Goal: Information Seeking & Learning: Learn about a topic

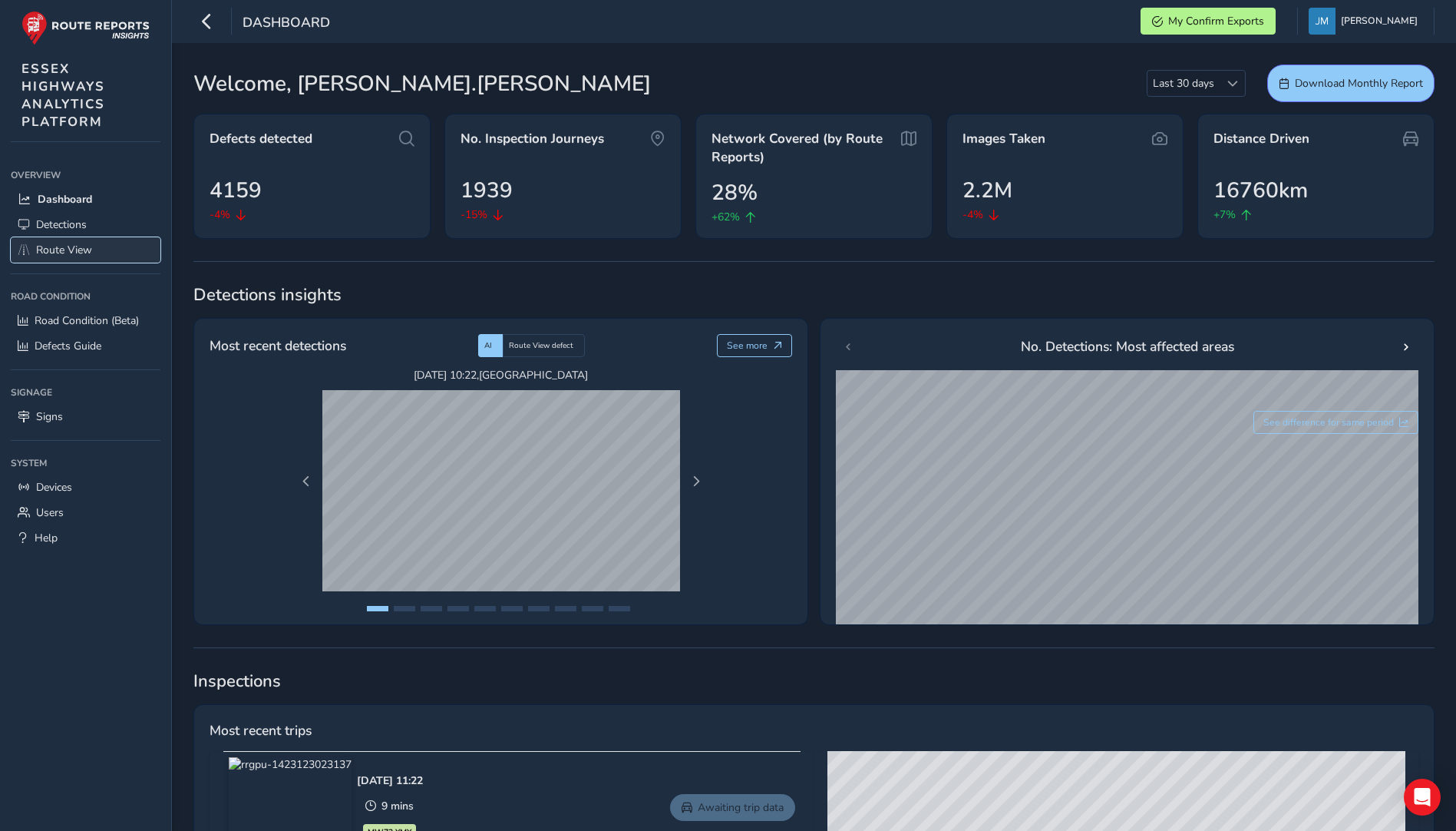
click at [35, 251] on link "Route View" at bounding box center [86, 250] width 150 height 26
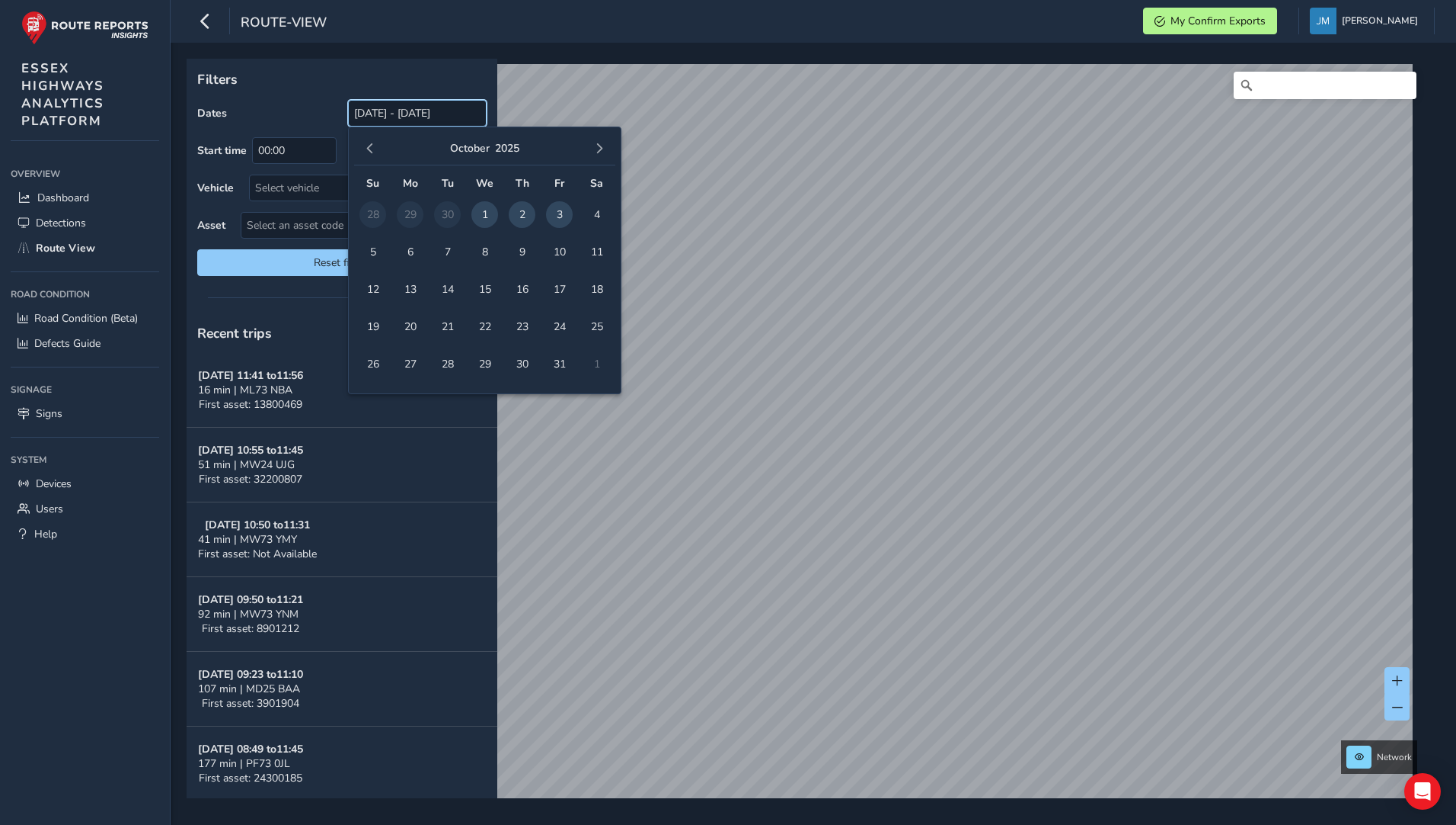
click at [385, 111] on input "[DATE] - [DATE]" at bounding box center [417, 113] width 138 height 27
click at [563, 219] on span "3" at bounding box center [559, 214] width 27 height 27
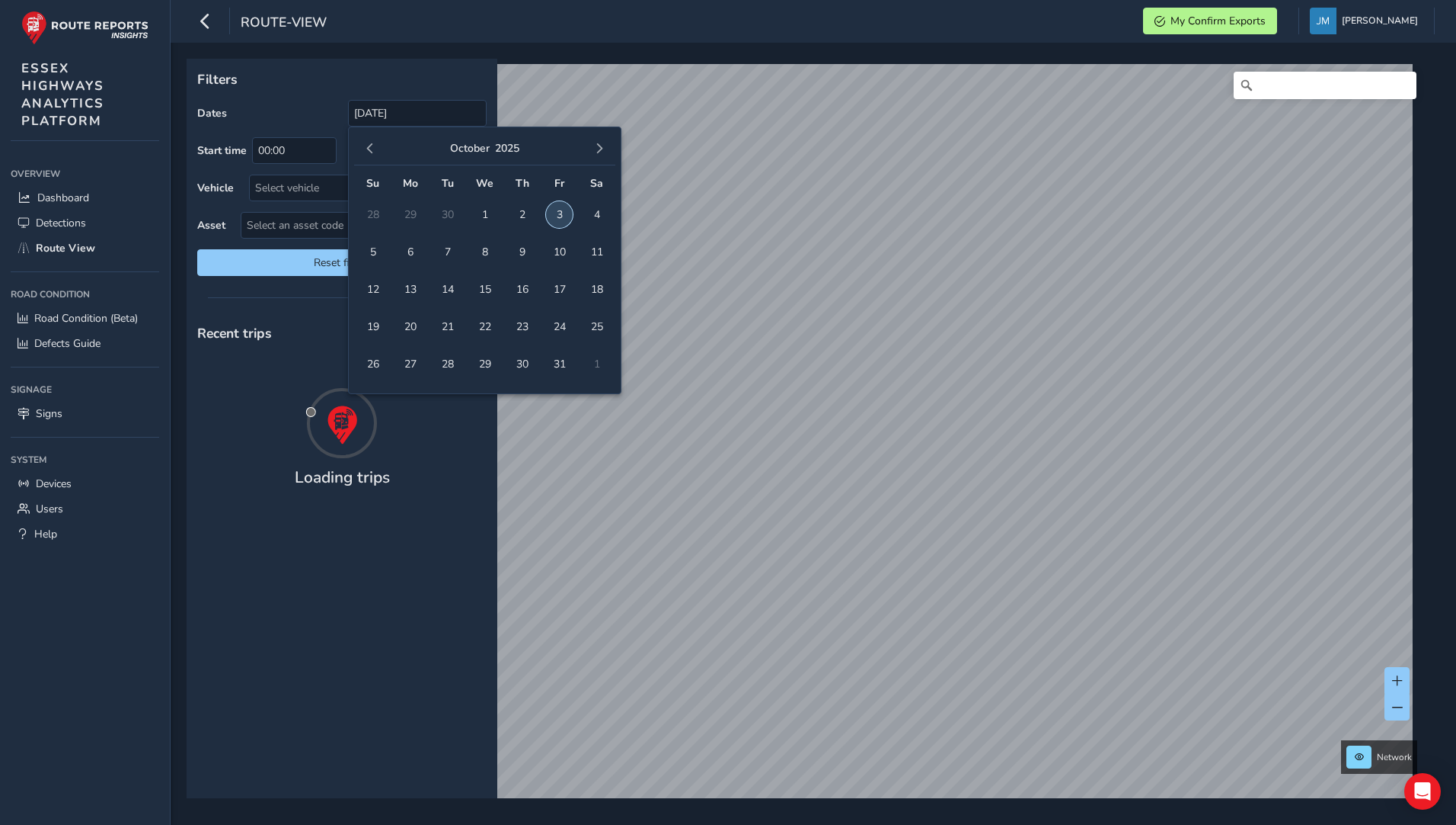
click at [563, 219] on span "3" at bounding box center [559, 214] width 27 height 27
type input "[DATE] - [DATE]"
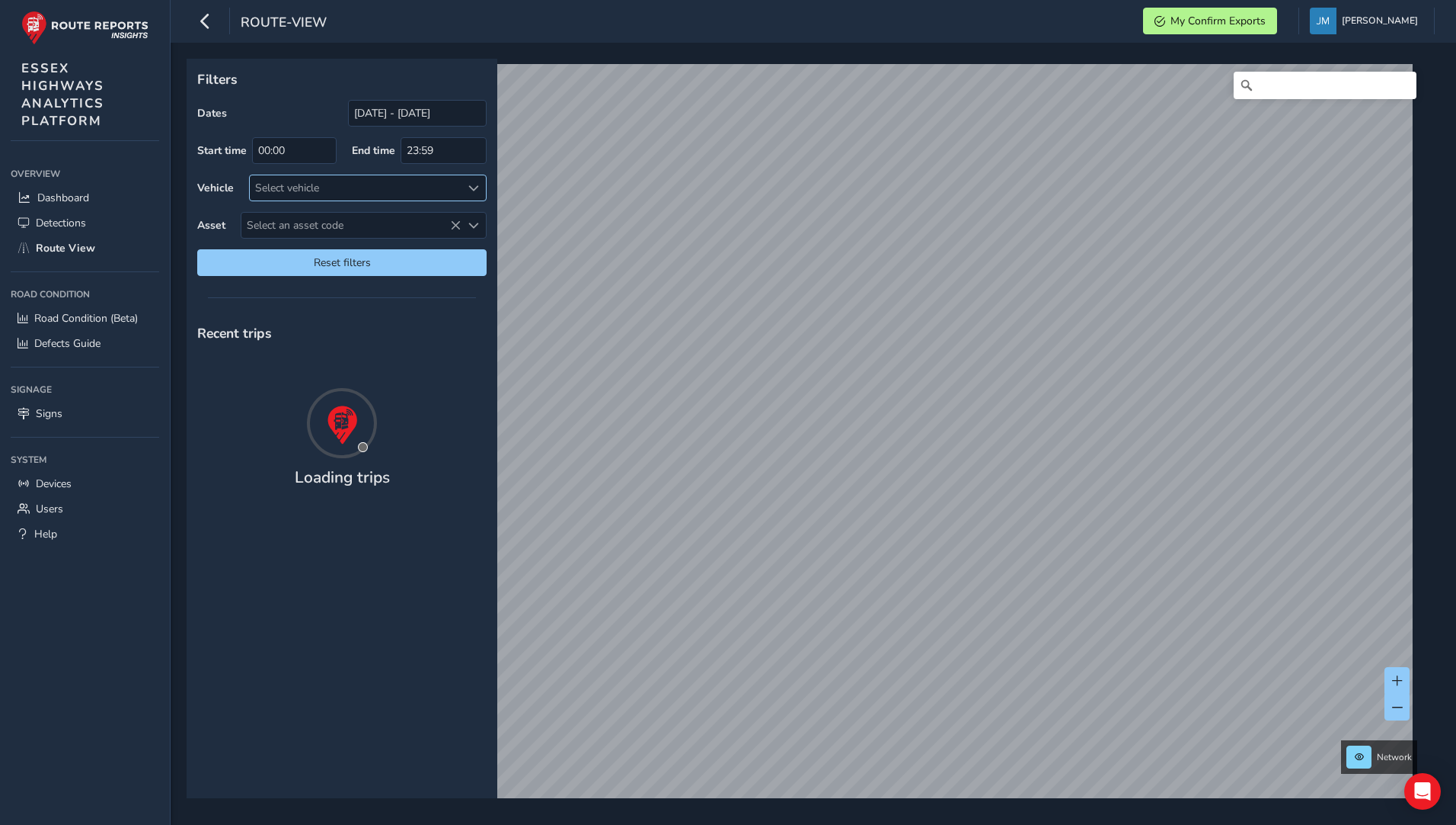
click at [292, 194] on div "Select vehicle" at bounding box center [355, 187] width 211 height 25
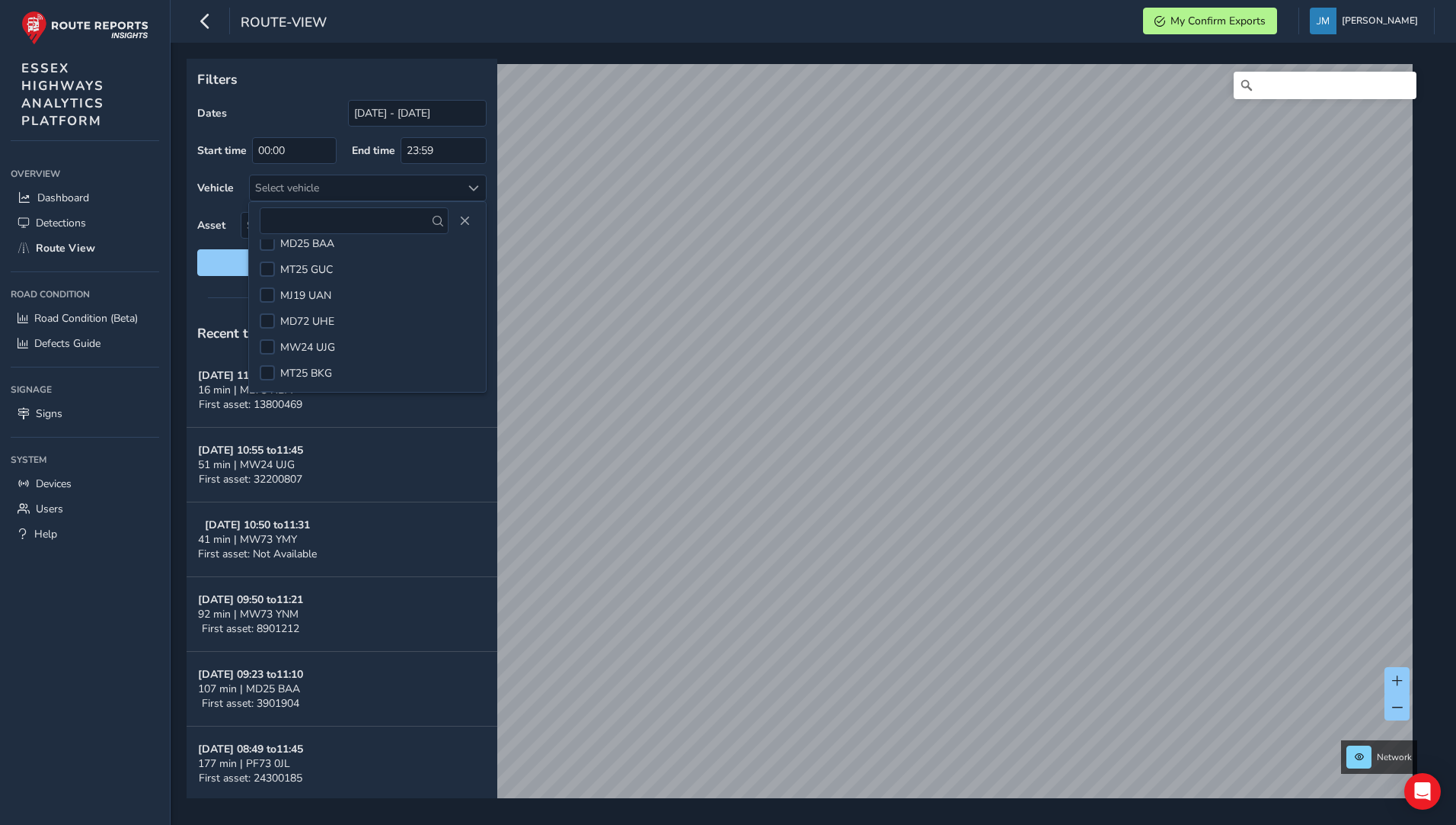
scroll to position [458, 0]
click at [264, 349] on div at bounding box center [267, 345] width 16 height 16
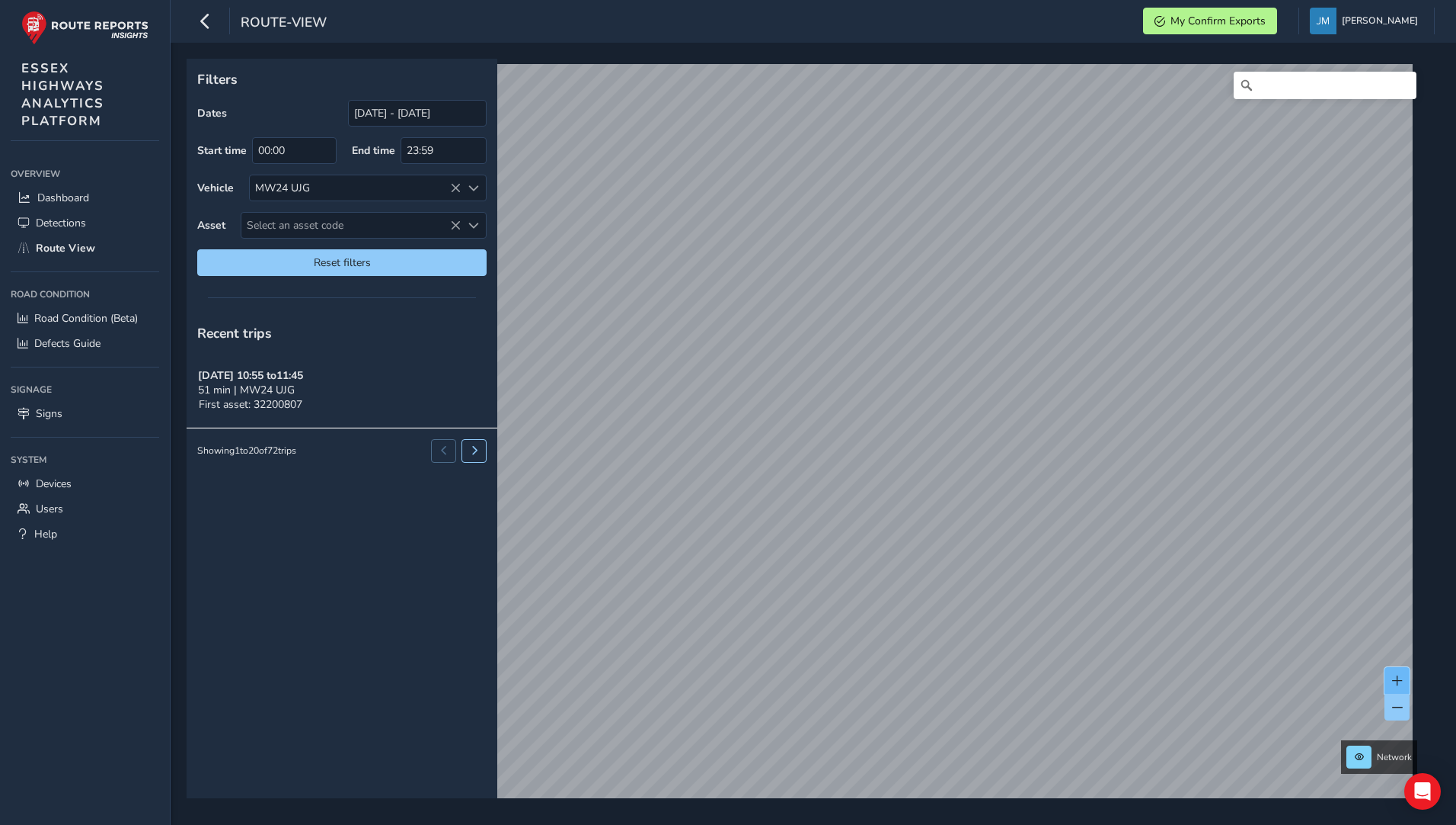
click at [1399, 682] on span at bounding box center [1397, 680] width 11 height 11
click at [1396, 680] on span at bounding box center [1397, 680] width 11 height 11
click at [1397, 680] on span at bounding box center [1397, 680] width 11 height 11
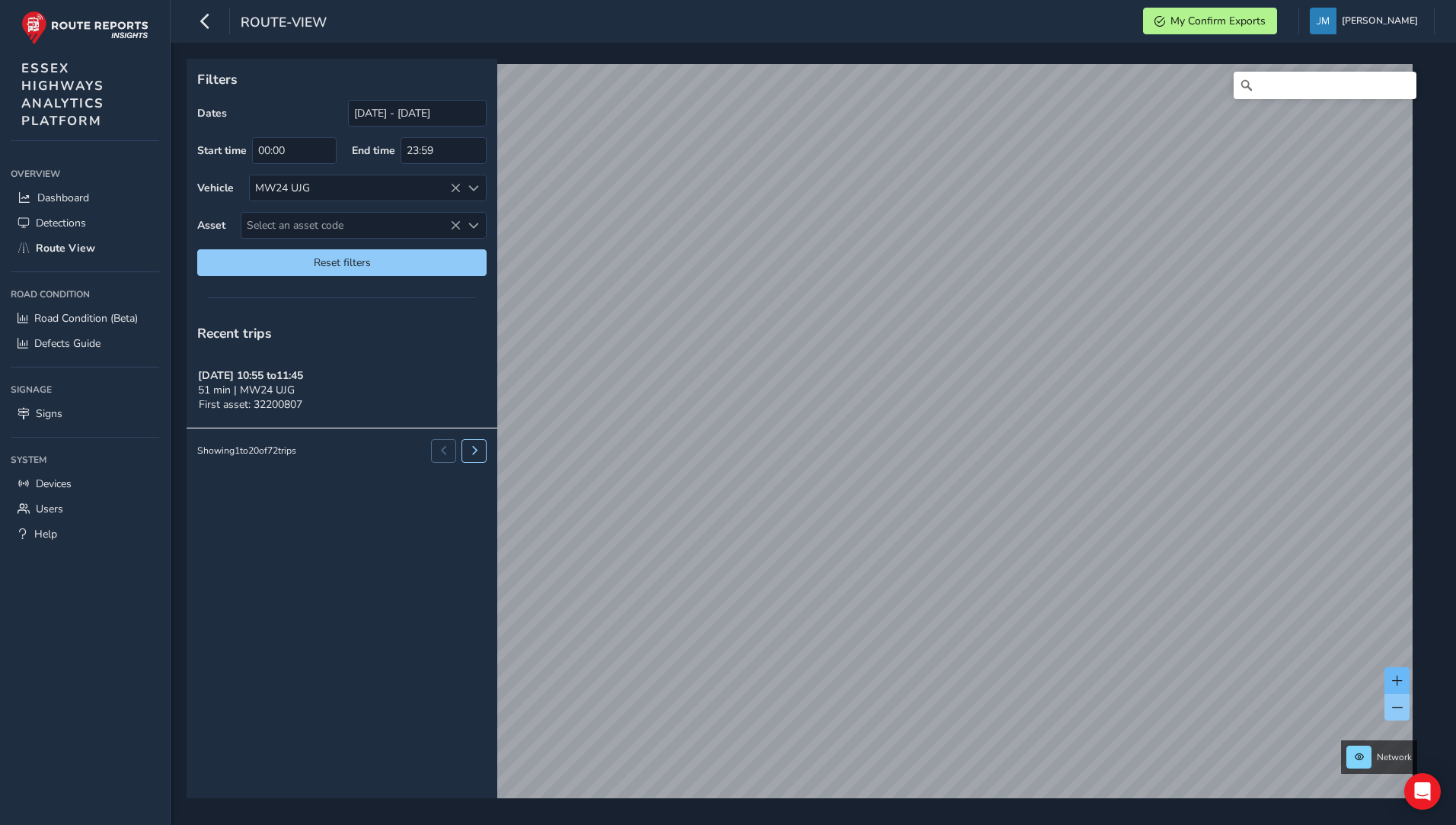
click at [1393, 678] on span at bounding box center [1397, 680] width 11 height 11
click at [1394, 678] on span at bounding box center [1397, 680] width 11 height 11
click at [1395, 679] on span at bounding box center [1397, 680] width 11 height 11
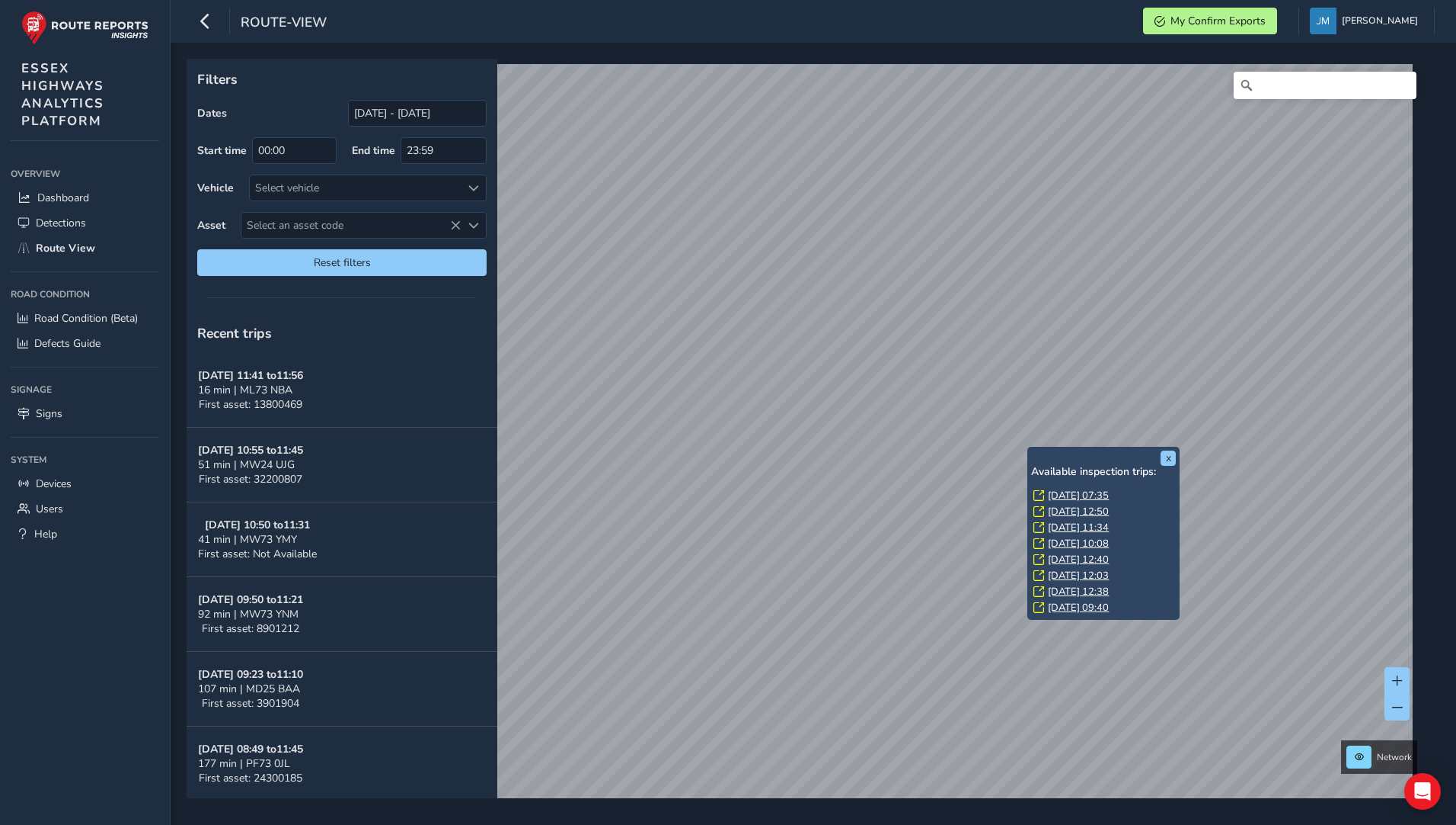
click at [1030, 449] on div "x Available inspection trips: Thu, 2 Oct, 07:35 Wed, 1 Oct, 12:50 Wed, 1 Oct, 1…" at bounding box center [1103, 533] width 152 height 173
click at [1066, 498] on link "Thu, 2 Oct, 07:35" at bounding box center [1078, 495] width 61 height 14
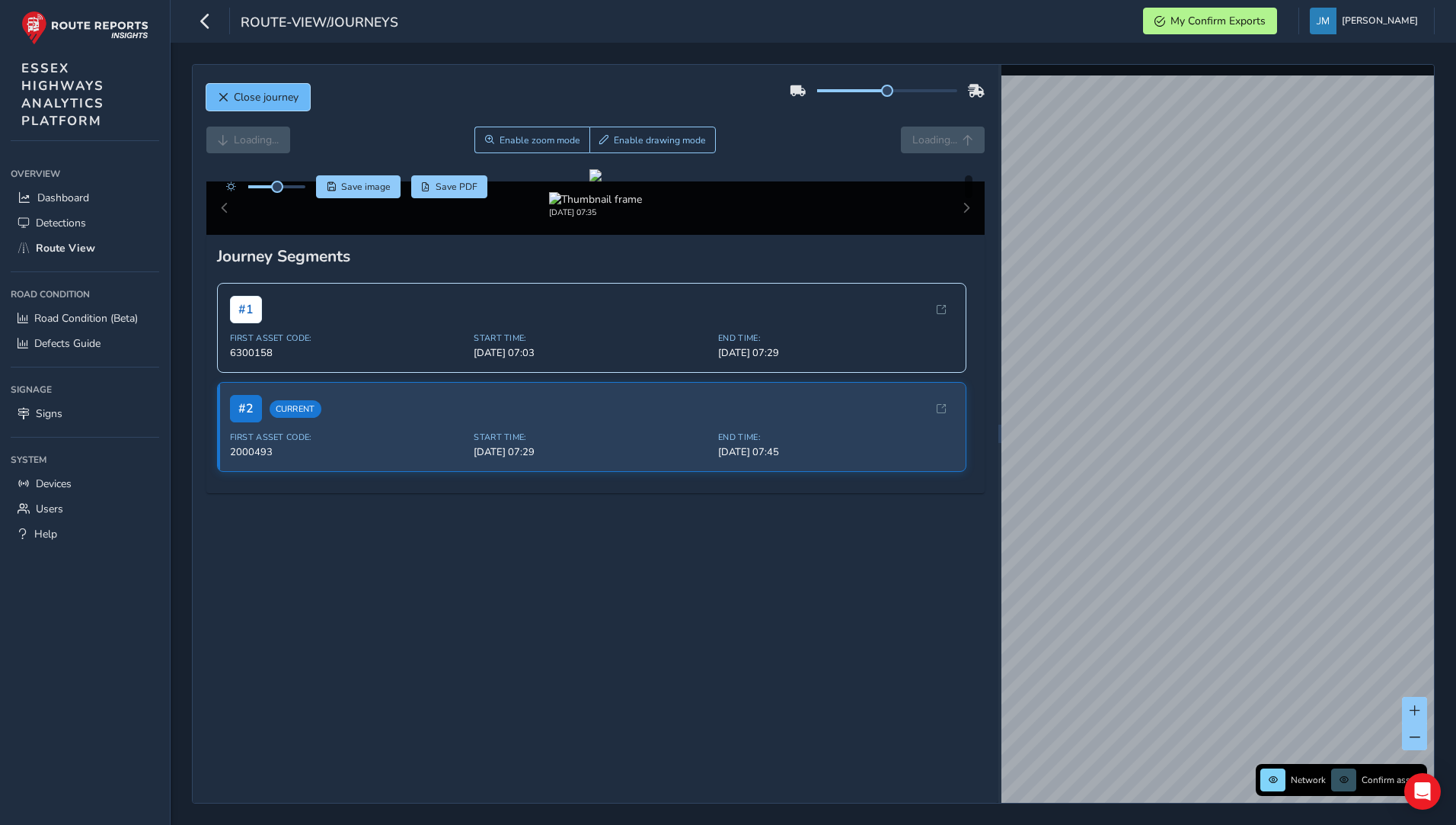
click at [227, 96] on span "Close journey" at bounding box center [222, 97] width 11 height 11
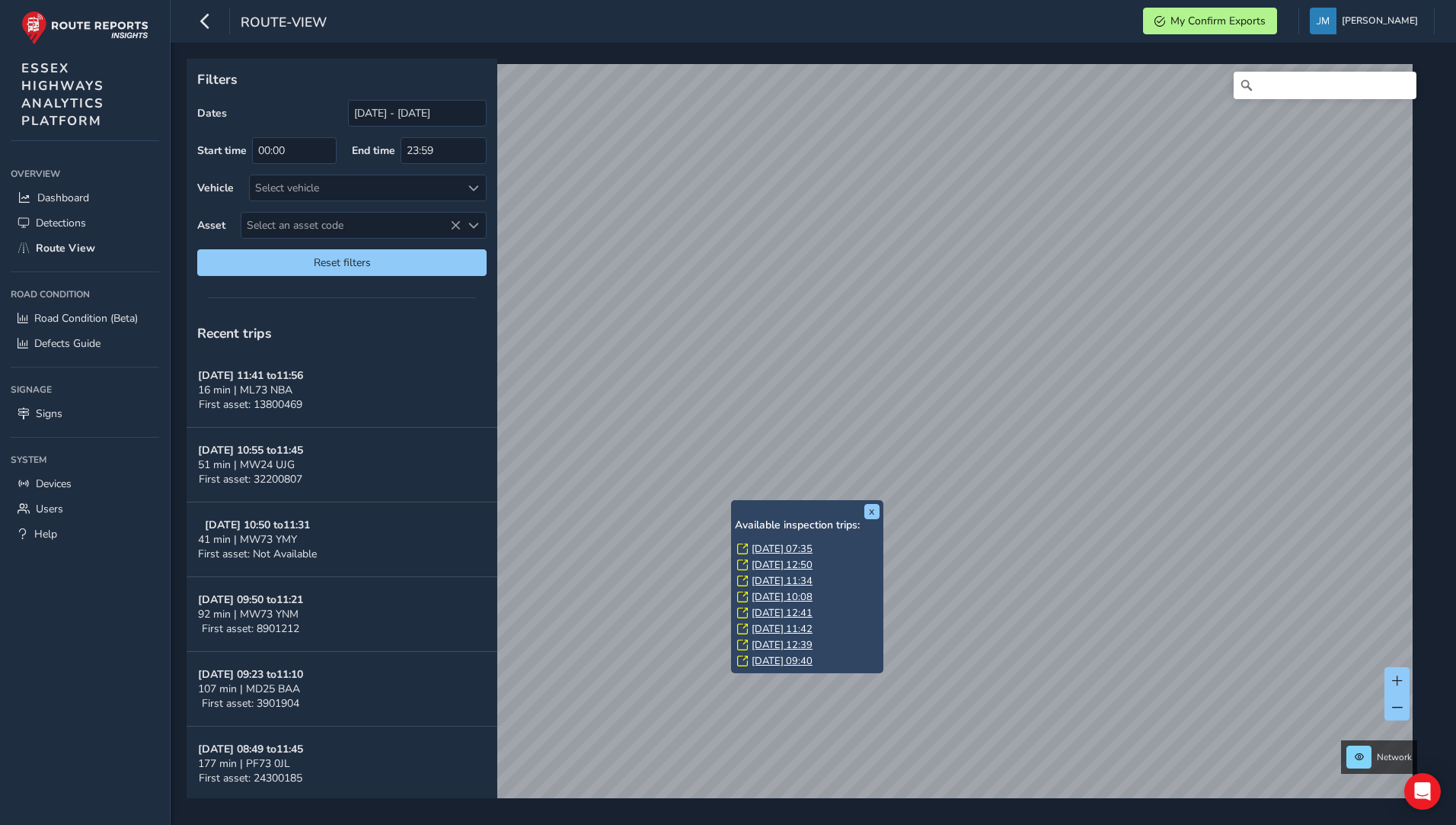
click at [759, 566] on link "[DATE] 12:50" at bounding box center [782, 565] width 61 height 14
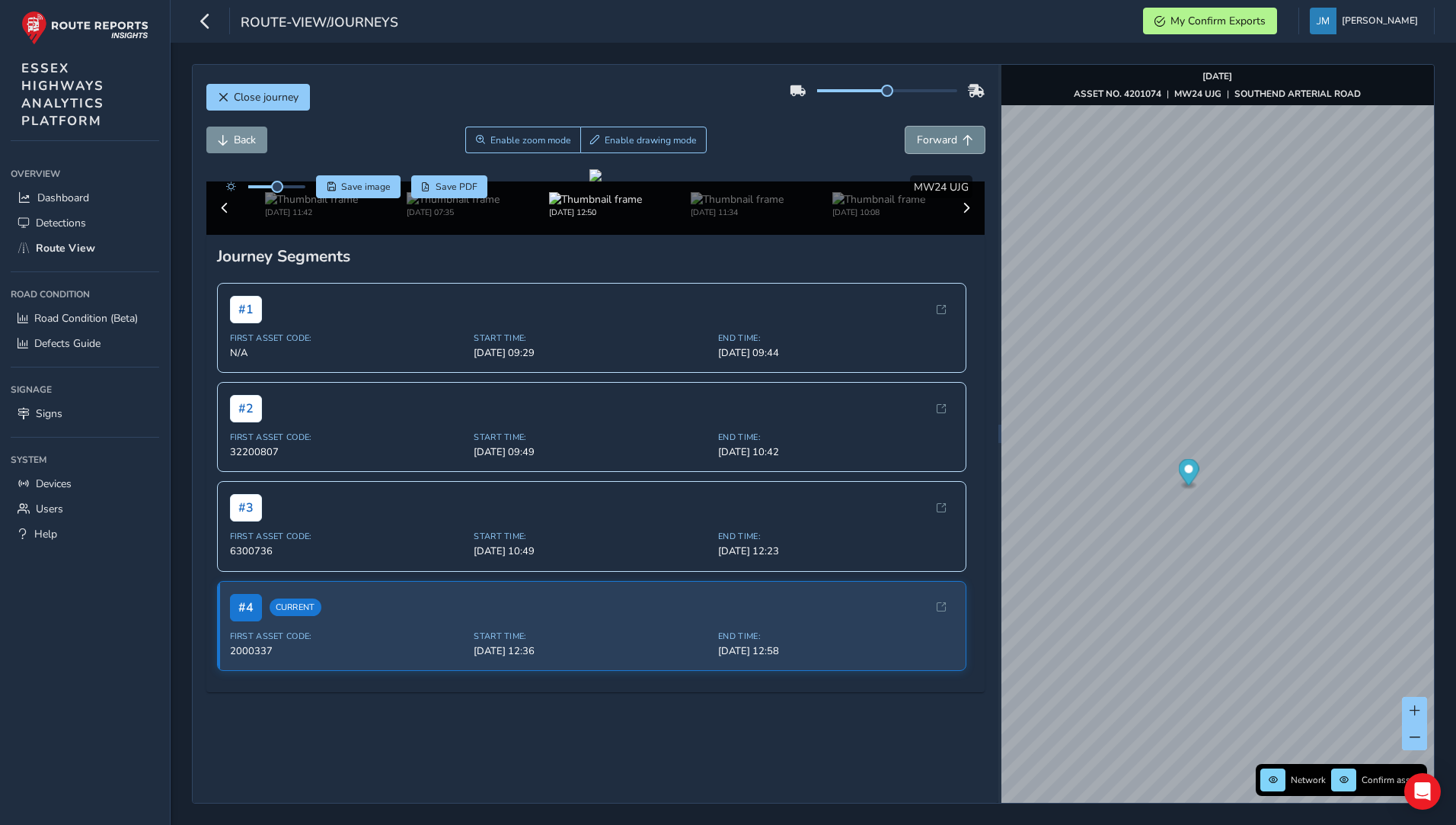
click at [943, 148] on button "Forward" at bounding box center [945, 140] width 79 height 27
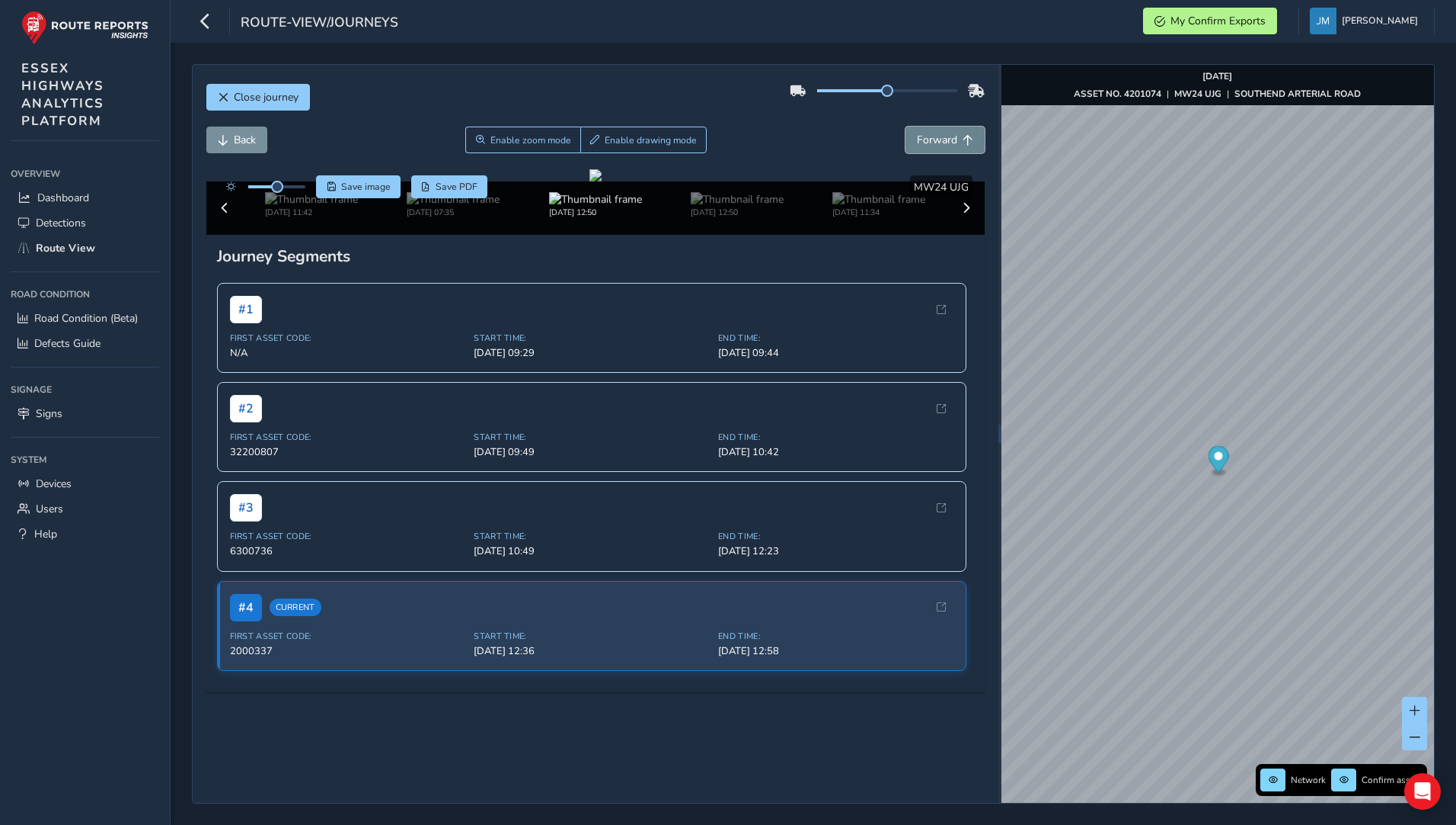
click at [943, 148] on button "Forward" at bounding box center [945, 140] width 79 height 27
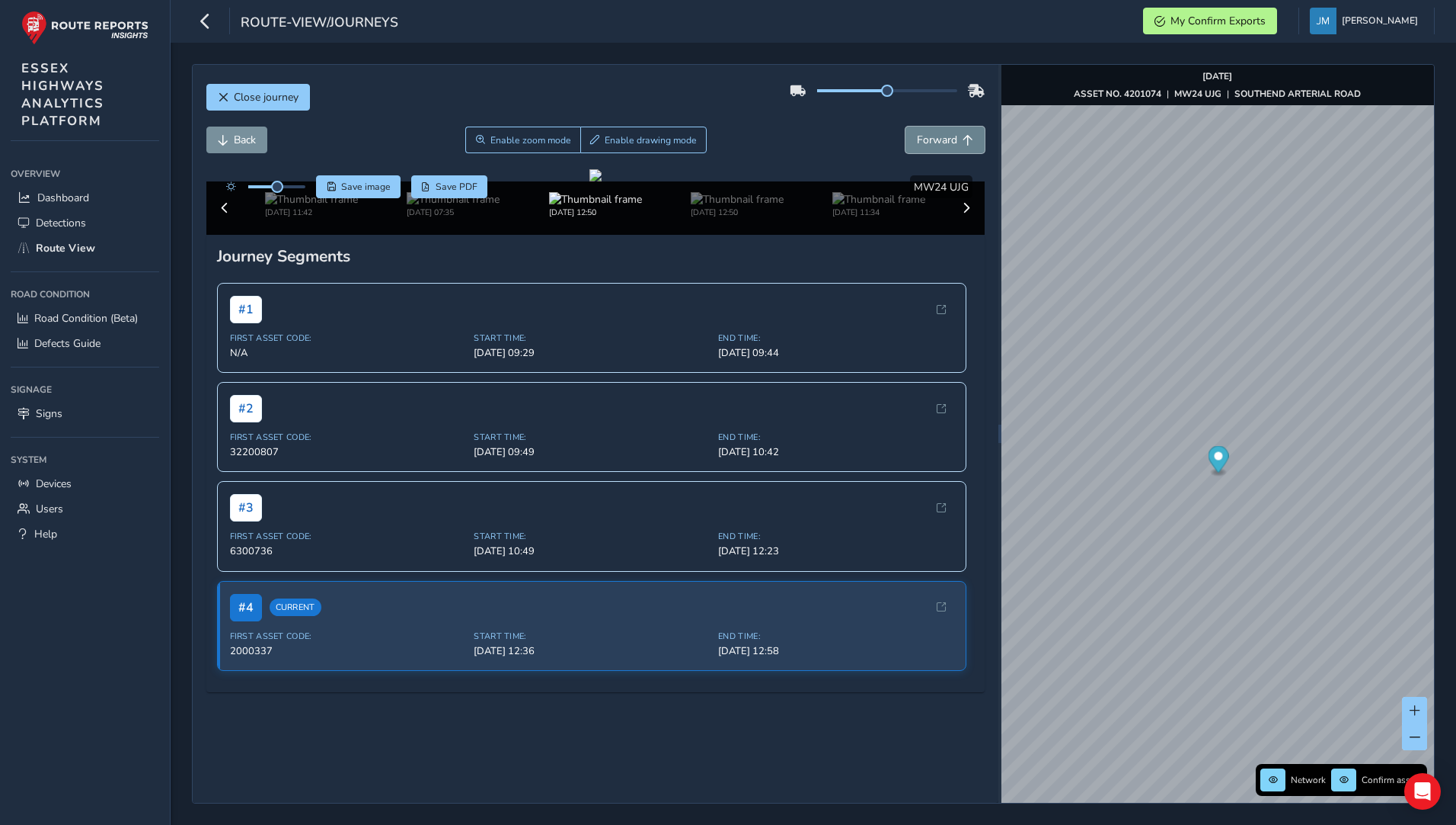
click at [943, 148] on button "Forward" at bounding box center [945, 140] width 79 height 27
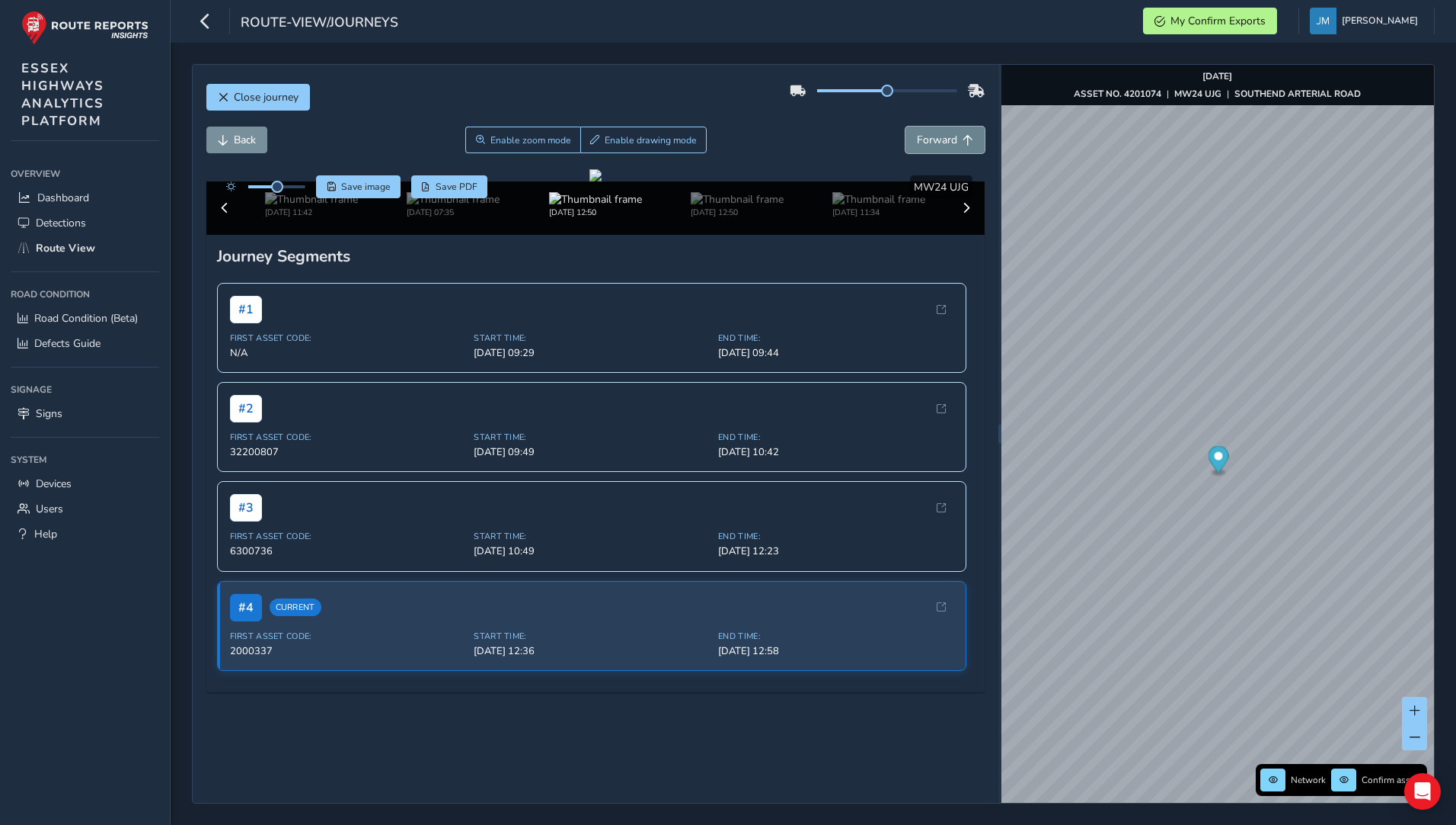
click at [943, 148] on button "Forward" at bounding box center [945, 140] width 79 height 27
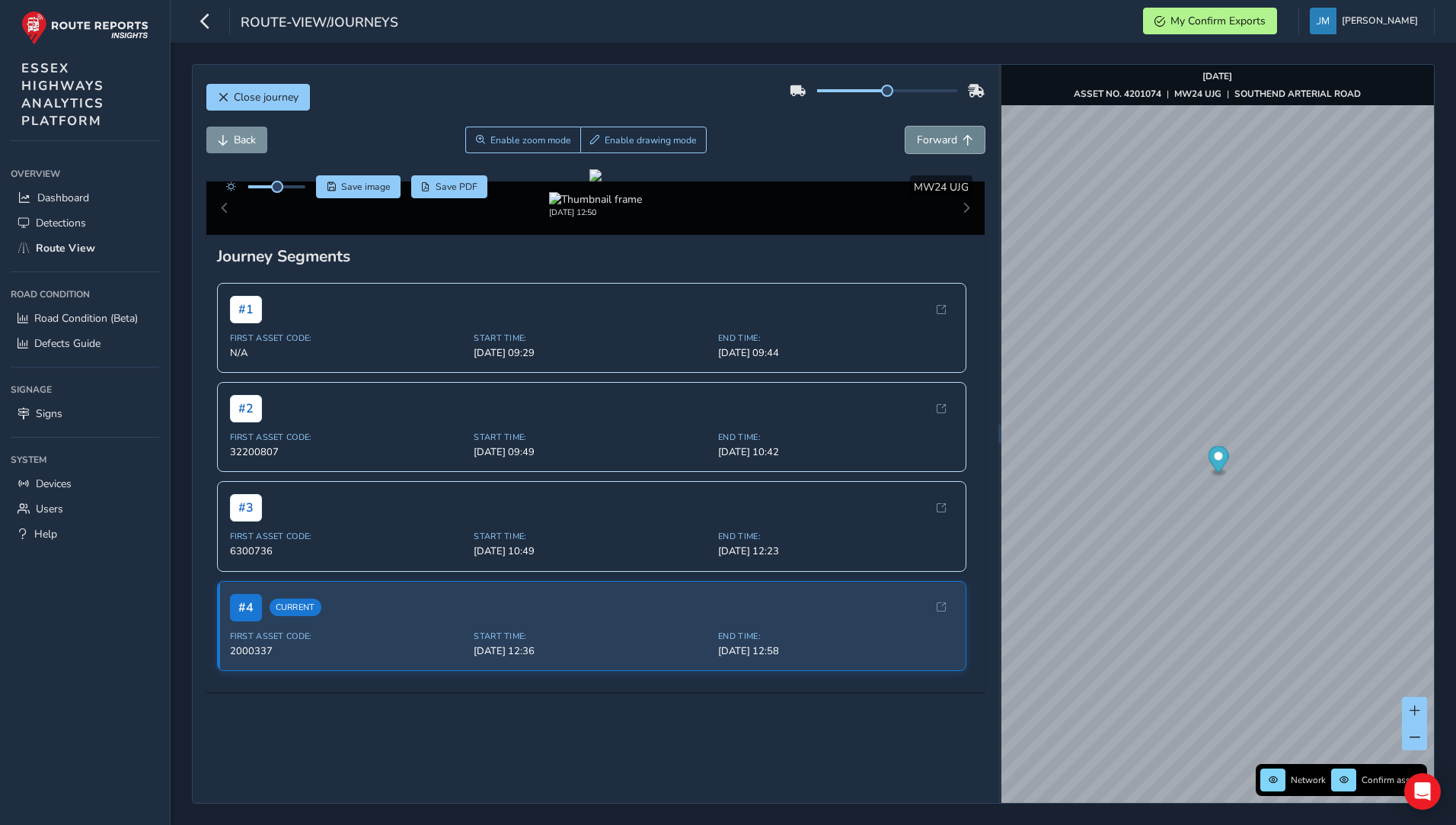
click at [943, 148] on button "Forward" at bounding box center [945, 140] width 79 height 27
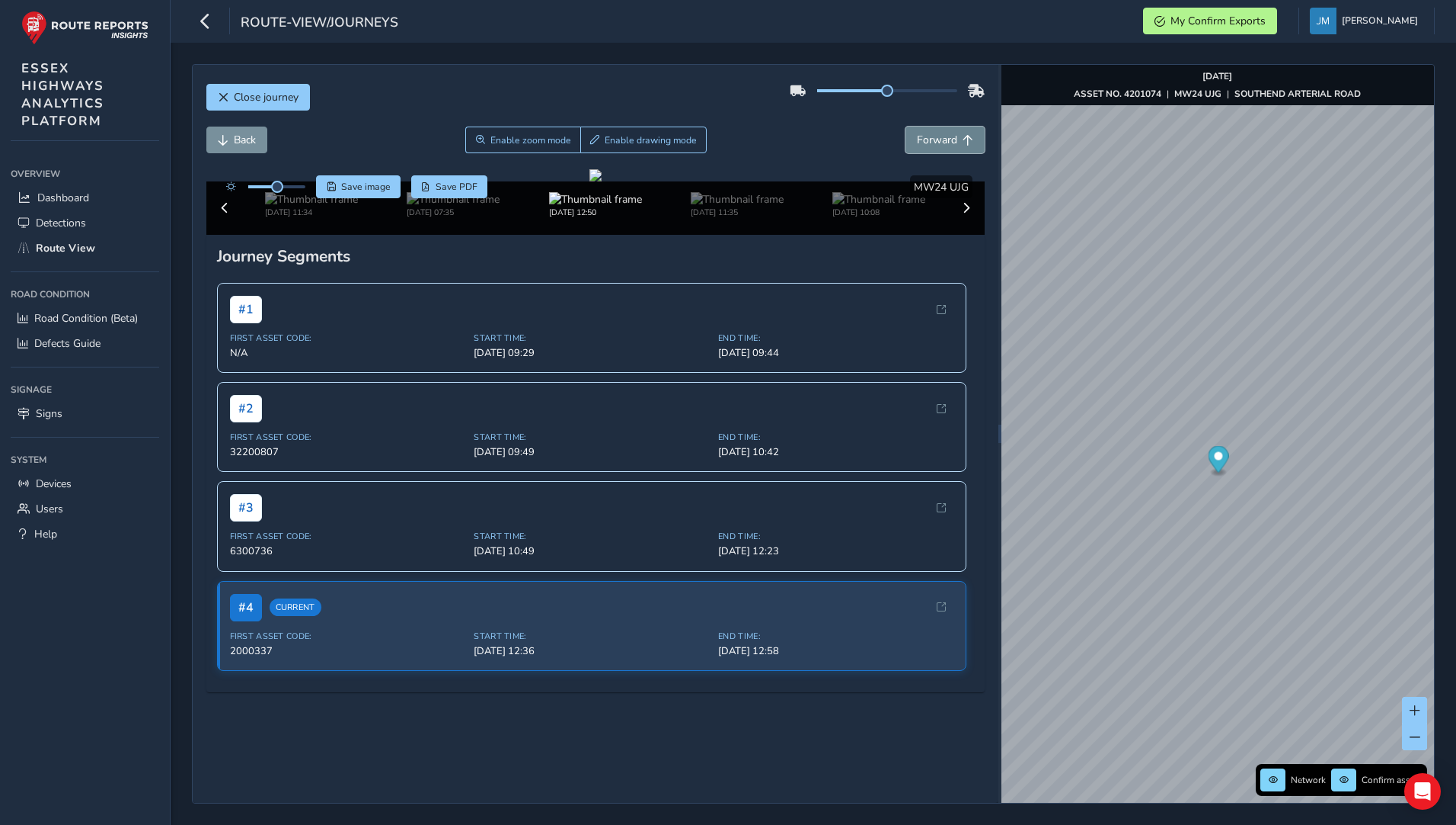
click at [943, 148] on button "Forward" at bounding box center [945, 140] width 79 height 27
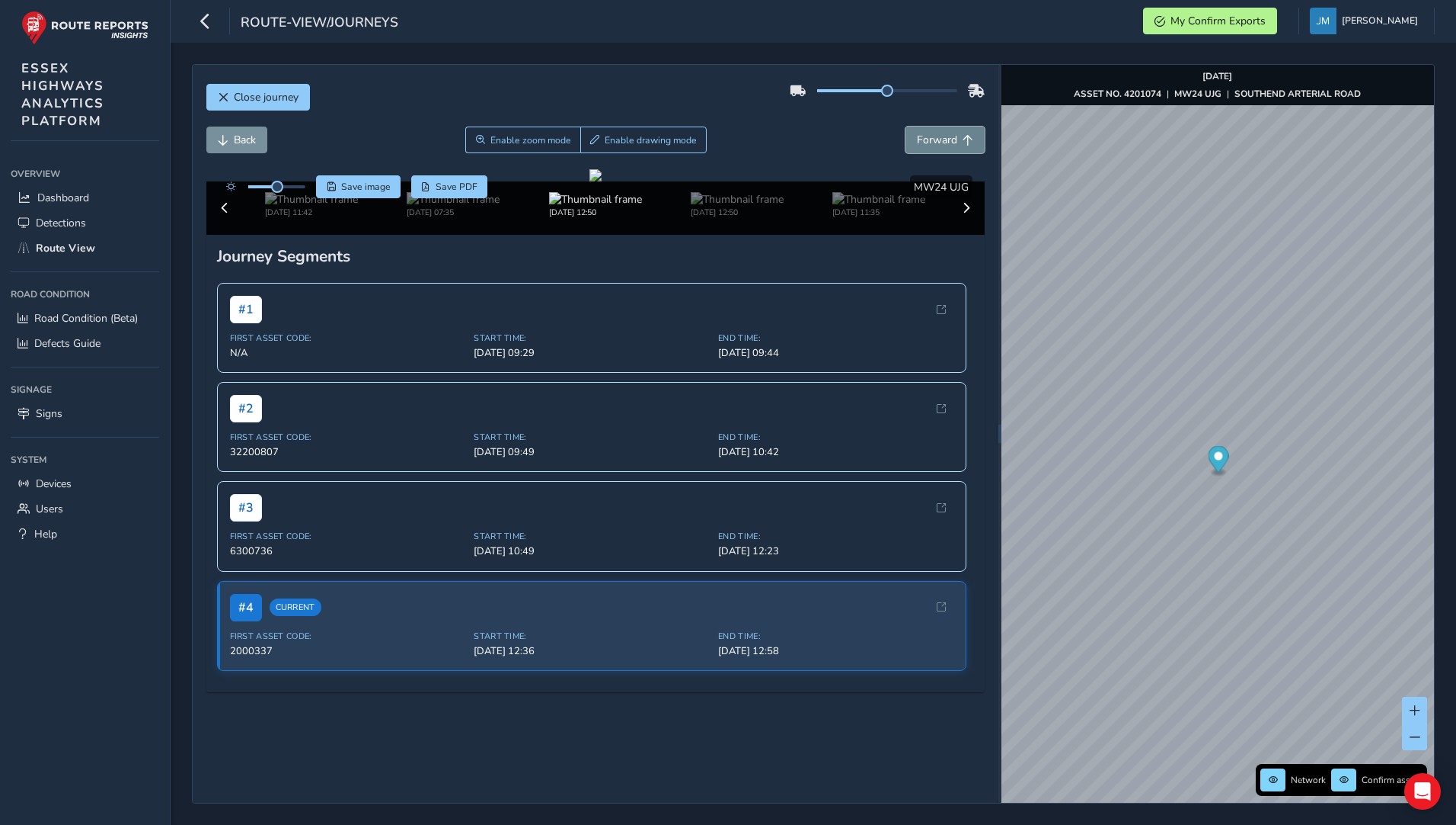
click at [943, 148] on button "Forward" at bounding box center [945, 140] width 79 height 27
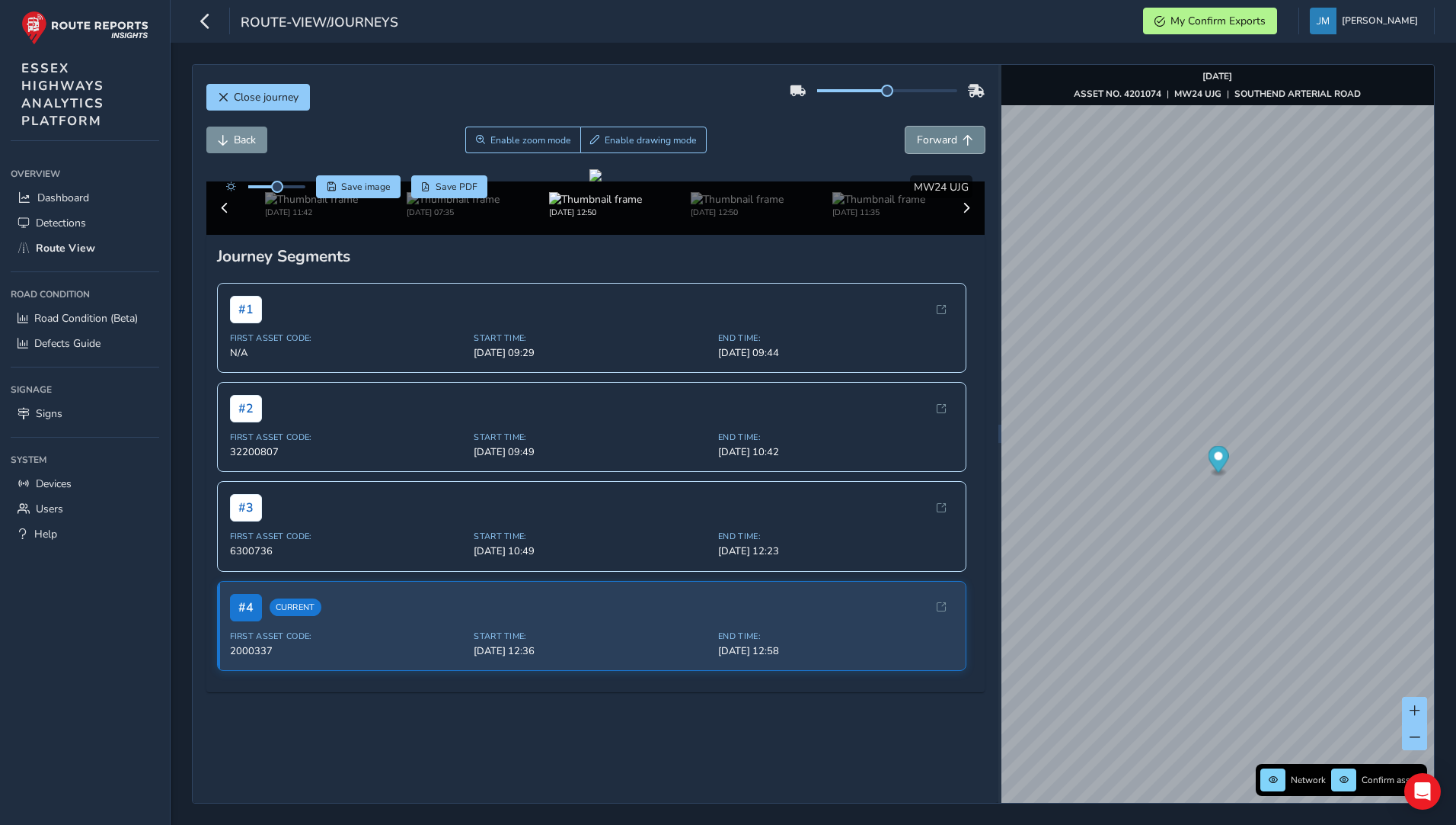
click at [943, 148] on button "Forward" at bounding box center [945, 140] width 79 height 27
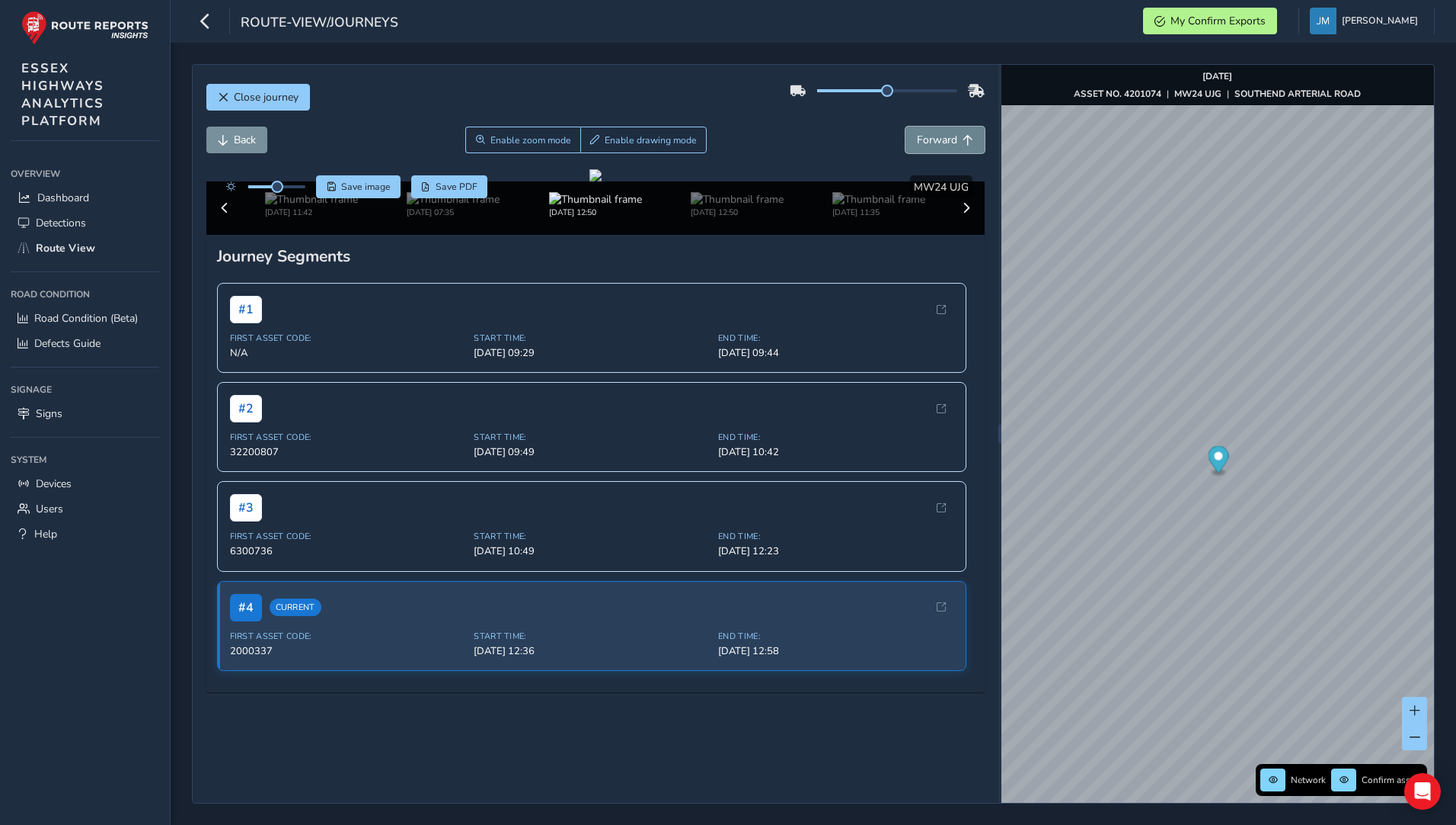
click at [943, 148] on button "Forward" at bounding box center [945, 140] width 79 height 27
click at [924, 141] on span "Forward" at bounding box center [937, 140] width 40 height 15
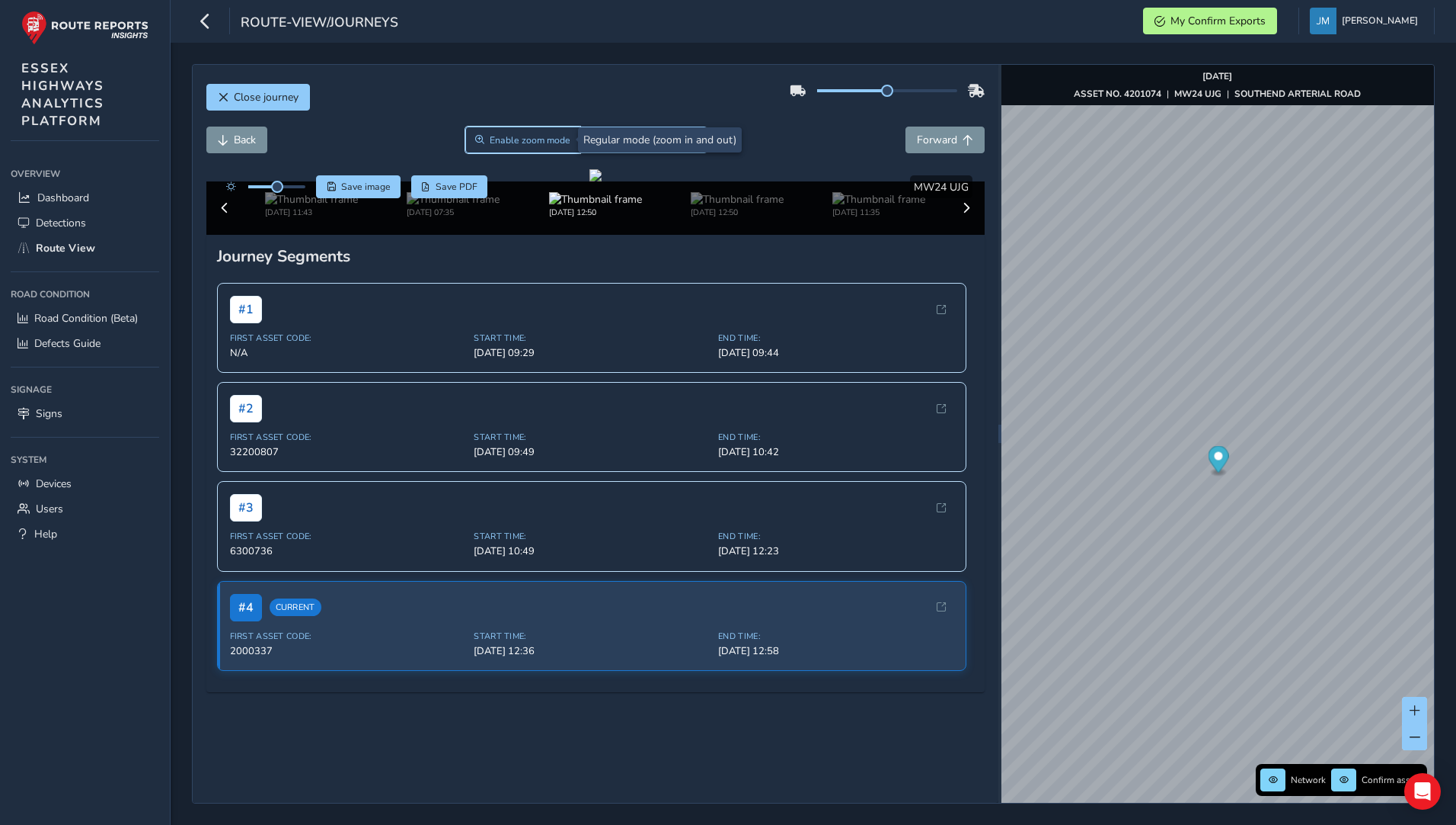
click at [506, 145] on span "Enable zoom mode" at bounding box center [530, 140] width 81 height 12
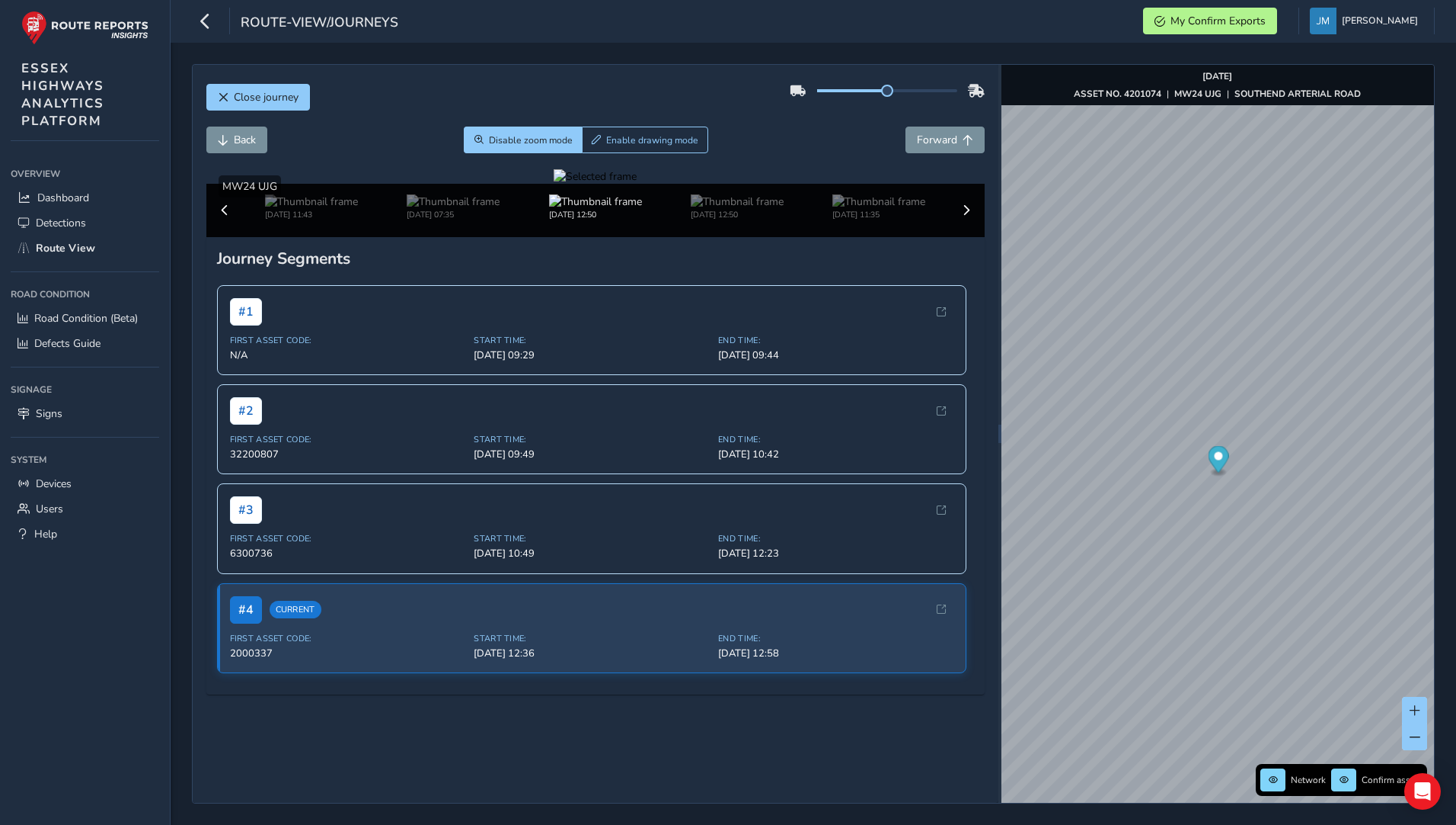
click at [573, 183] on div at bounding box center [595, 177] width 83 height 15
click at [632, 341] on img at bounding box center [859, 467] width 2194 height 1235
click at [245, 143] on span "Back" at bounding box center [245, 140] width 22 height 15
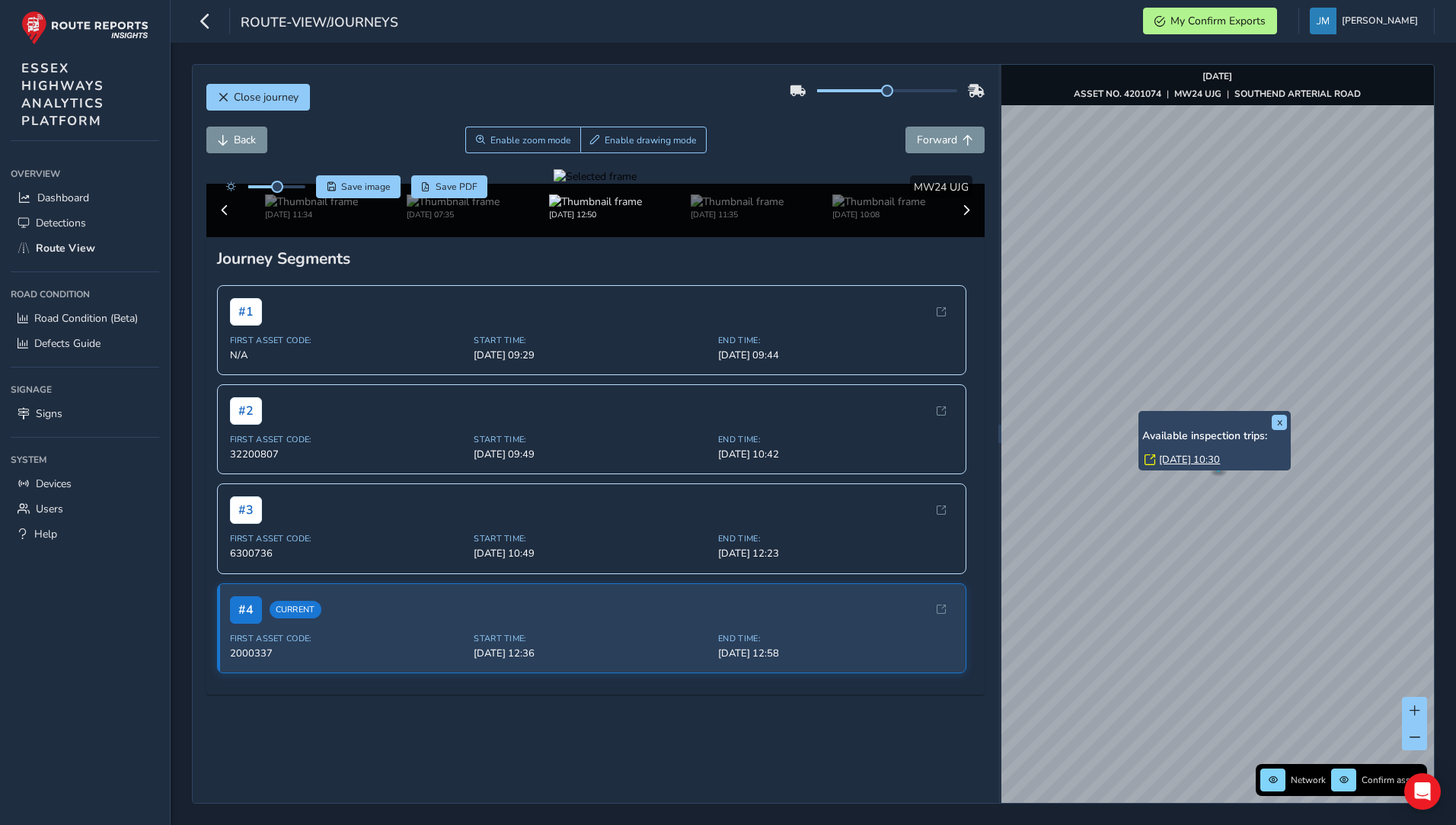
click at [1143, 413] on div "x Available inspection trips: Thu, 11 Sep, 10:30" at bounding box center [1215, 441] width 152 height 61
click at [227, 139] on span "Back" at bounding box center [222, 140] width 11 height 11
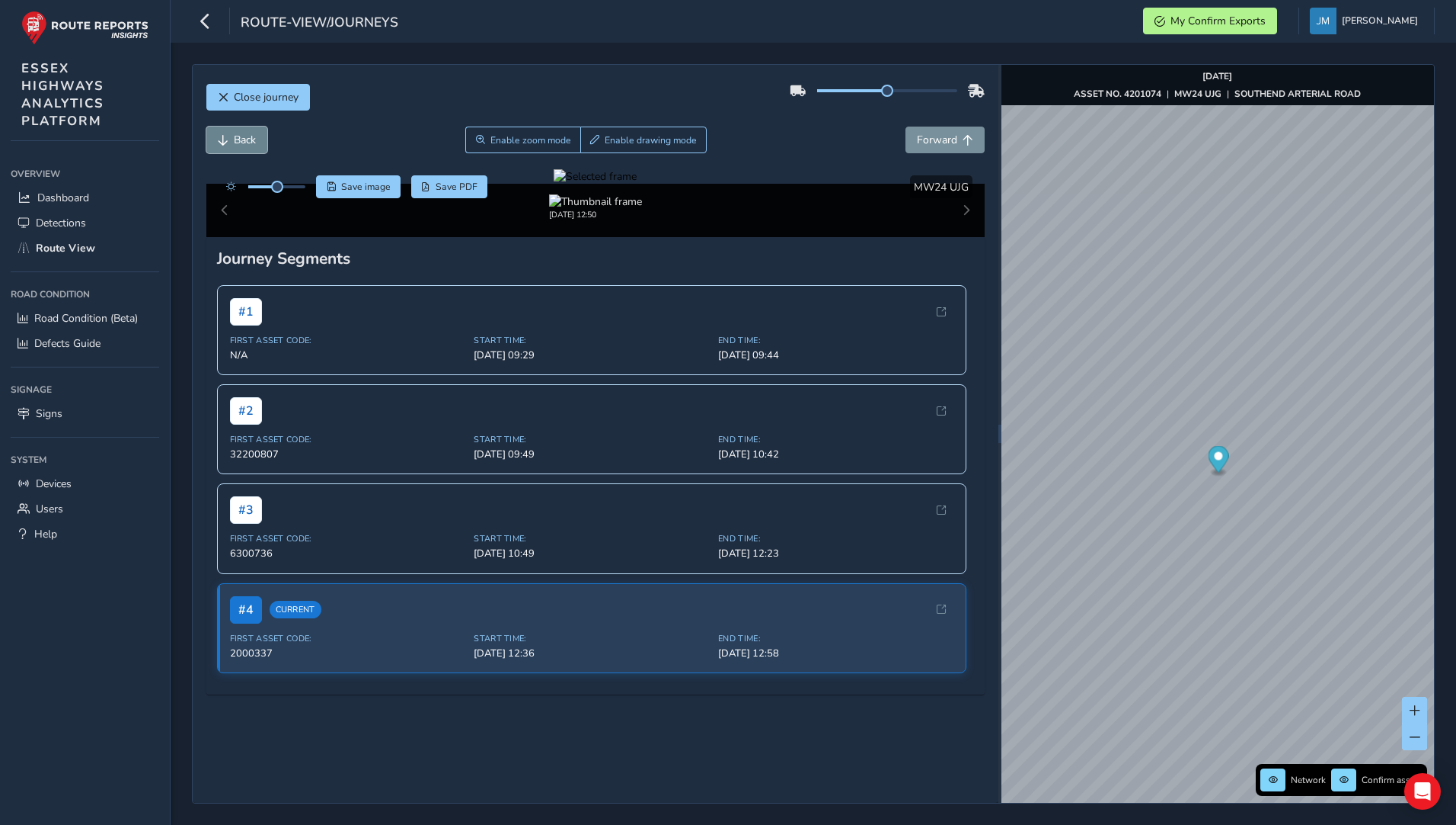
click at [227, 139] on span "Back" at bounding box center [222, 140] width 11 height 11
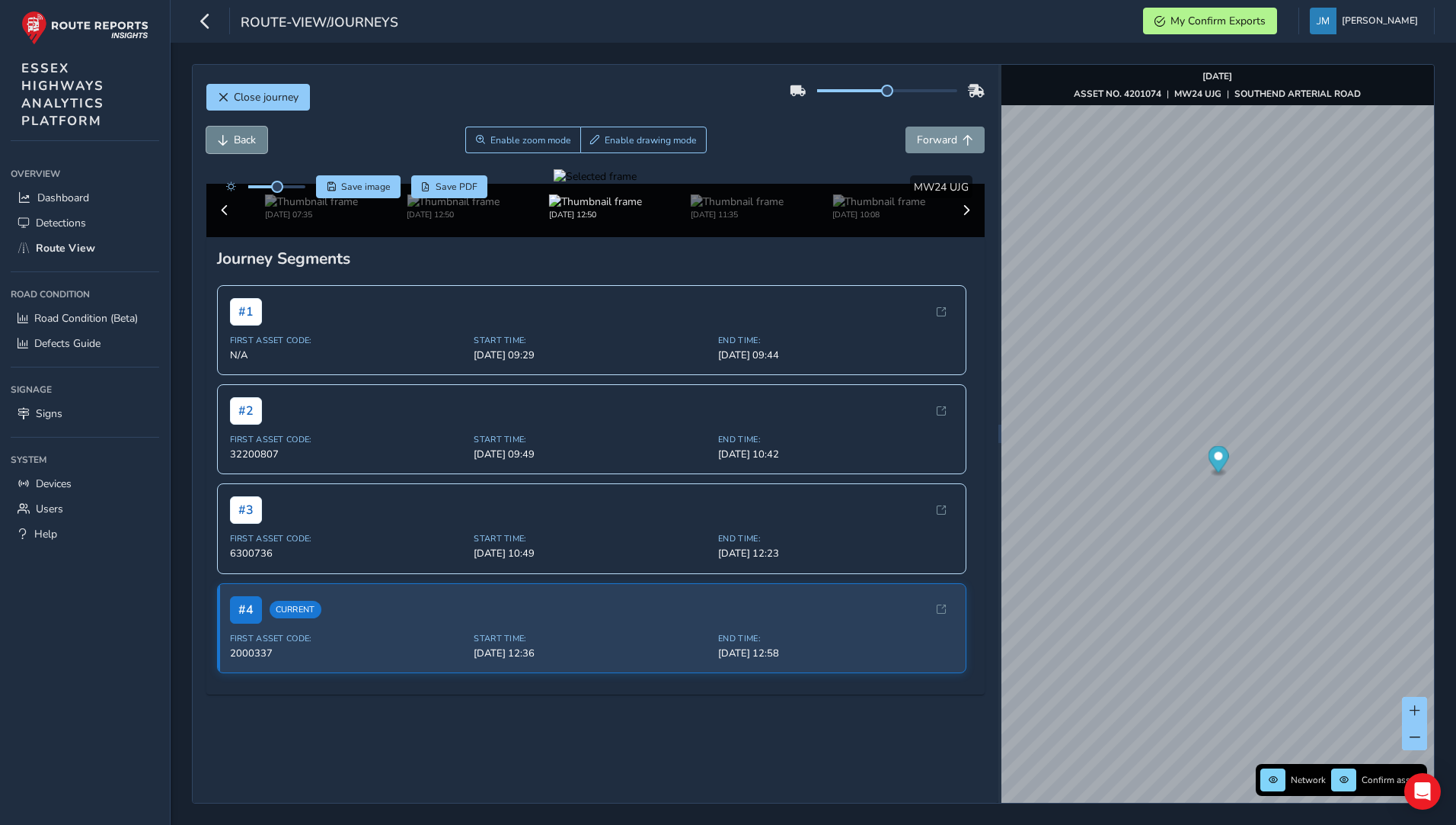
click at [227, 139] on span "Back" at bounding box center [222, 140] width 11 height 11
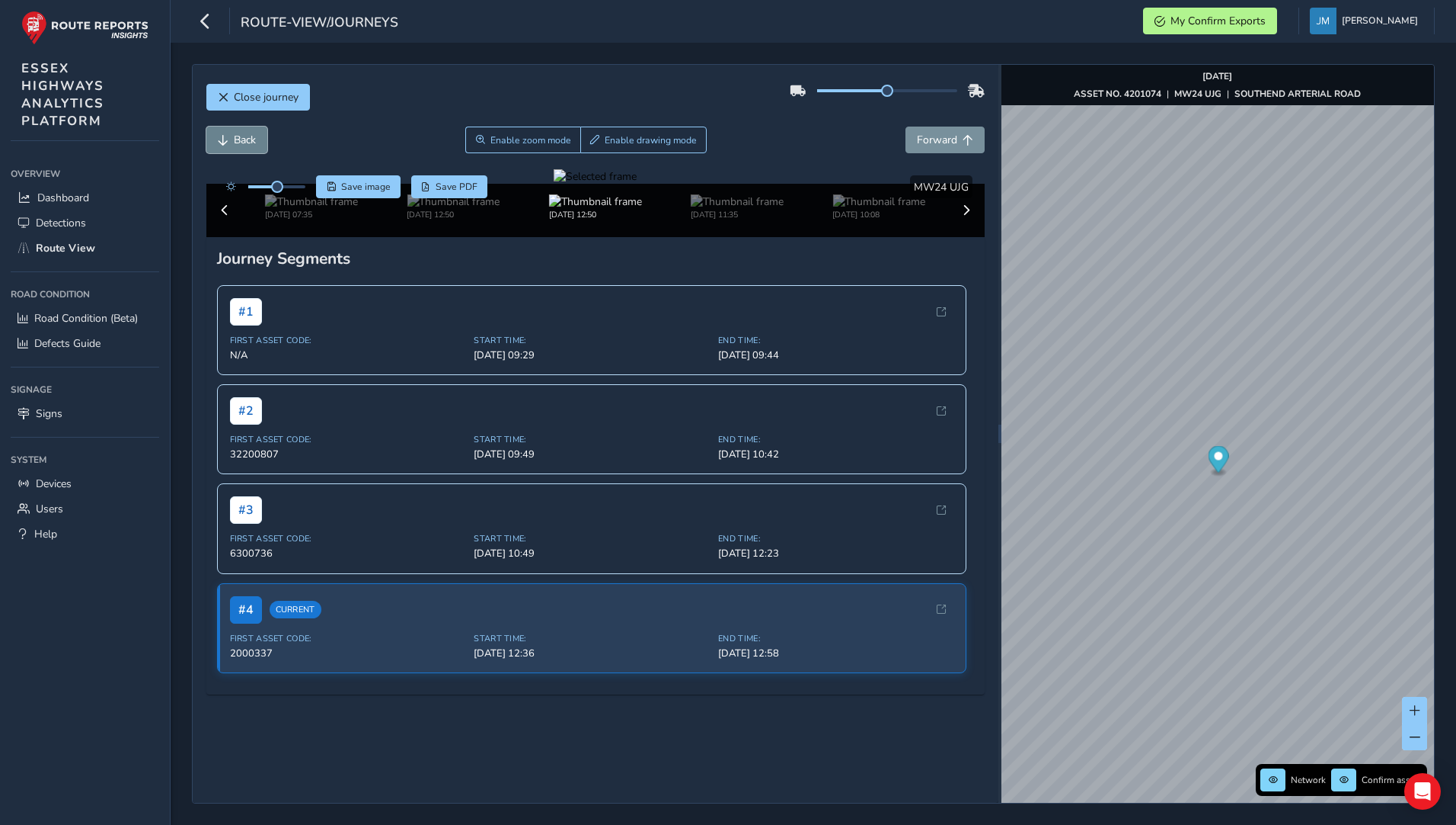
click at [227, 139] on span "Back" at bounding box center [222, 140] width 11 height 11
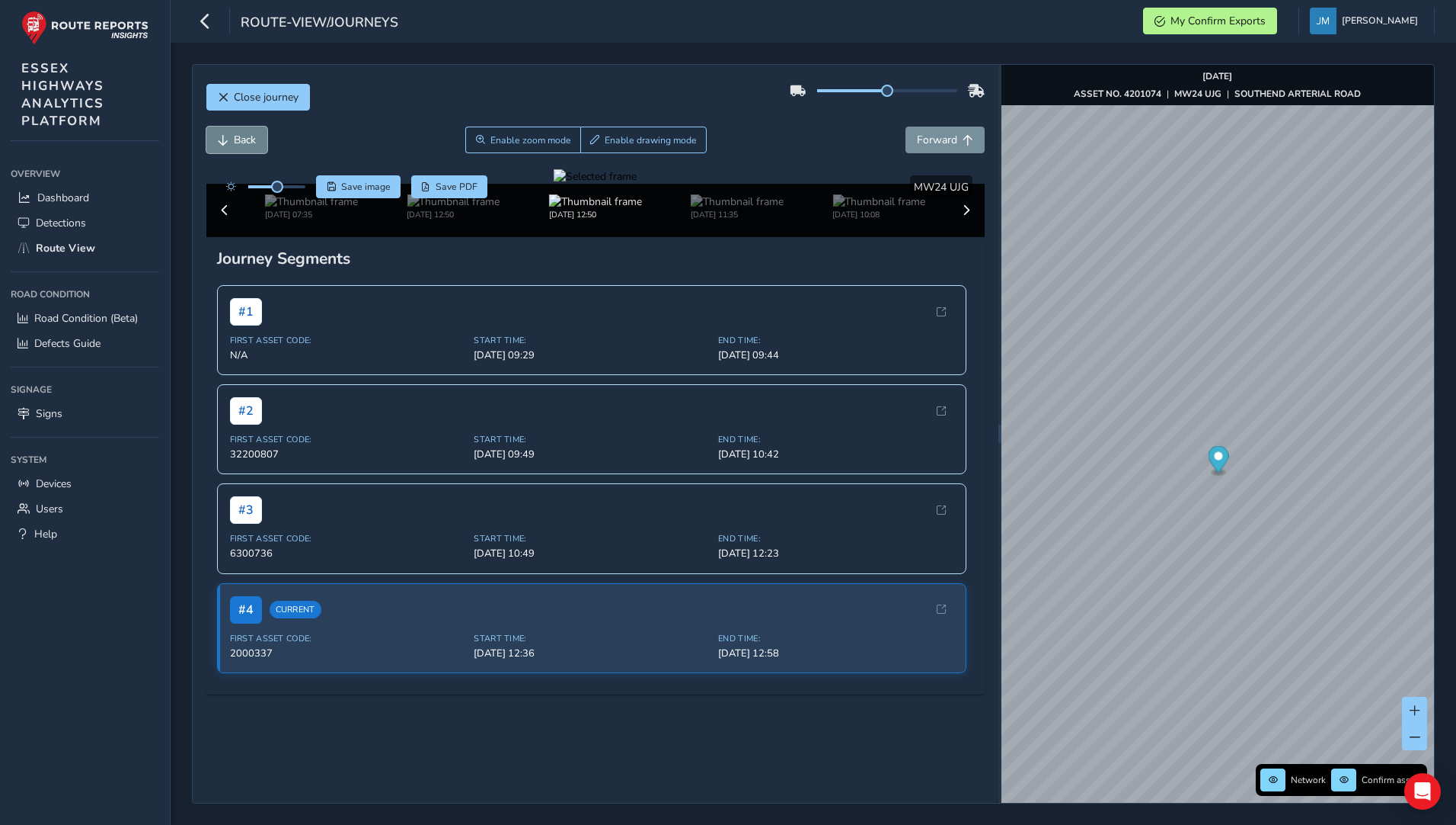
click at [227, 139] on span "Back" at bounding box center [222, 140] width 11 height 11
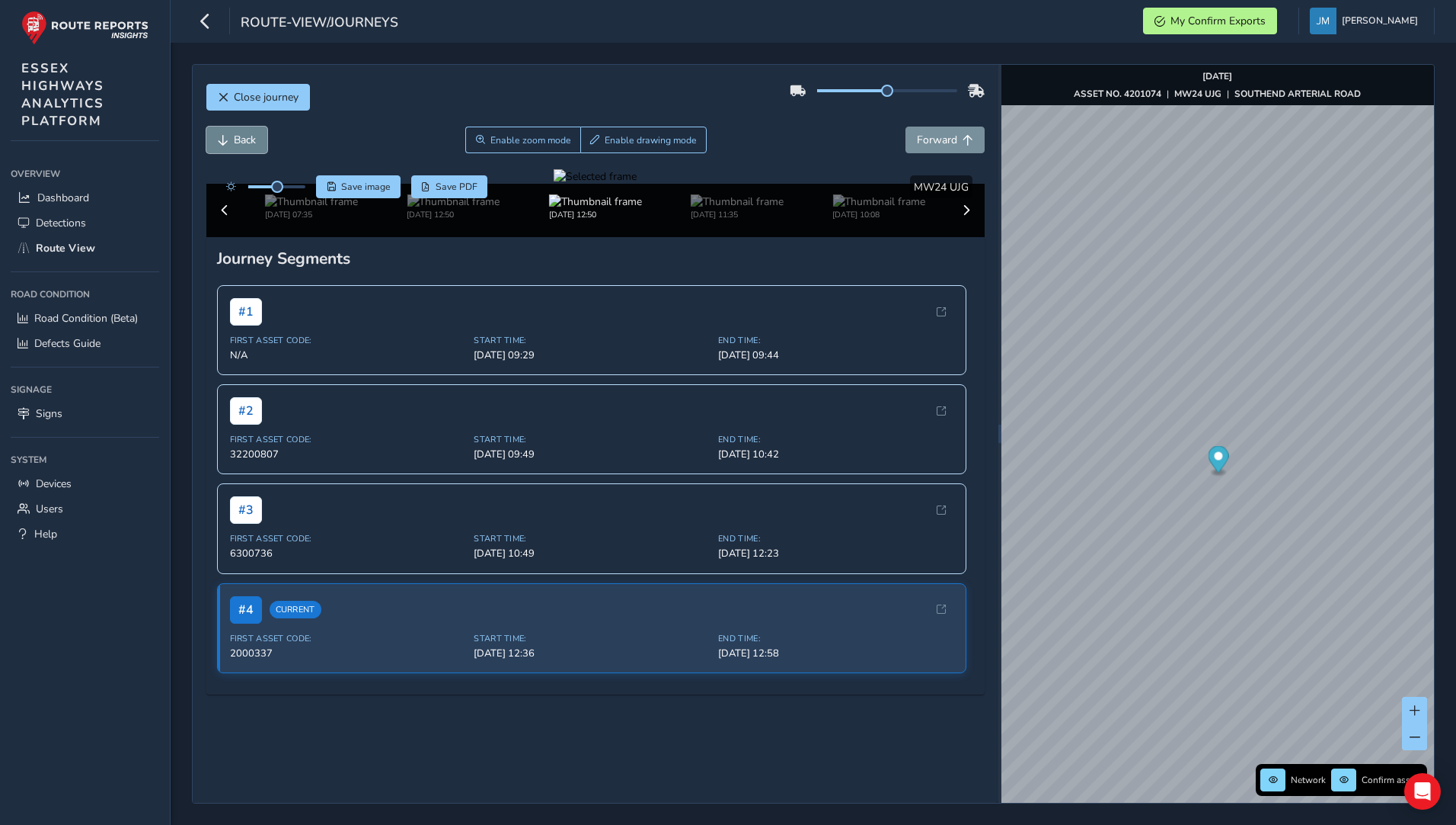
click at [227, 139] on span "Back" at bounding box center [222, 140] width 11 height 11
click at [963, 142] on span "Forward" at bounding box center [968, 140] width 11 height 11
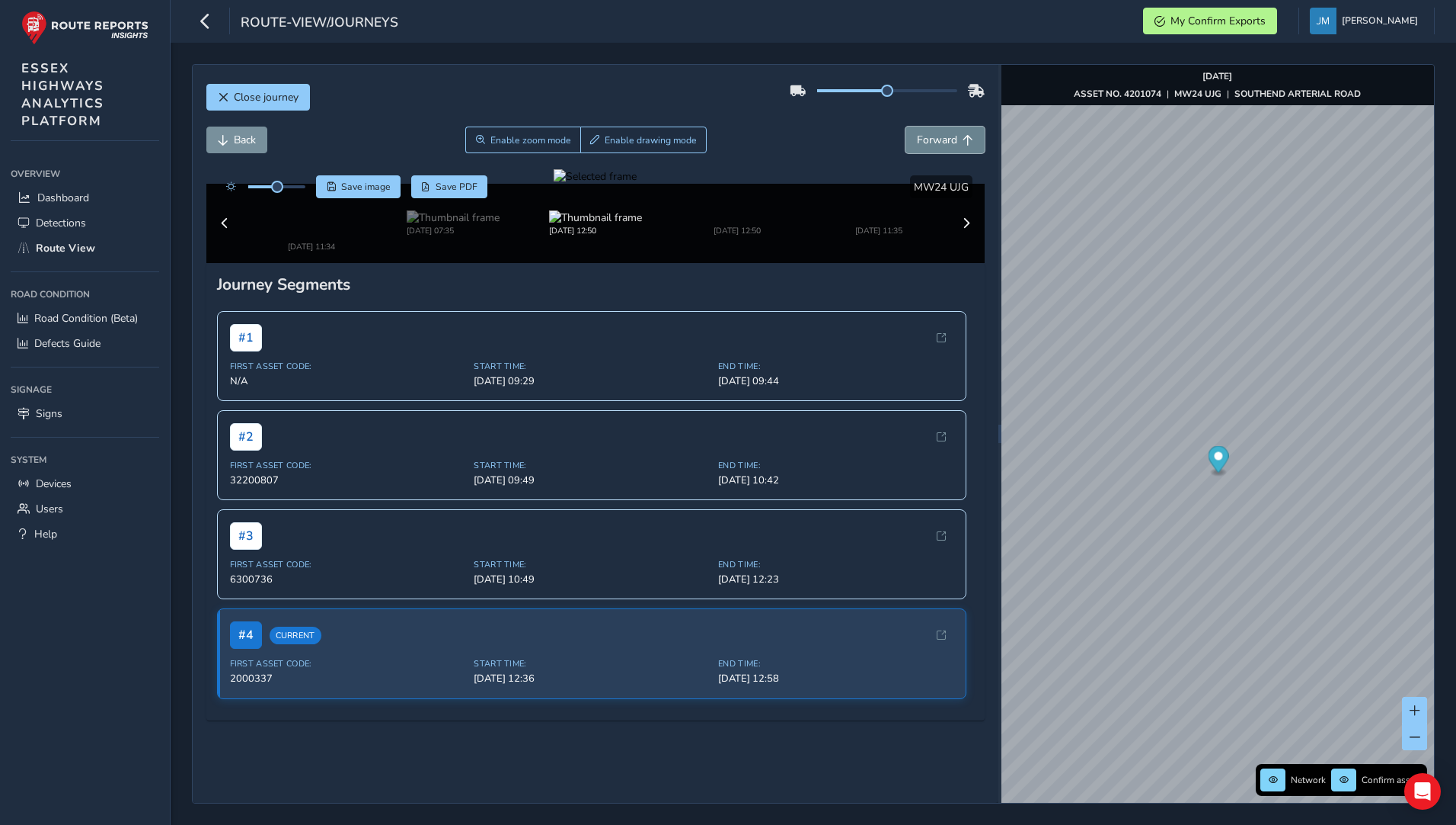
click at [963, 142] on span "Forward" at bounding box center [968, 140] width 11 height 11
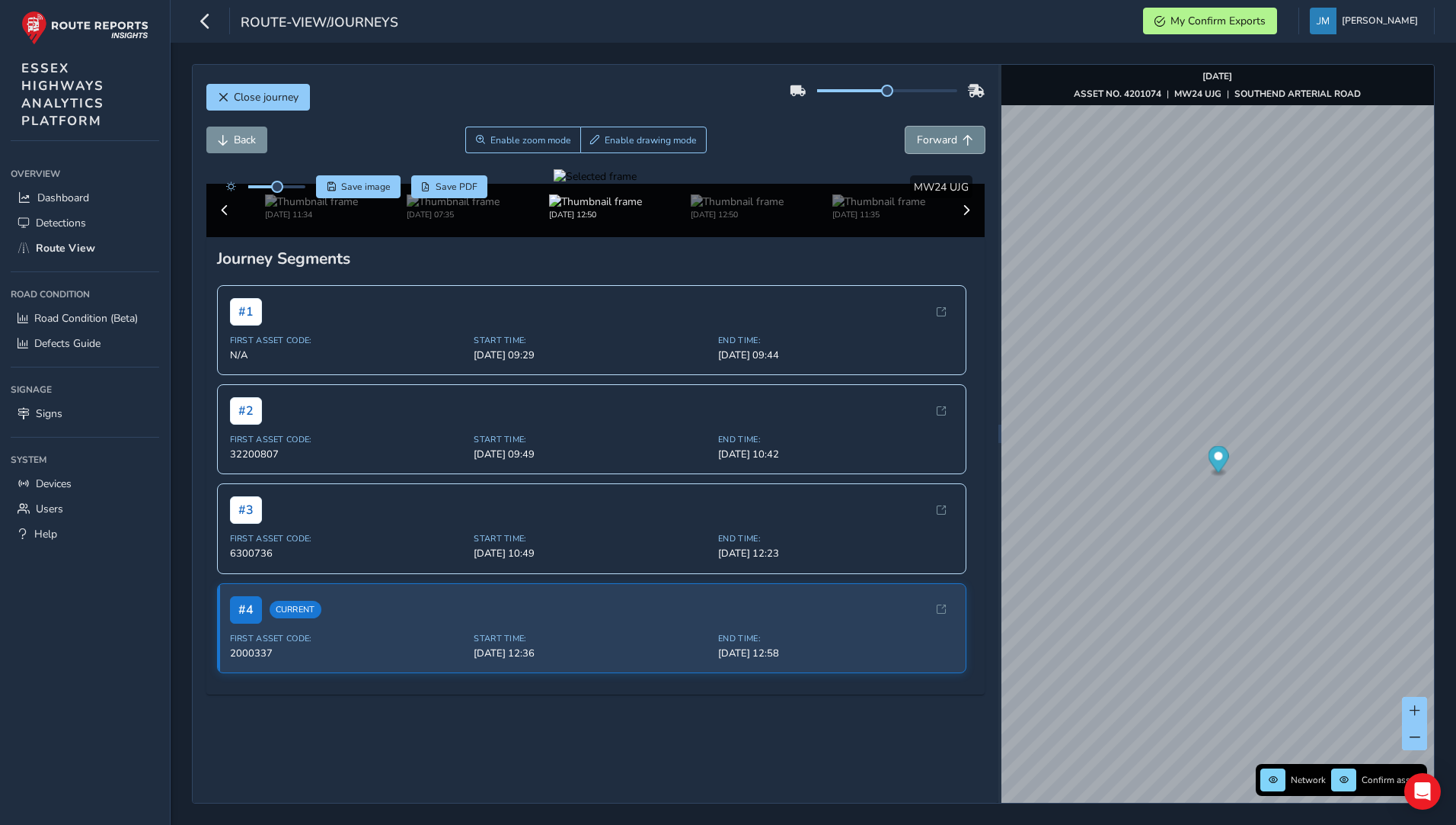
click at [963, 142] on span "Forward" at bounding box center [968, 140] width 11 height 11
click at [227, 138] on span "Back" at bounding box center [222, 140] width 11 height 11
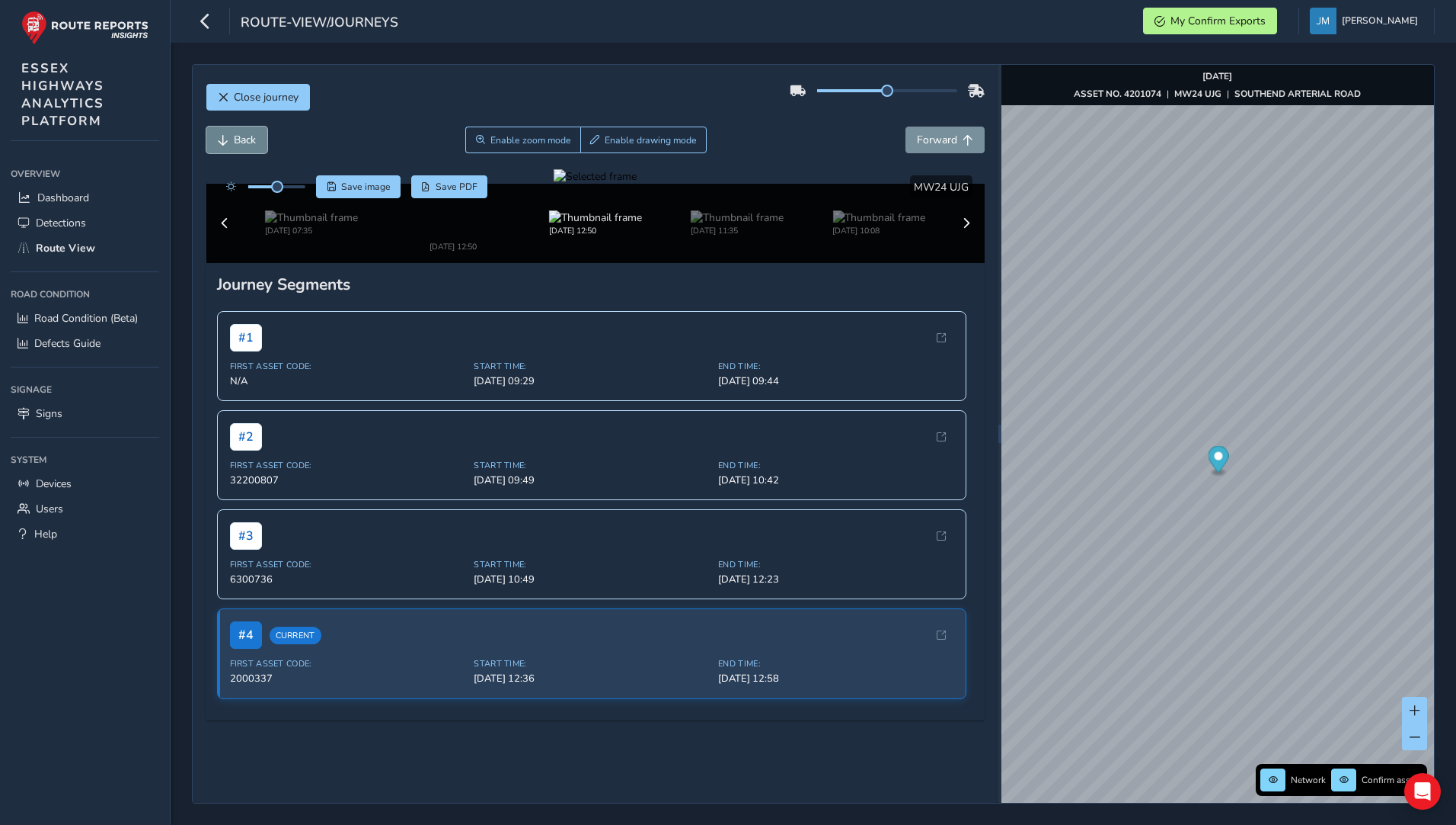
click at [227, 138] on span "Back" at bounding box center [222, 140] width 11 height 11
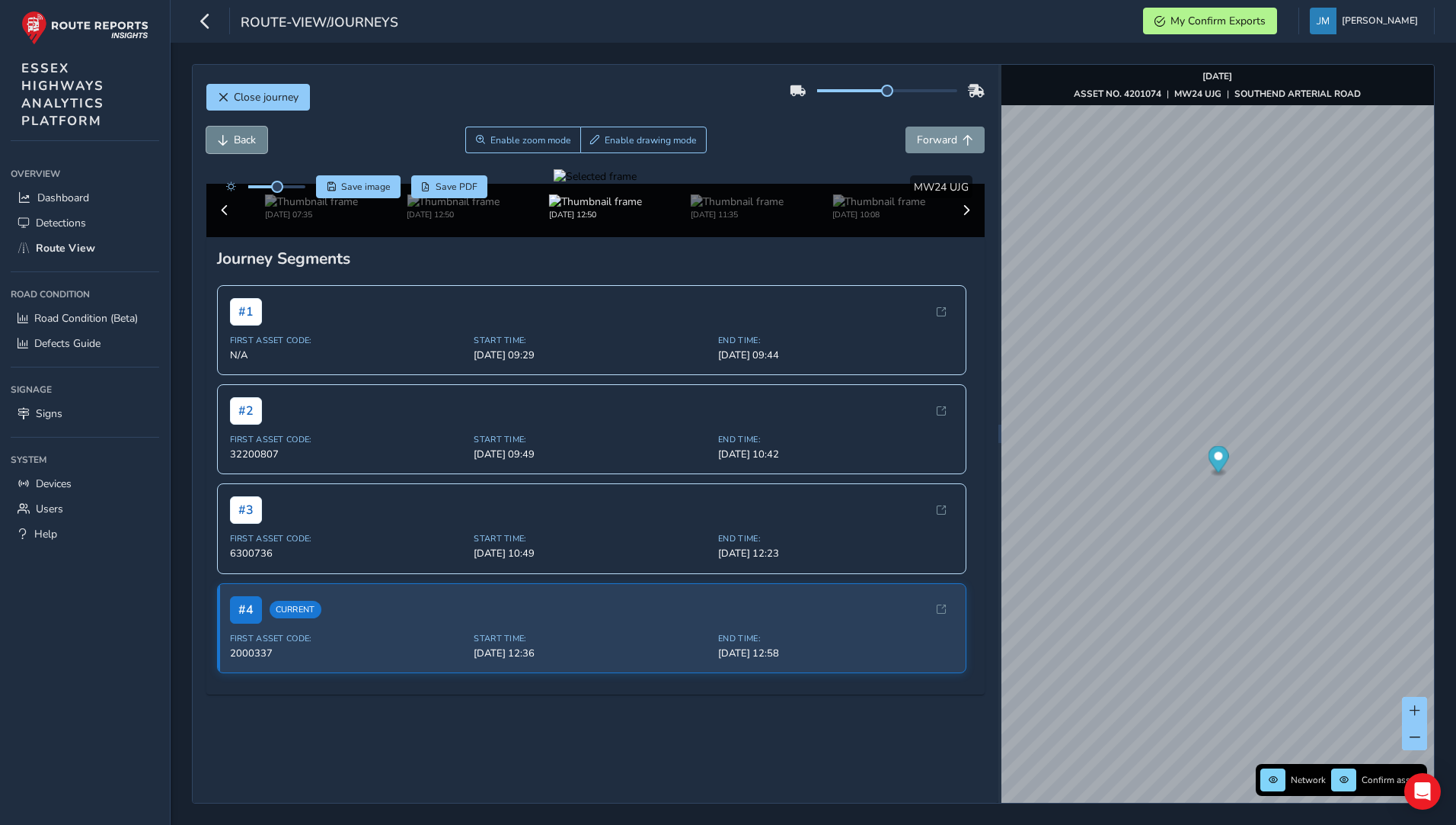
click at [227, 138] on span "Back" at bounding box center [222, 140] width 11 height 11
click at [227, 137] on span "Back" at bounding box center [222, 140] width 11 height 11
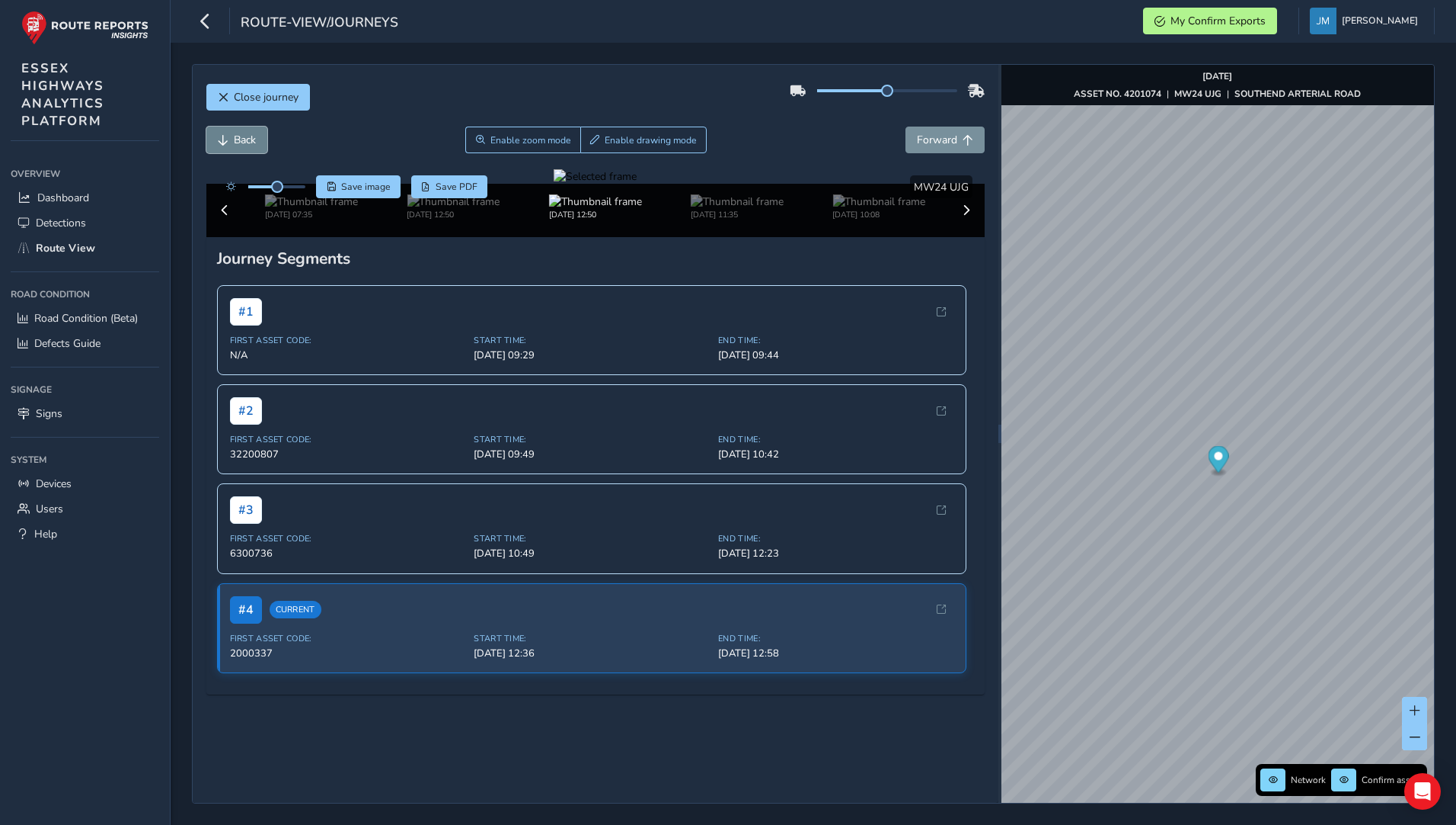
click at [227, 137] on span "Back" at bounding box center [222, 140] width 11 height 11
click at [920, 142] on span "Forward" at bounding box center [937, 140] width 40 height 15
click at [920, 140] on span "Forward" at bounding box center [937, 140] width 40 height 15
click at [920, 138] on span "Forward" at bounding box center [937, 140] width 40 height 15
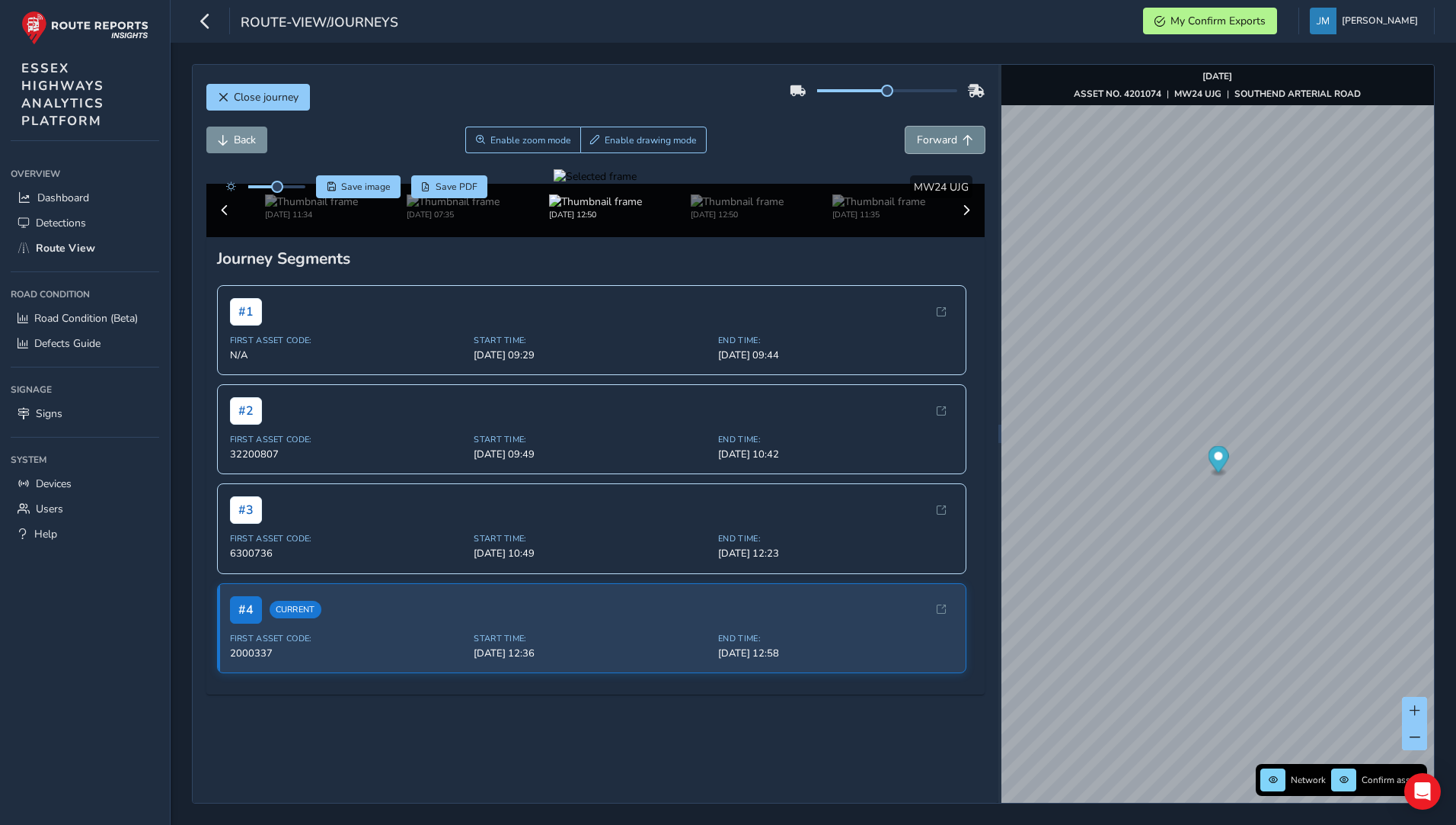
click at [920, 138] on span "Forward" at bounding box center [937, 140] width 40 height 15
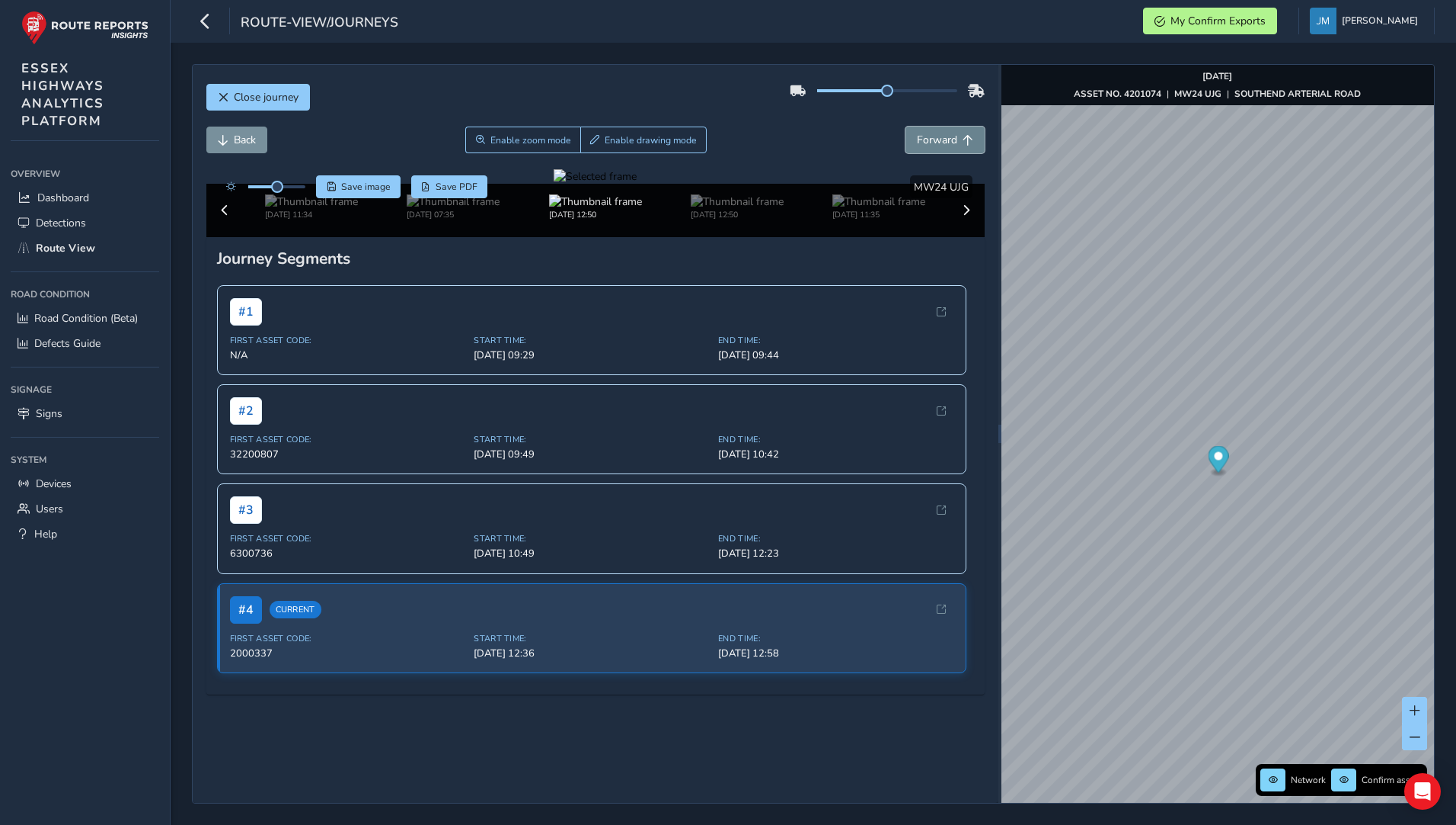
click at [920, 138] on span "Forward" at bounding box center [937, 140] width 40 height 15
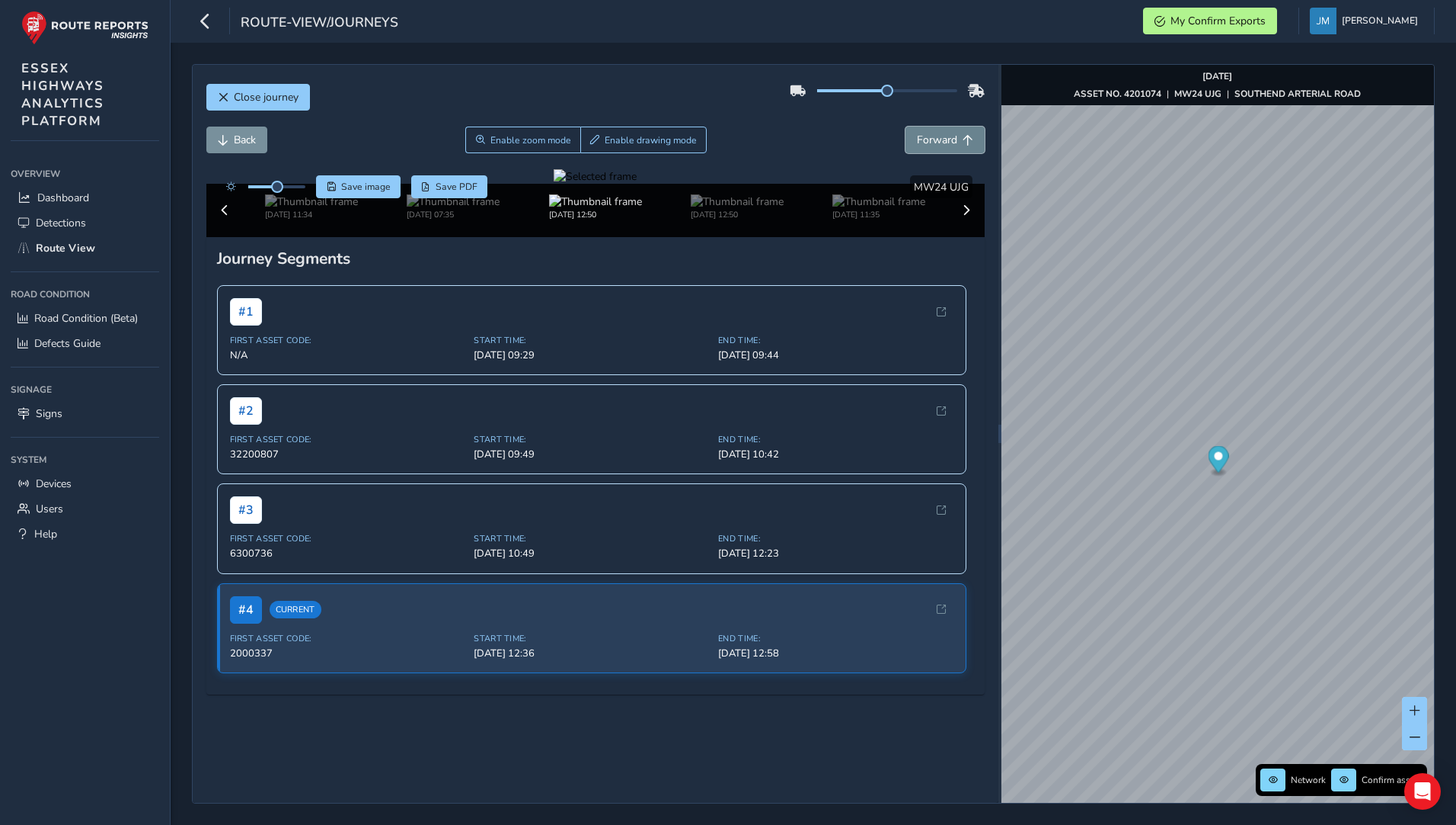
click at [920, 138] on span "Forward" at bounding box center [937, 140] width 40 height 15
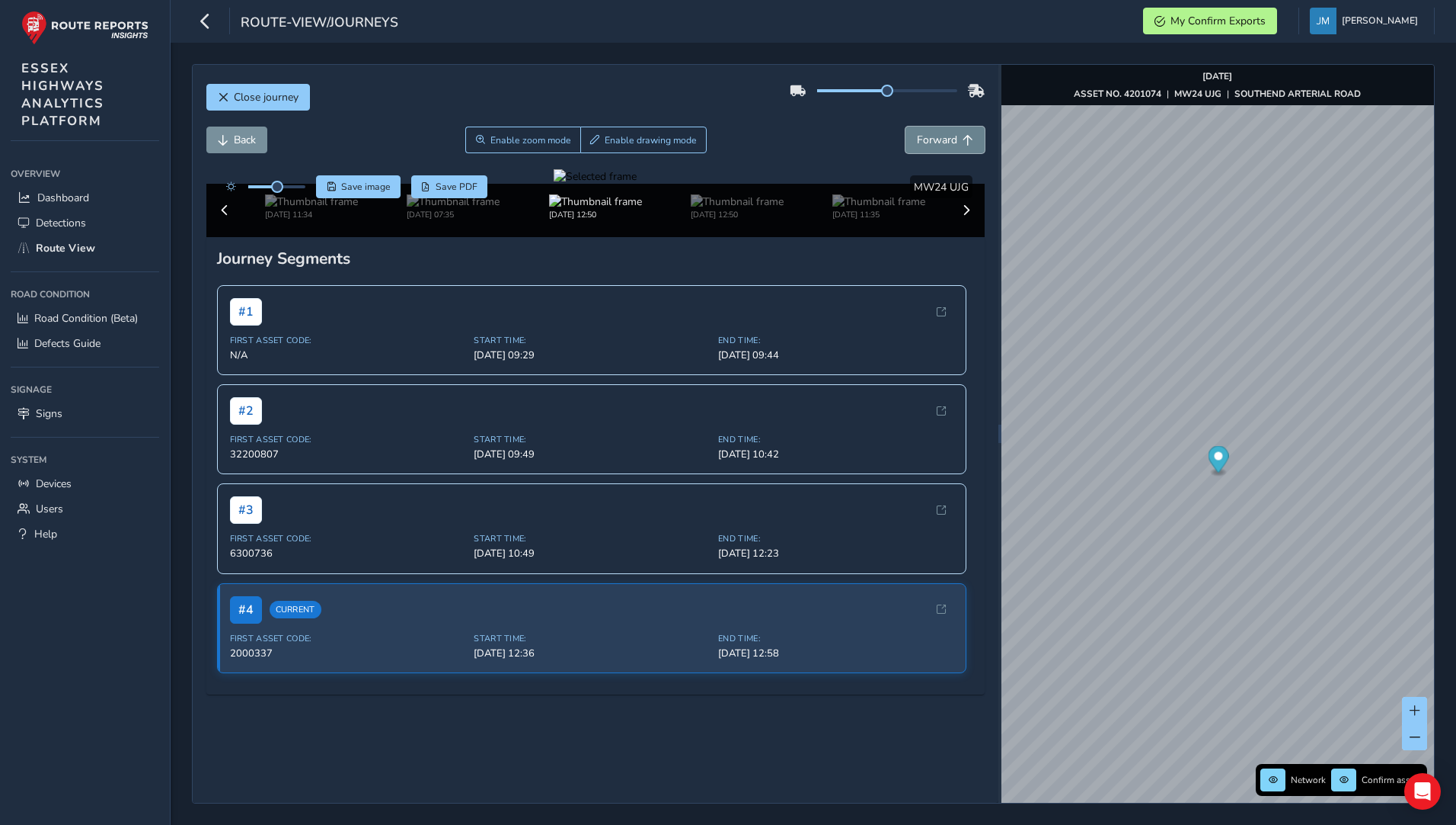
click at [920, 138] on span "Forward" at bounding box center [937, 140] width 40 height 15
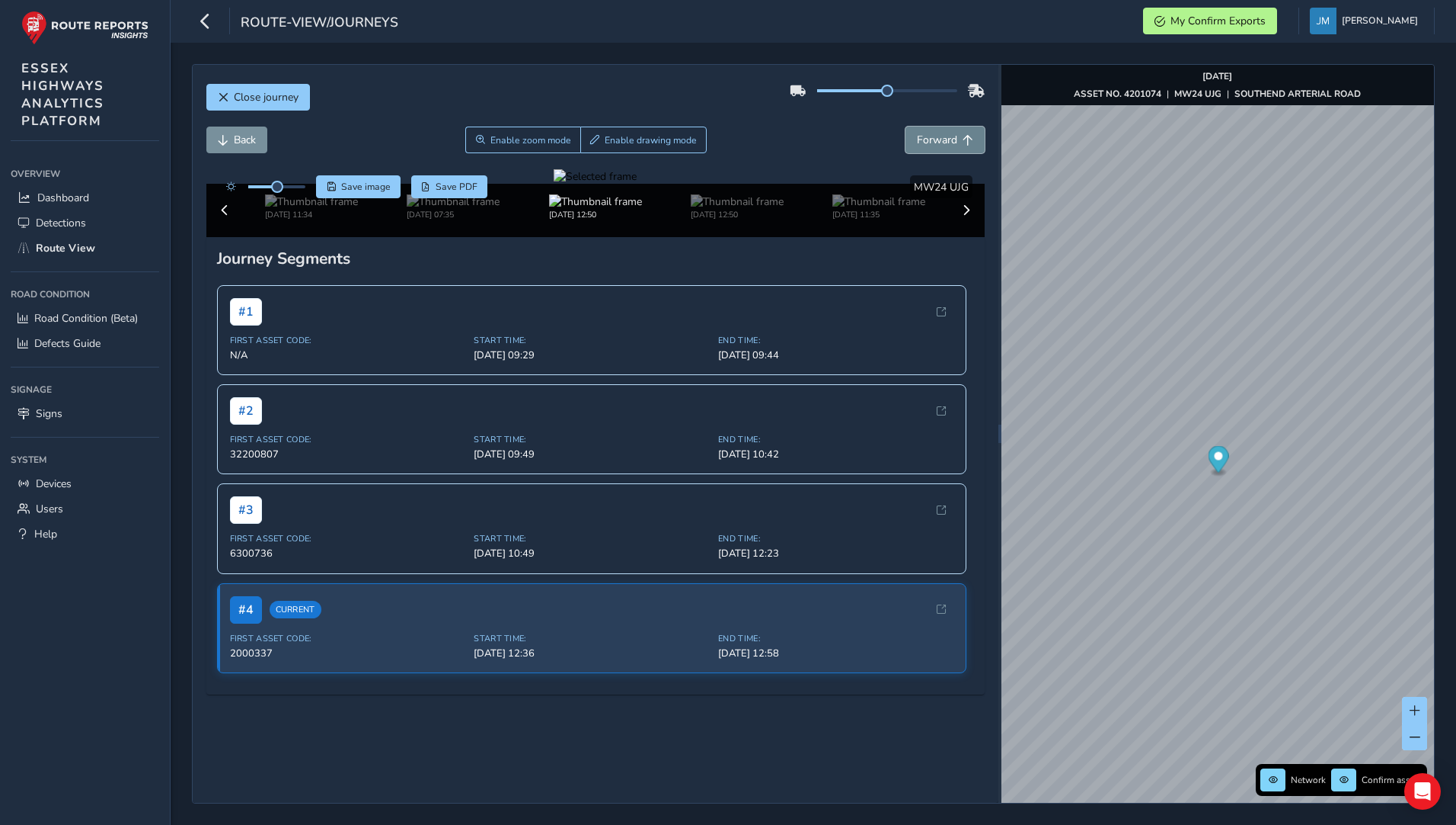
click at [920, 138] on span "Forward" at bounding box center [937, 140] width 40 height 15
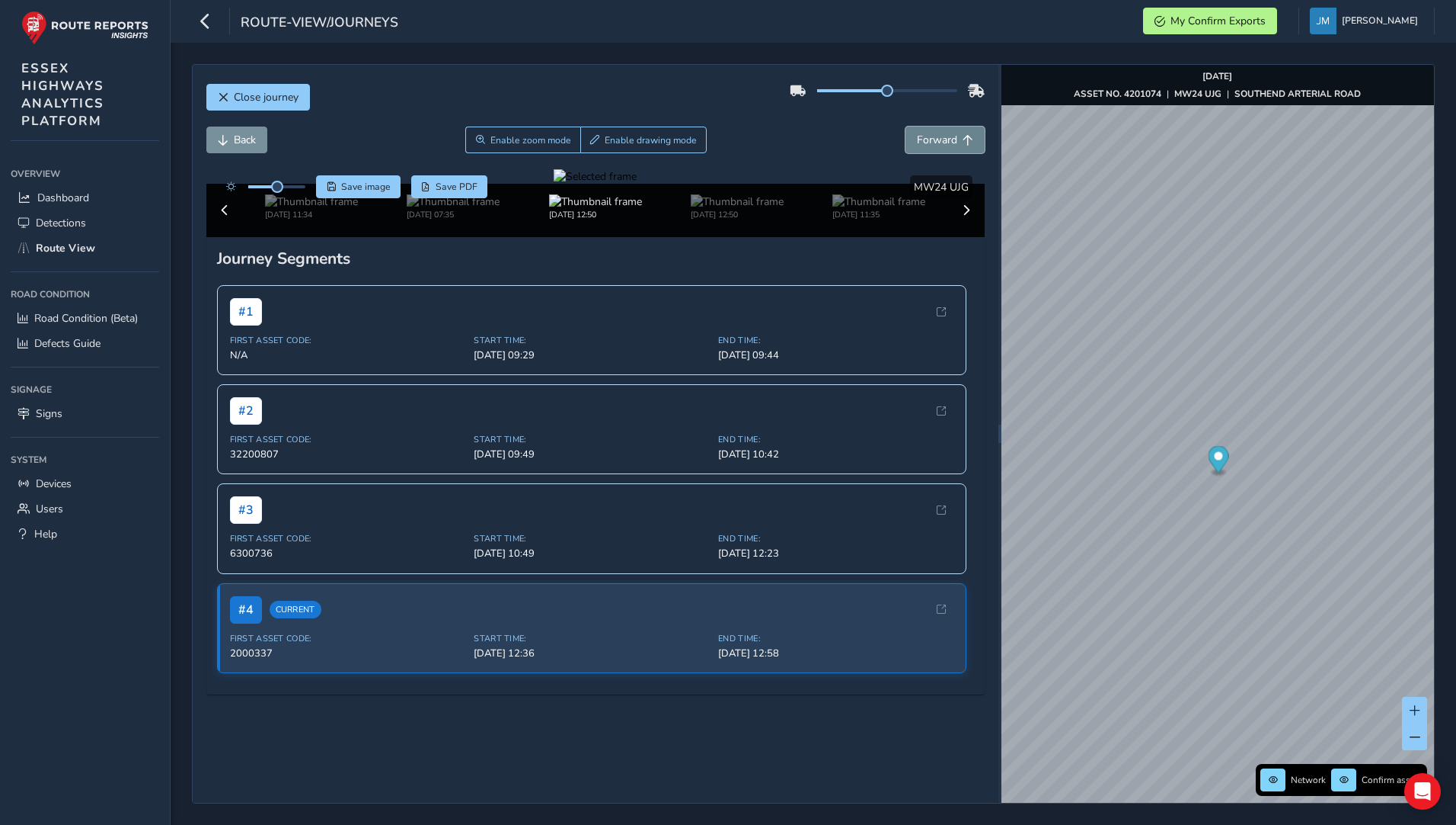
click at [920, 138] on span "Forward" at bounding box center [937, 140] width 40 height 15
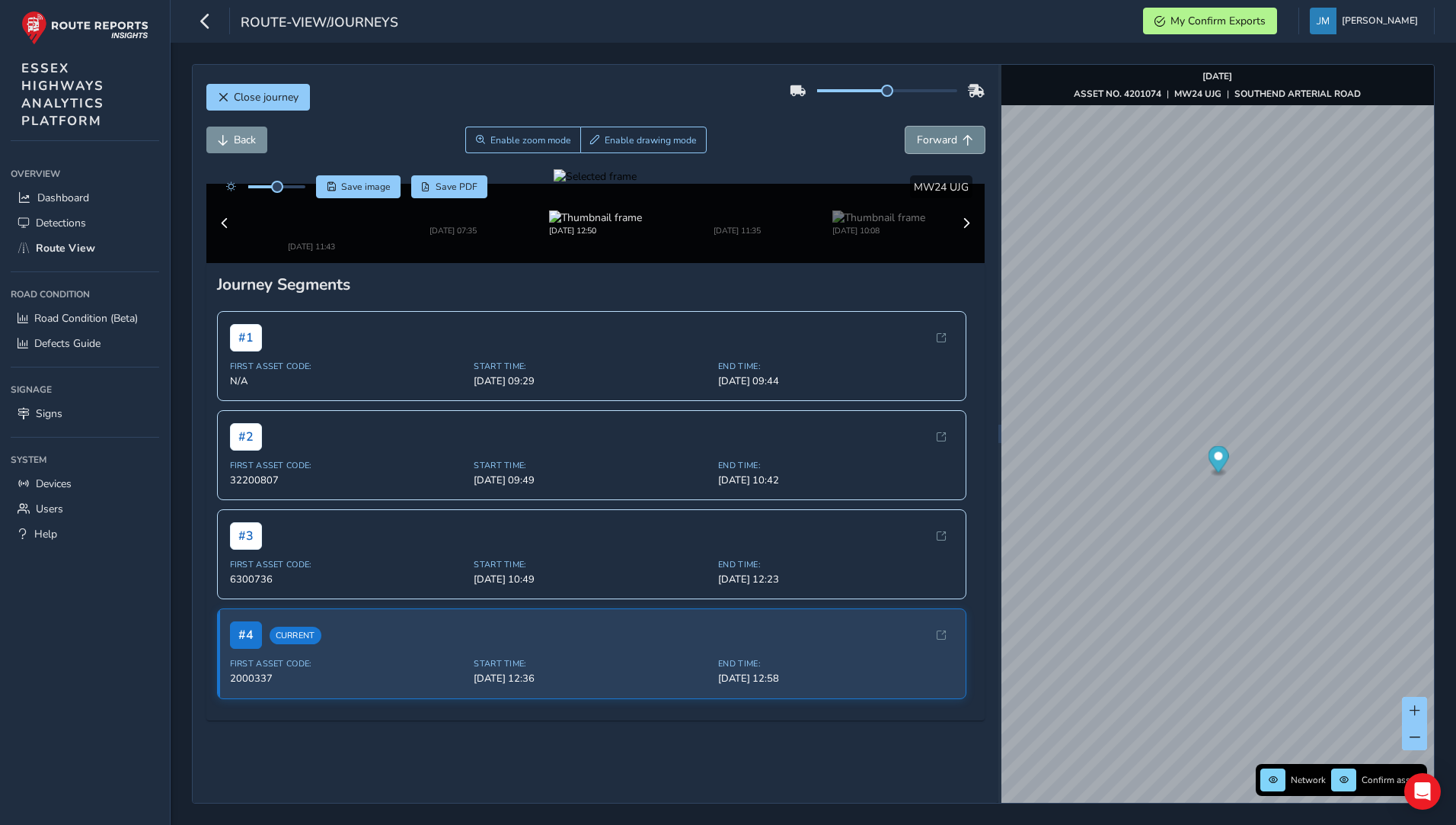
click at [920, 138] on span "Forward" at bounding box center [937, 140] width 40 height 15
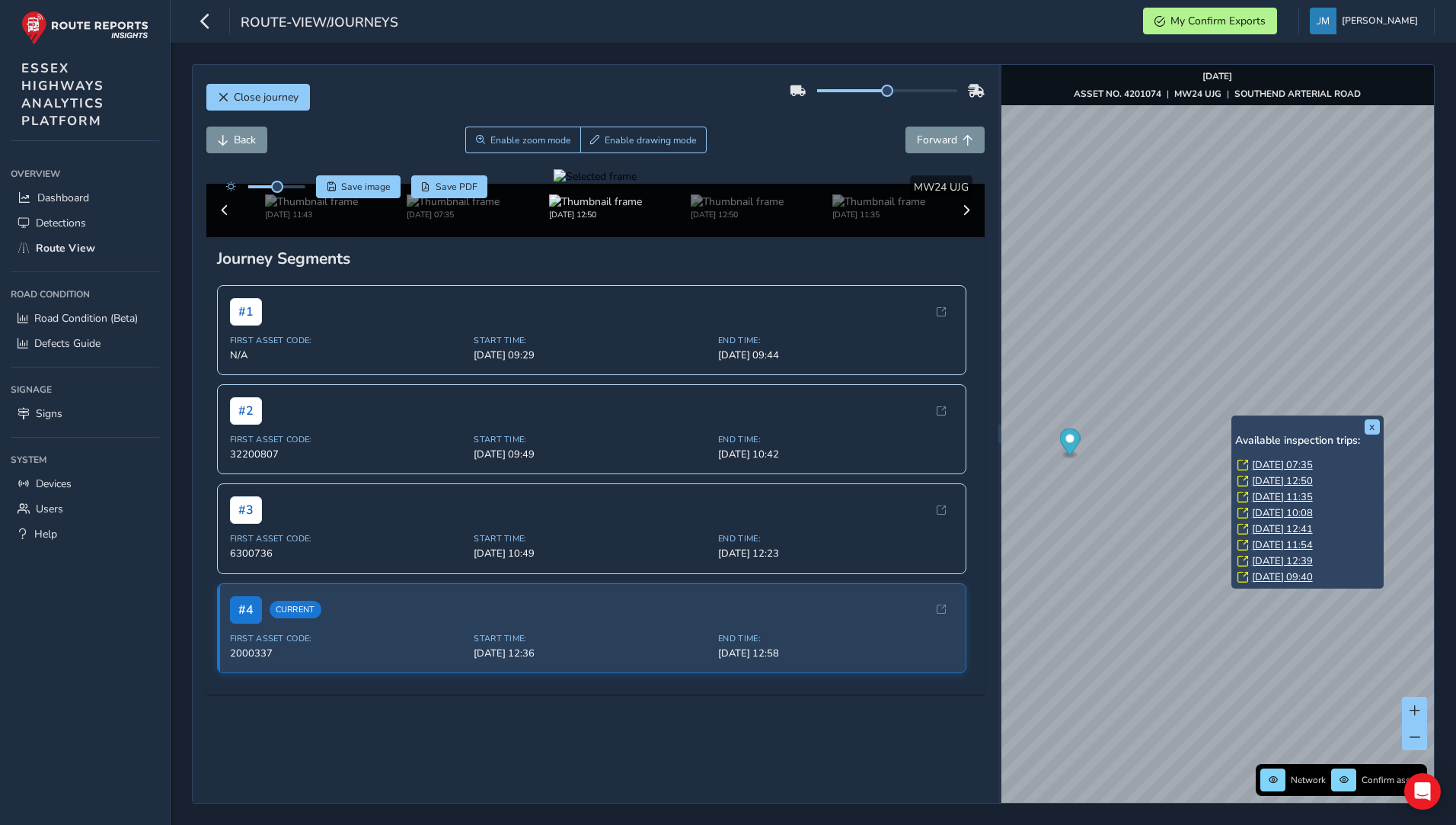
click at [1285, 496] on link "[DATE] 11:35" at bounding box center [1283, 497] width 61 height 14
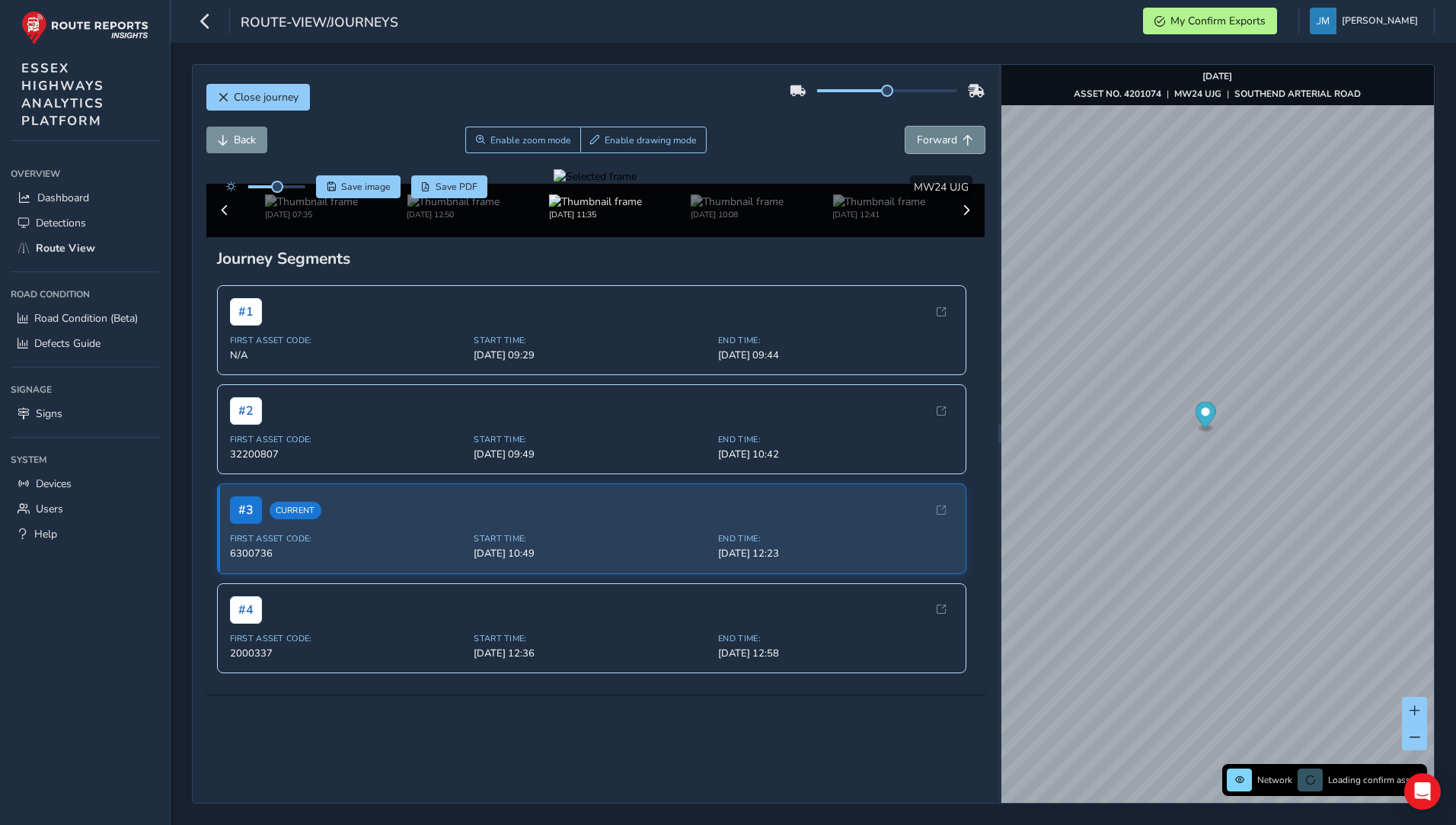
click at [917, 145] on span "Forward" at bounding box center [937, 140] width 40 height 15
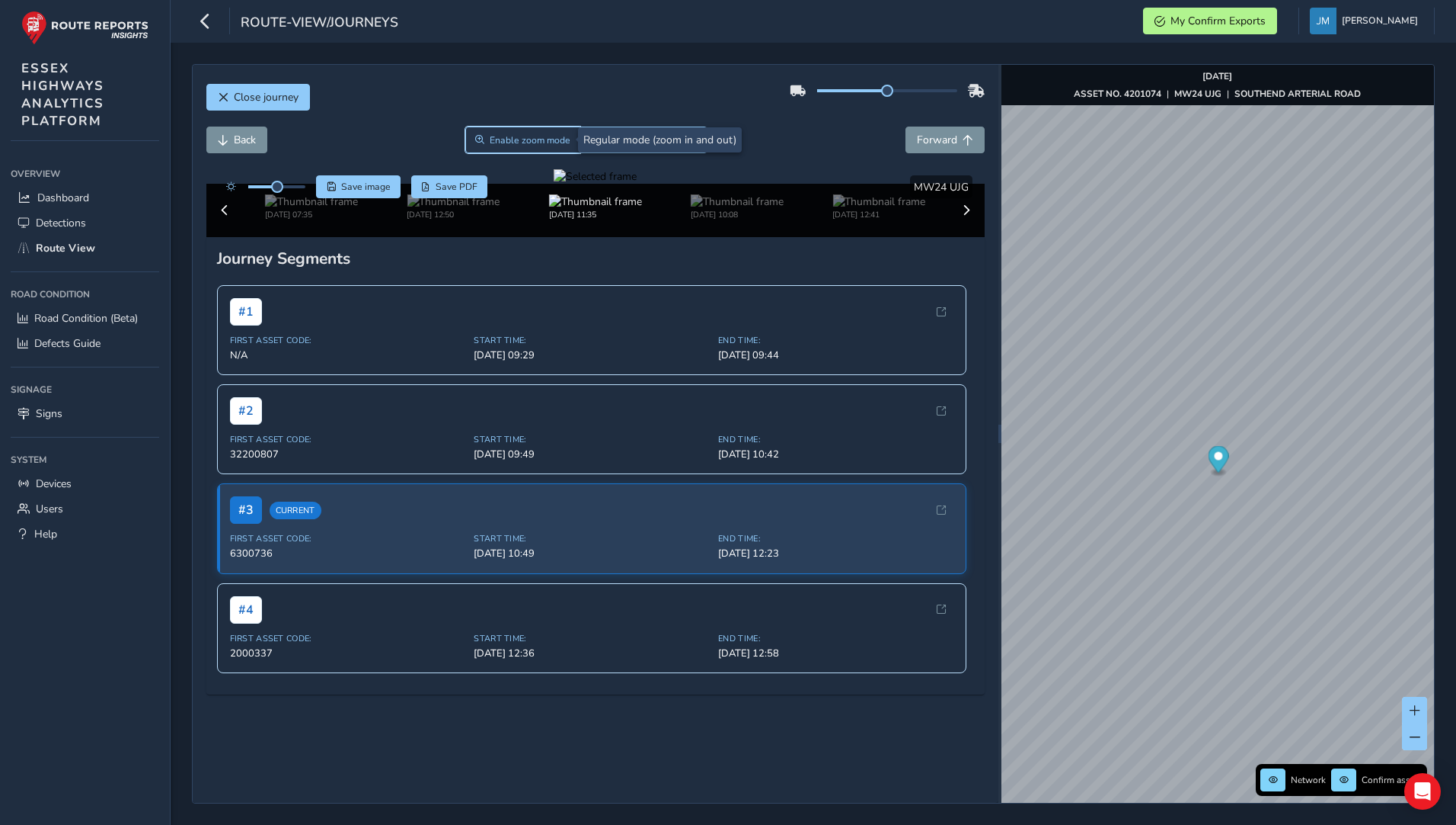
click at [541, 150] on button "Enable zoom mode" at bounding box center [524, 140] width 116 height 27
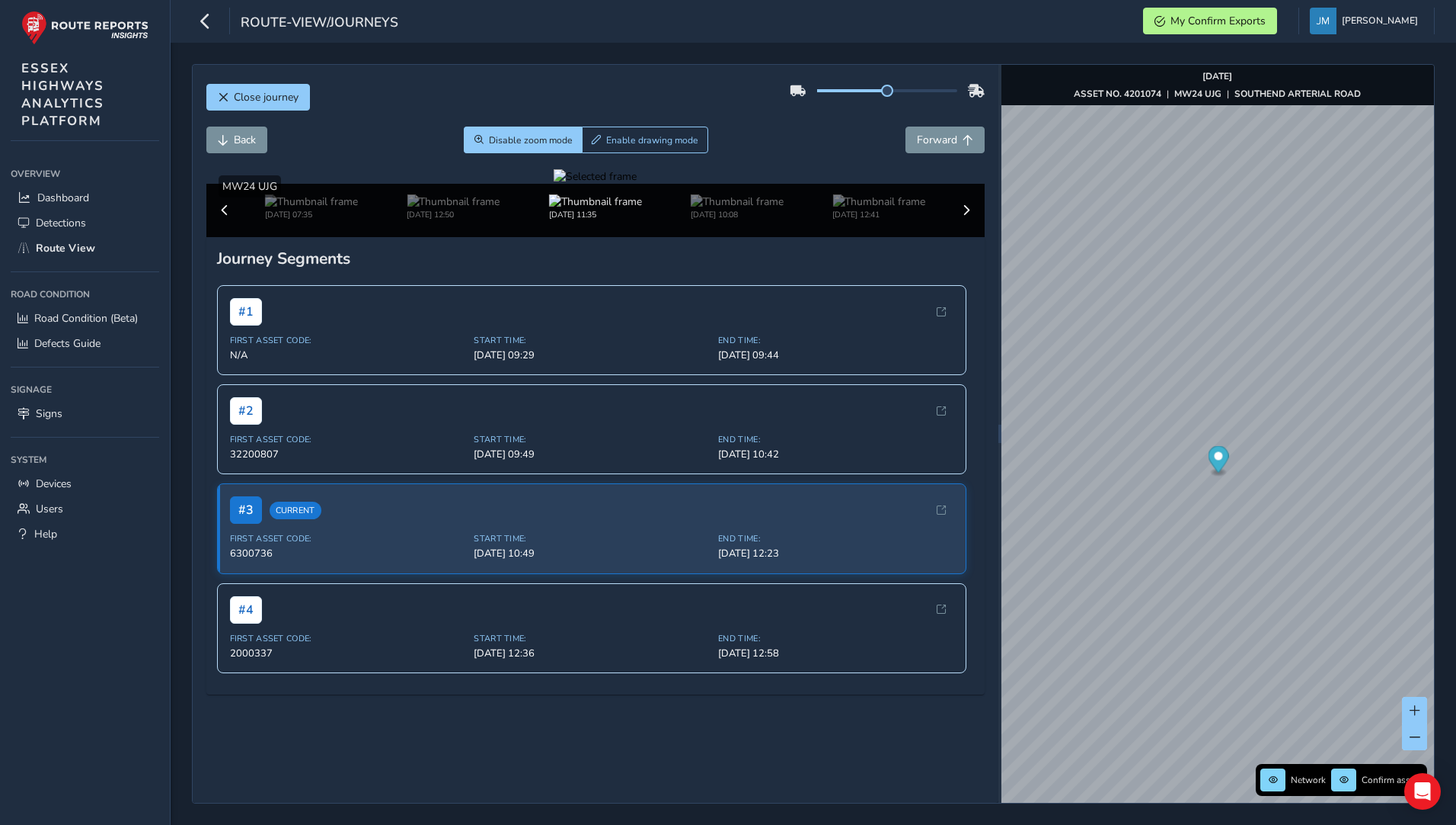
click at [554, 183] on div at bounding box center [595, 177] width 83 height 15
click at [1104, 385] on div "x" at bounding box center [1180, 399] width 152 height 33
click at [1187, 415] on img "Preview frame" at bounding box center [1180, 408] width 38 height 12
click at [230, 97] on button "Close journey" at bounding box center [258, 97] width 104 height 27
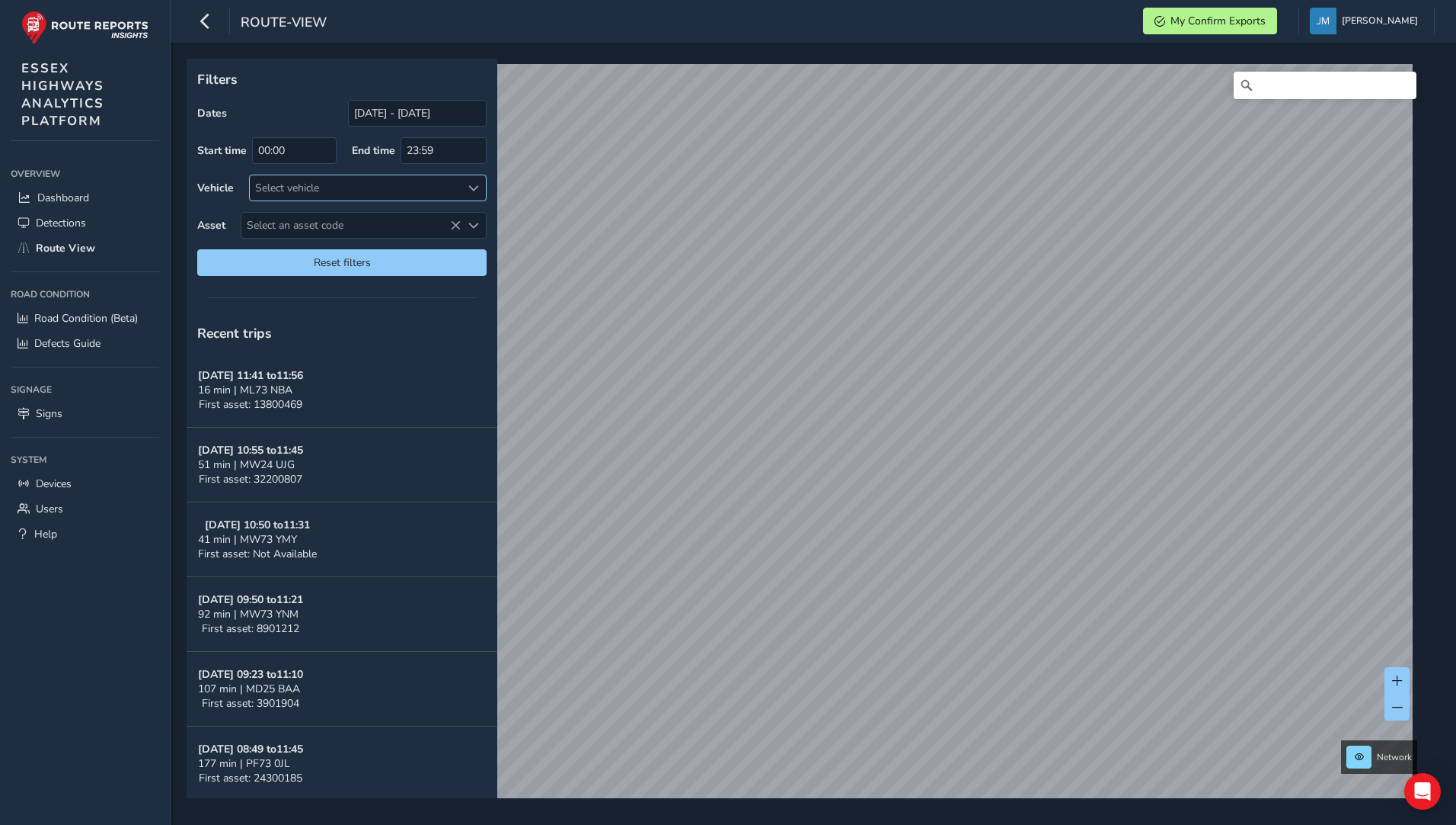
click at [414, 186] on div "Select vehicle" at bounding box center [355, 187] width 211 height 25
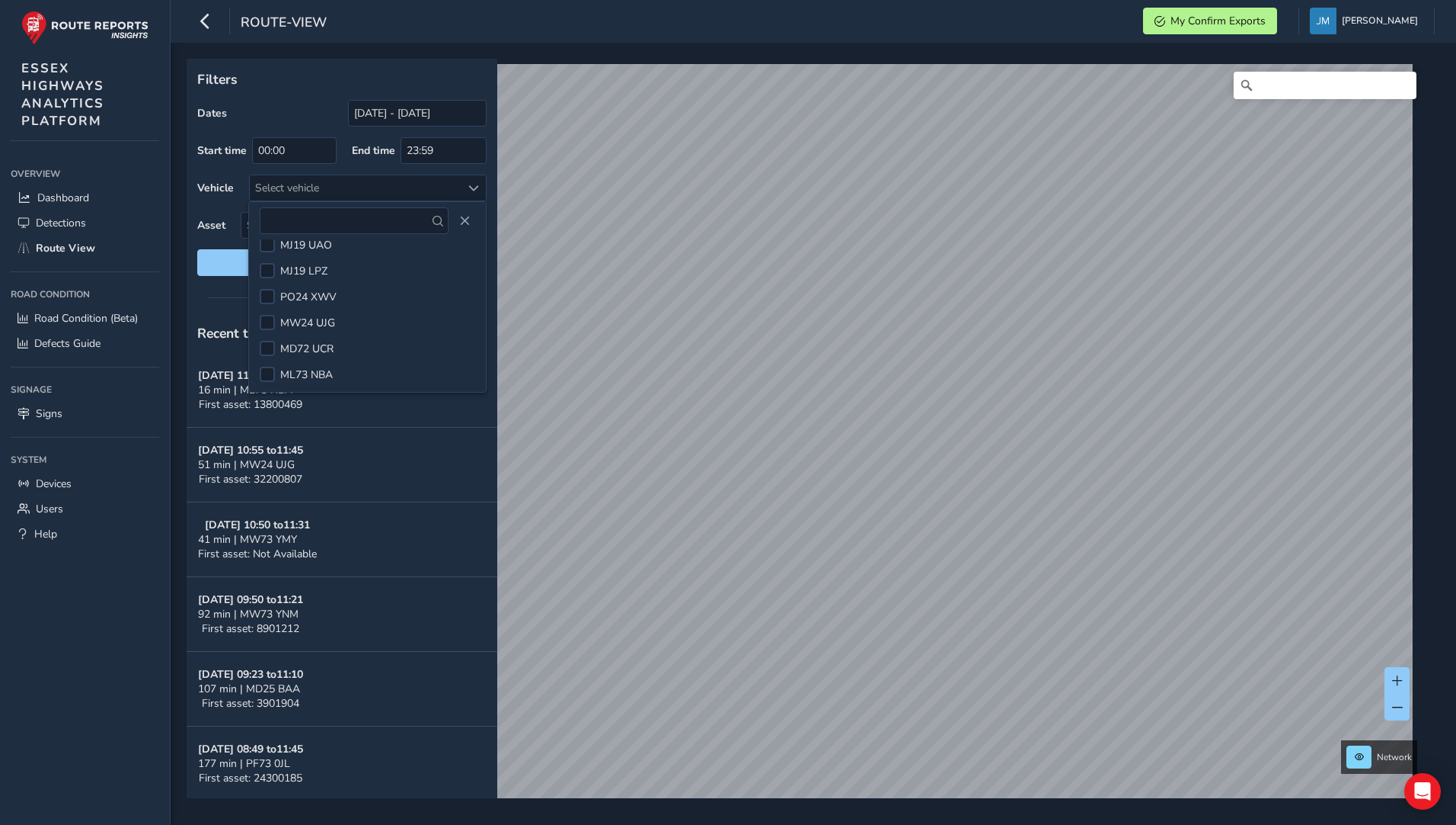
scroll to position [76, 0]
click at [274, 308] on div at bounding box center [267, 311] width 16 height 16
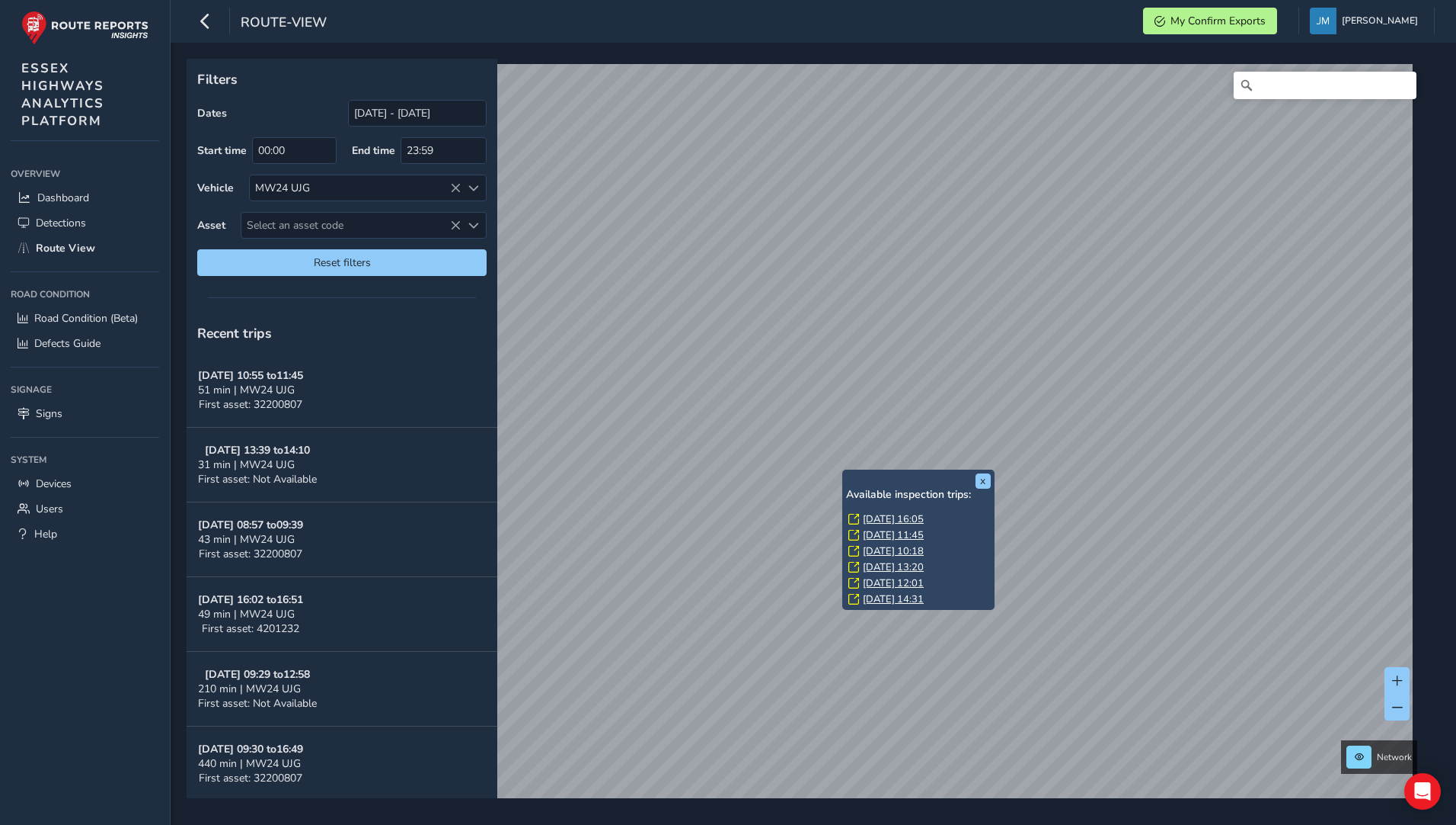
click at [869, 534] on link "[DATE] 11:45" at bounding box center [893, 534] width 61 height 14
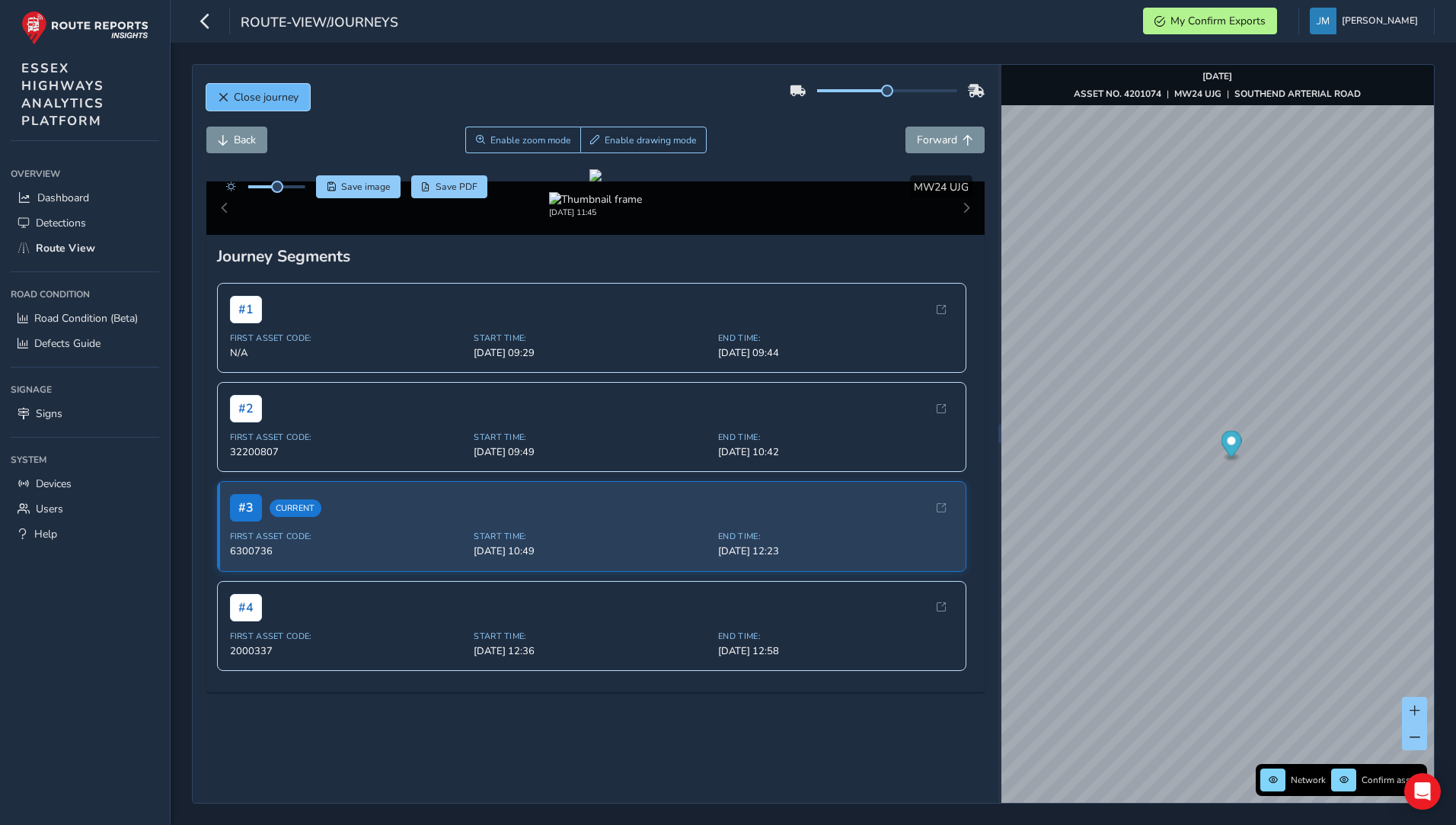
click at [226, 99] on span "Close journey" at bounding box center [222, 97] width 11 height 11
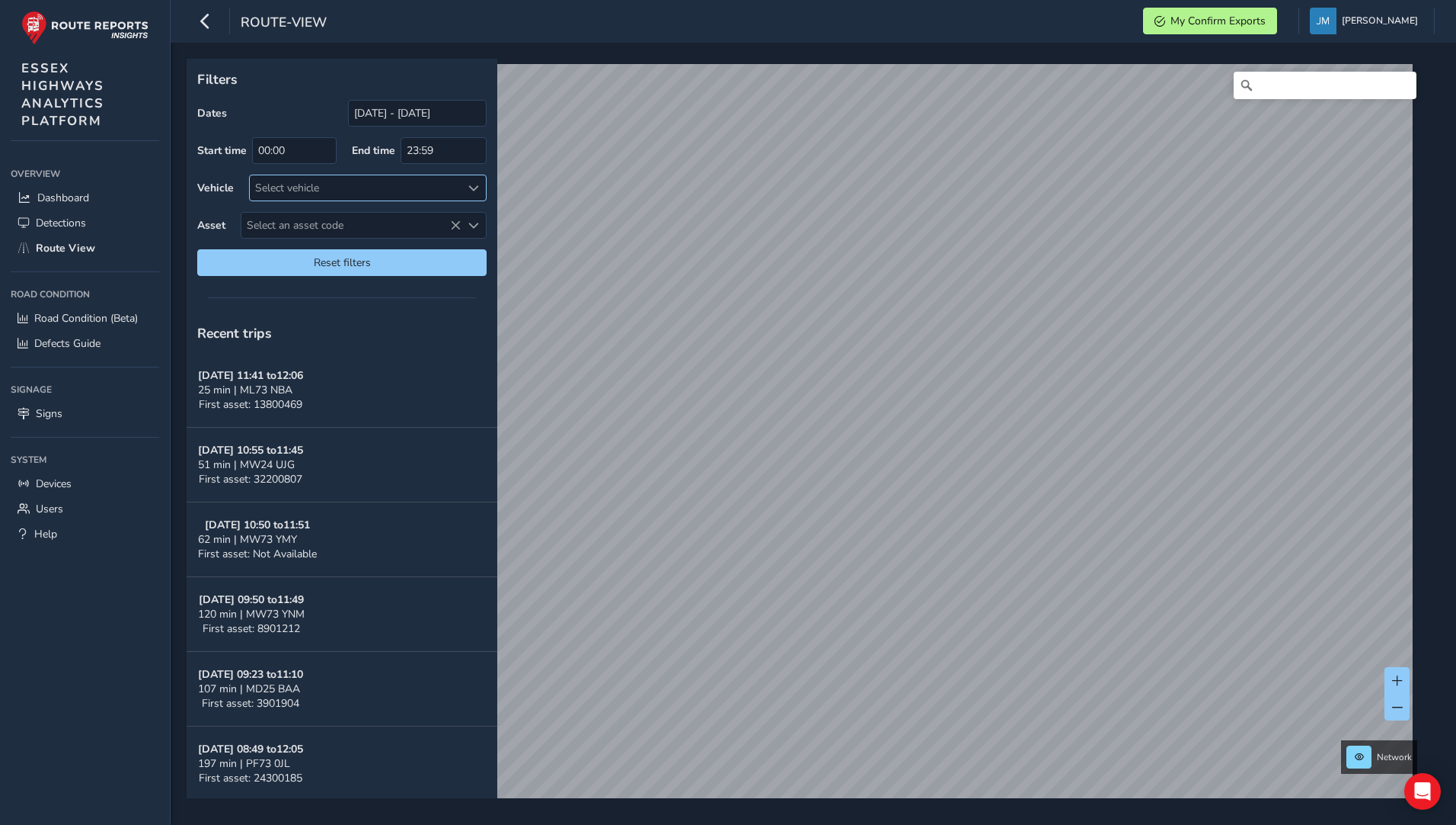
click at [295, 182] on div "Select vehicle" at bounding box center [355, 187] width 211 height 25
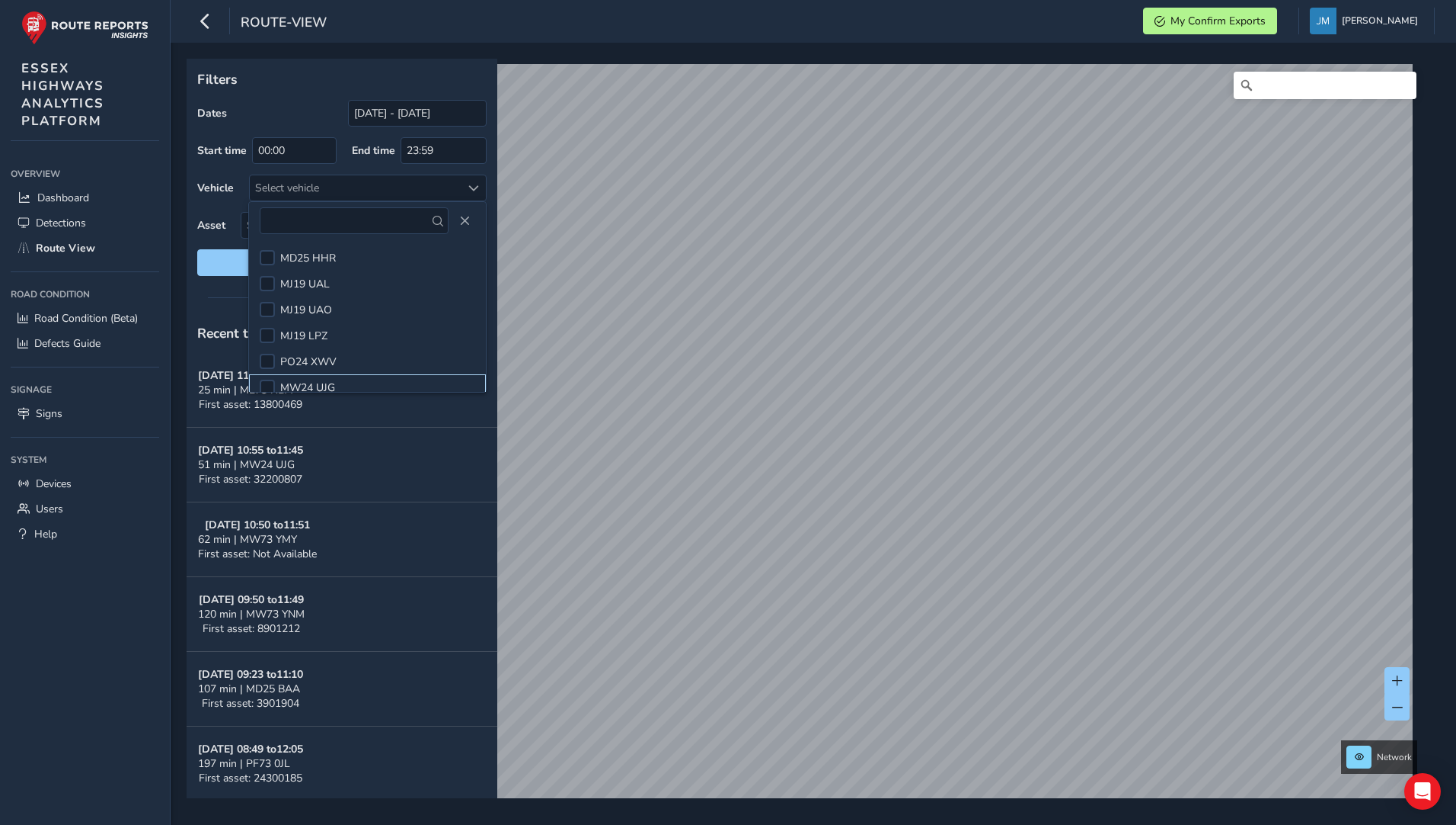
click at [267, 385] on div at bounding box center [267, 387] width 16 height 16
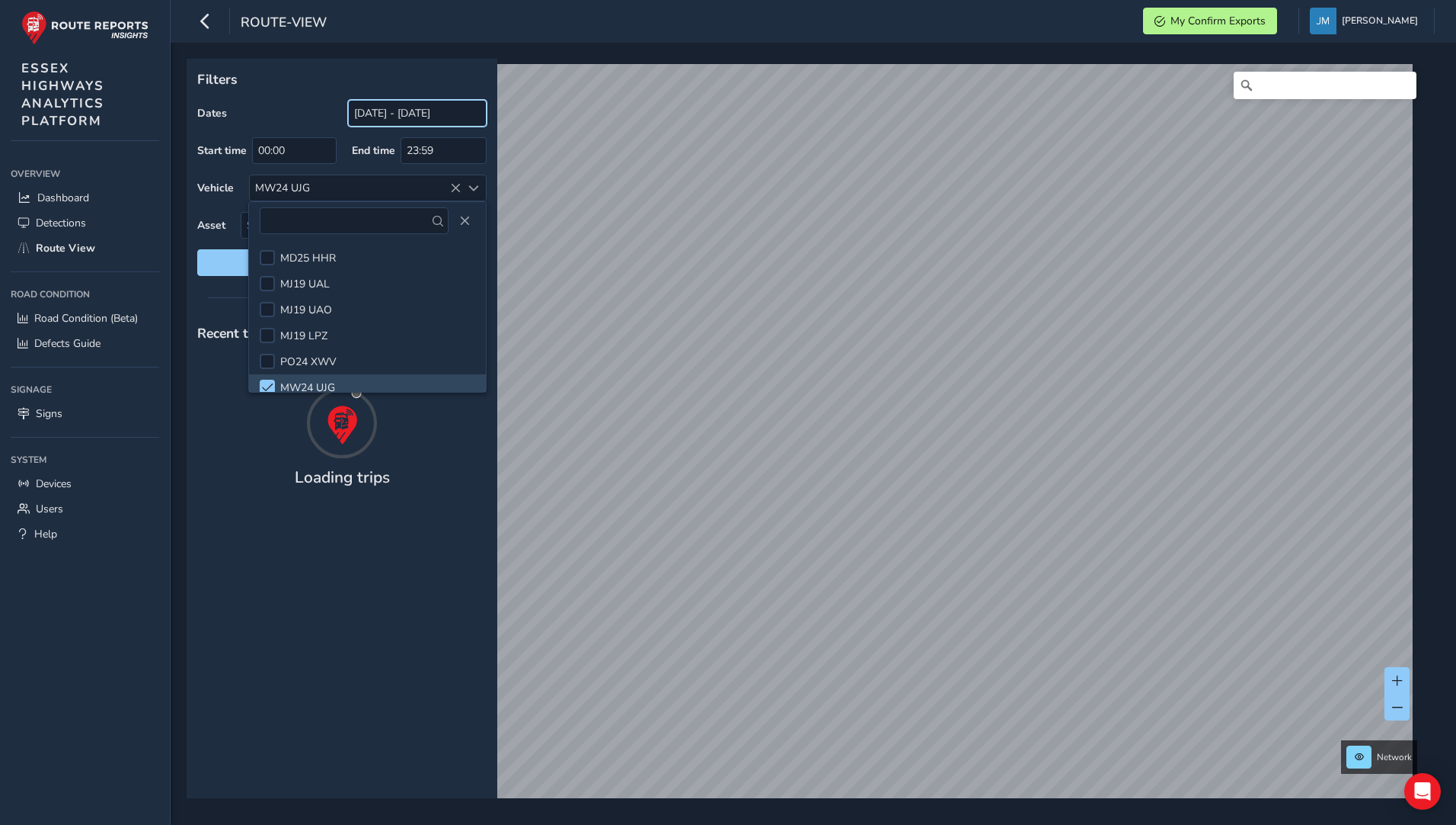
click at [416, 110] on input "[DATE] - [DATE]" at bounding box center [417, 113] width 138 height 27
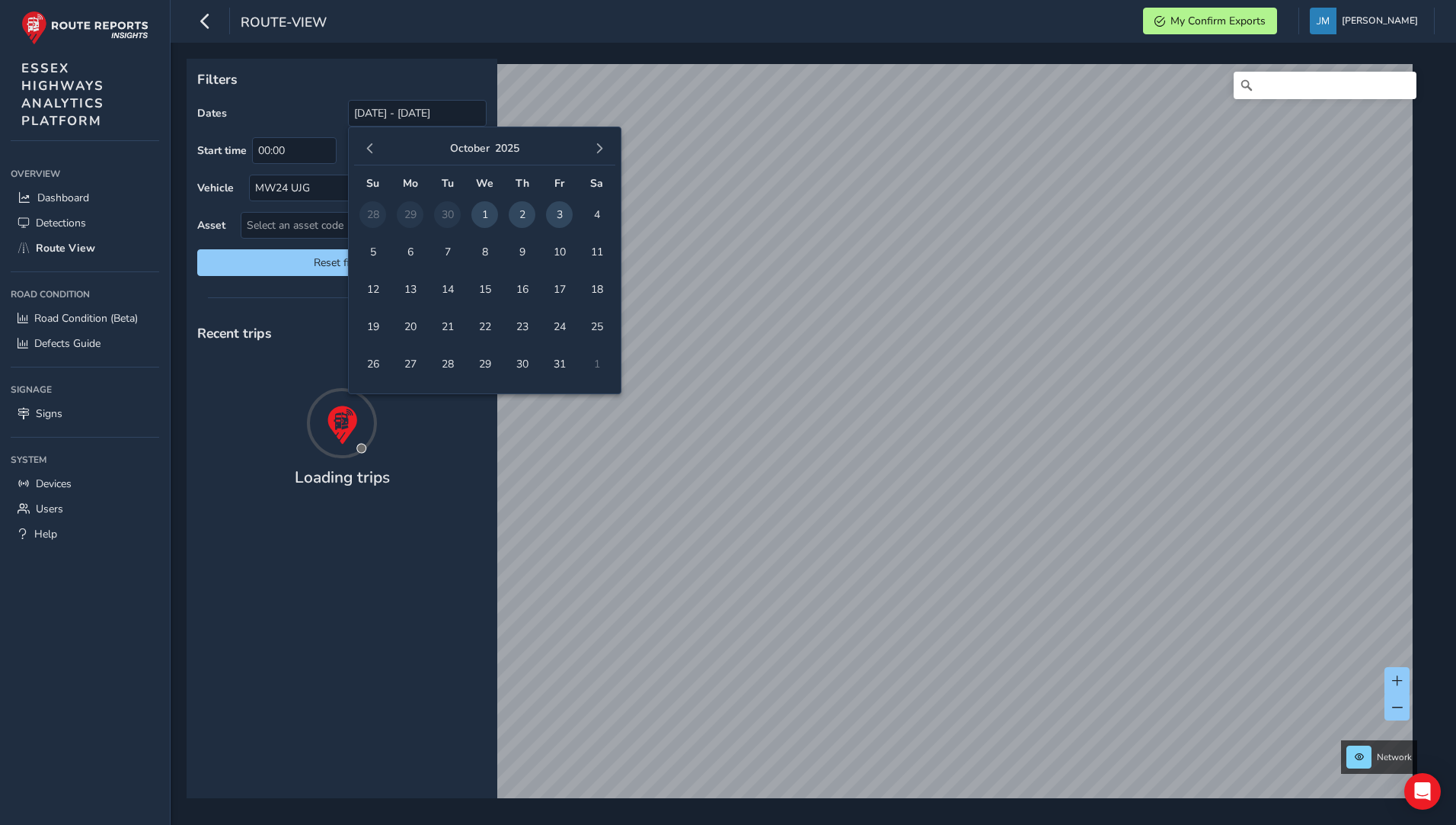
click at [563, 218] on span "3" at bounding box center [559, 214] width 27 height 27
type input "[DATE] - [DATE]"
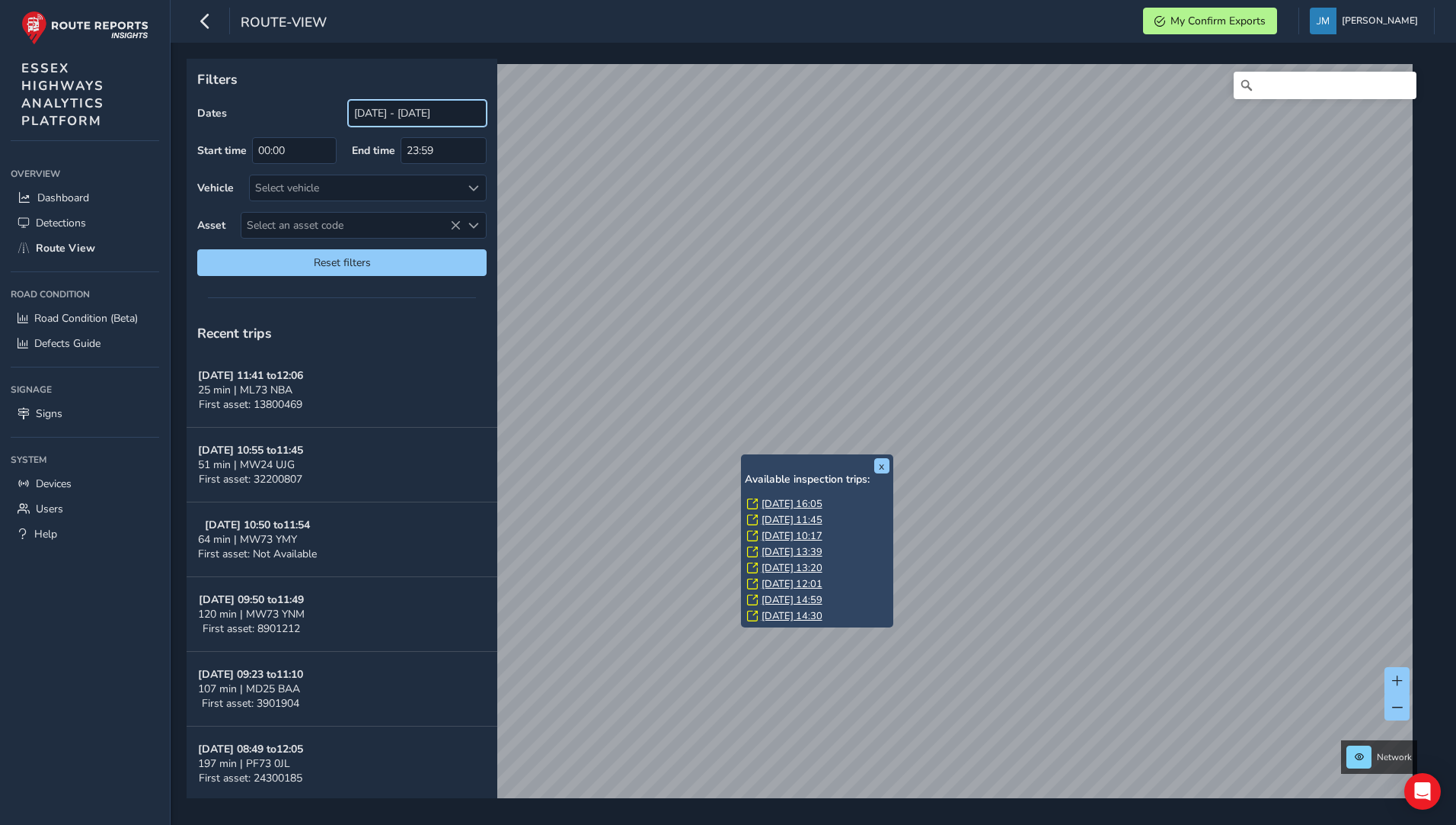
click at [429, 109] on input "[DATE] - [DATE]" at bounding box center [417, 113] width 138 height 27
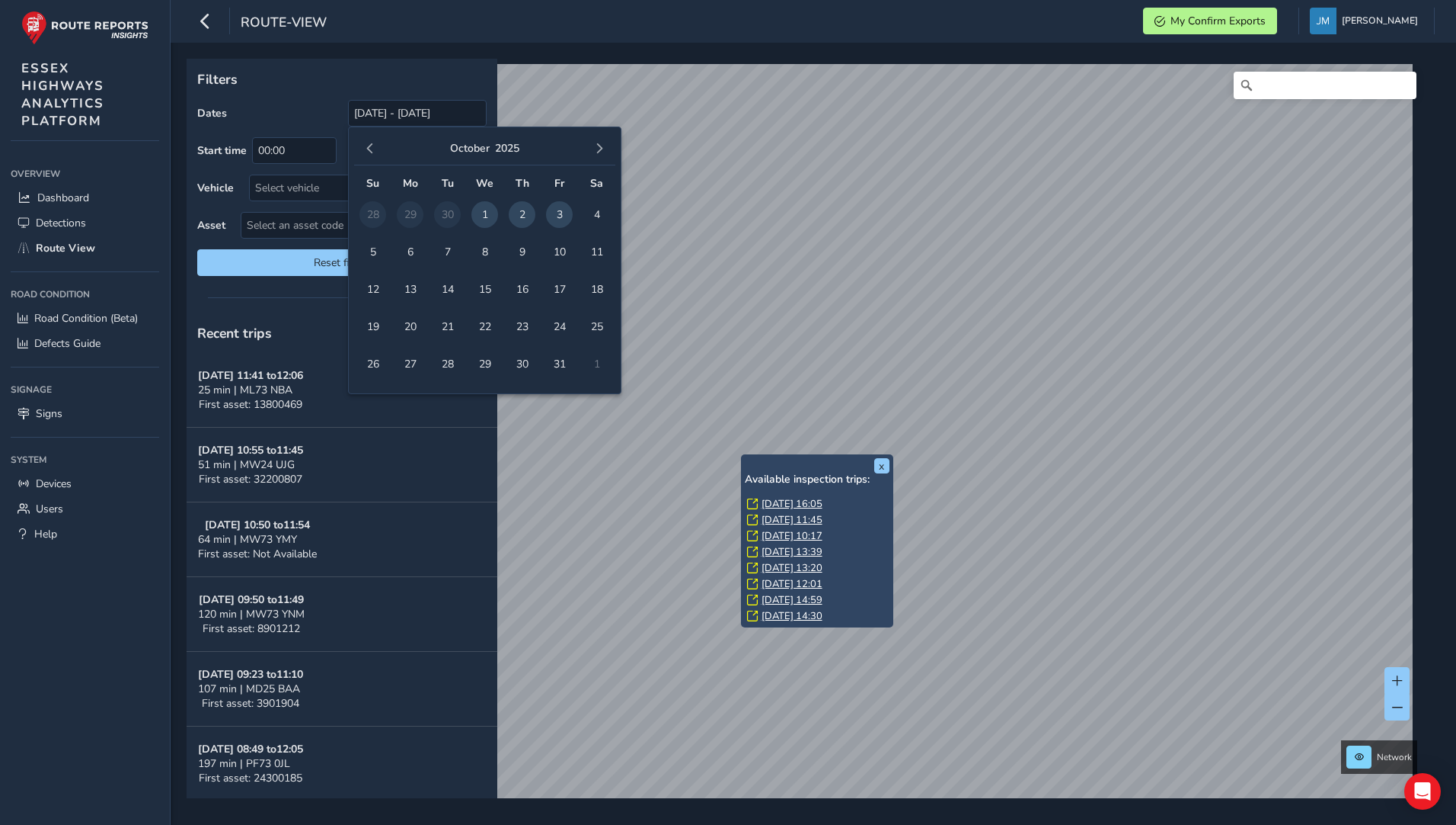
click at [561, 222] on span "3" at bounding box center [559, 214] width 27 height 27
type input "[DATE] - [DATE]"
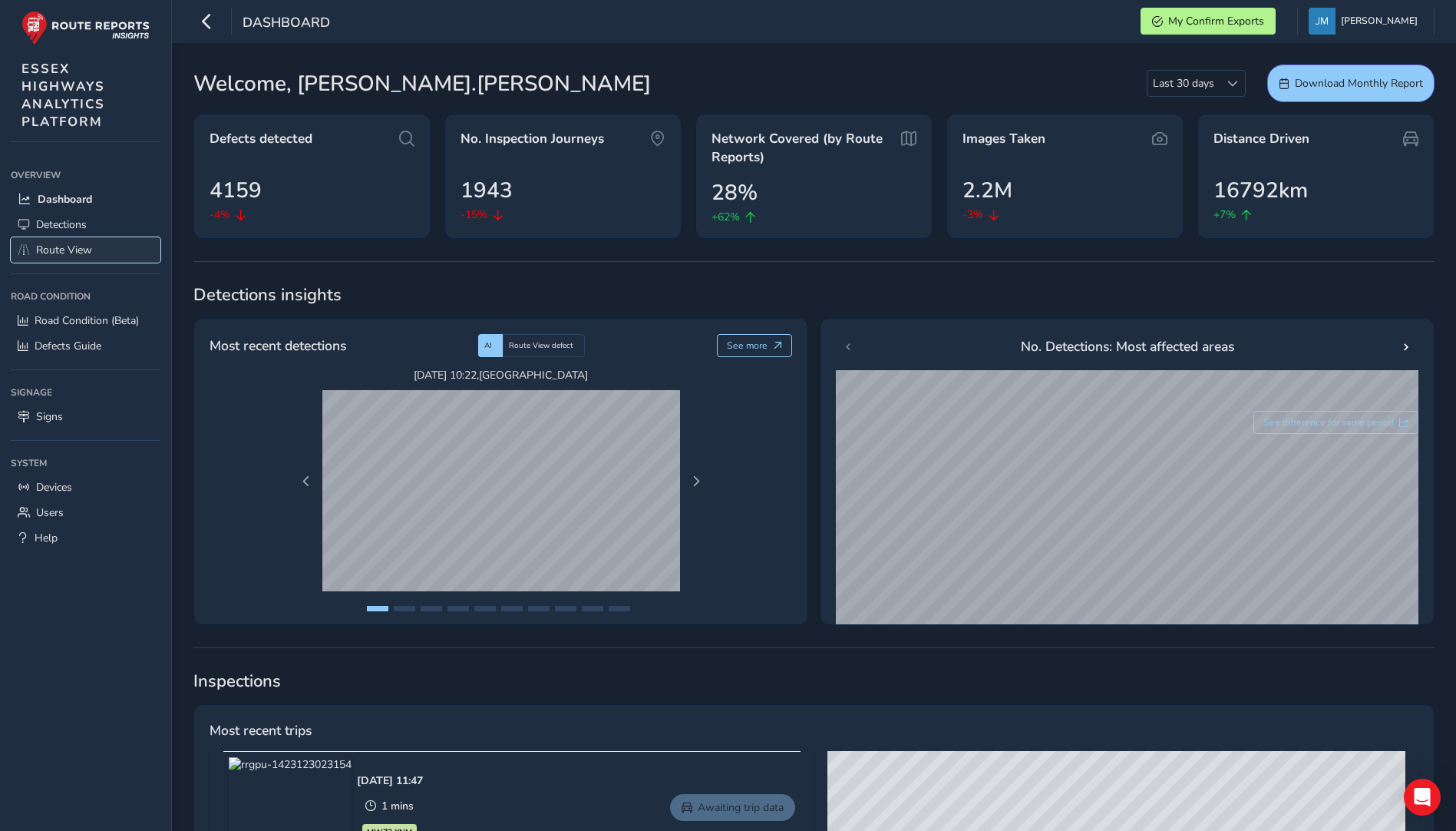
click at [72, 252] on span "Route View" at bounding box center [64, 250] width 56 height 15
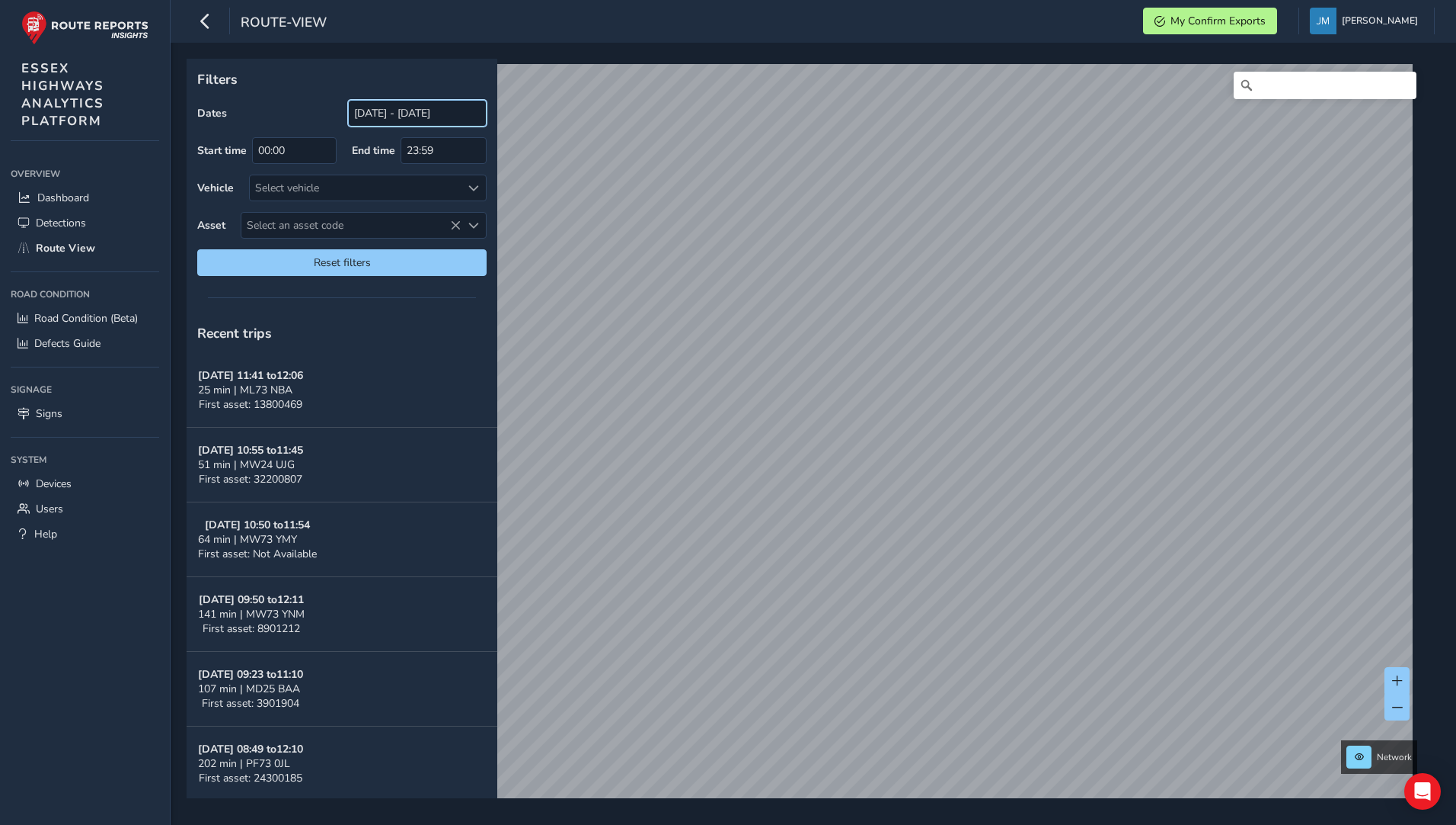
click at [401, 119] on input "[DATE] - [DATE]" at bounding box center [417, 113] width 138 height 27
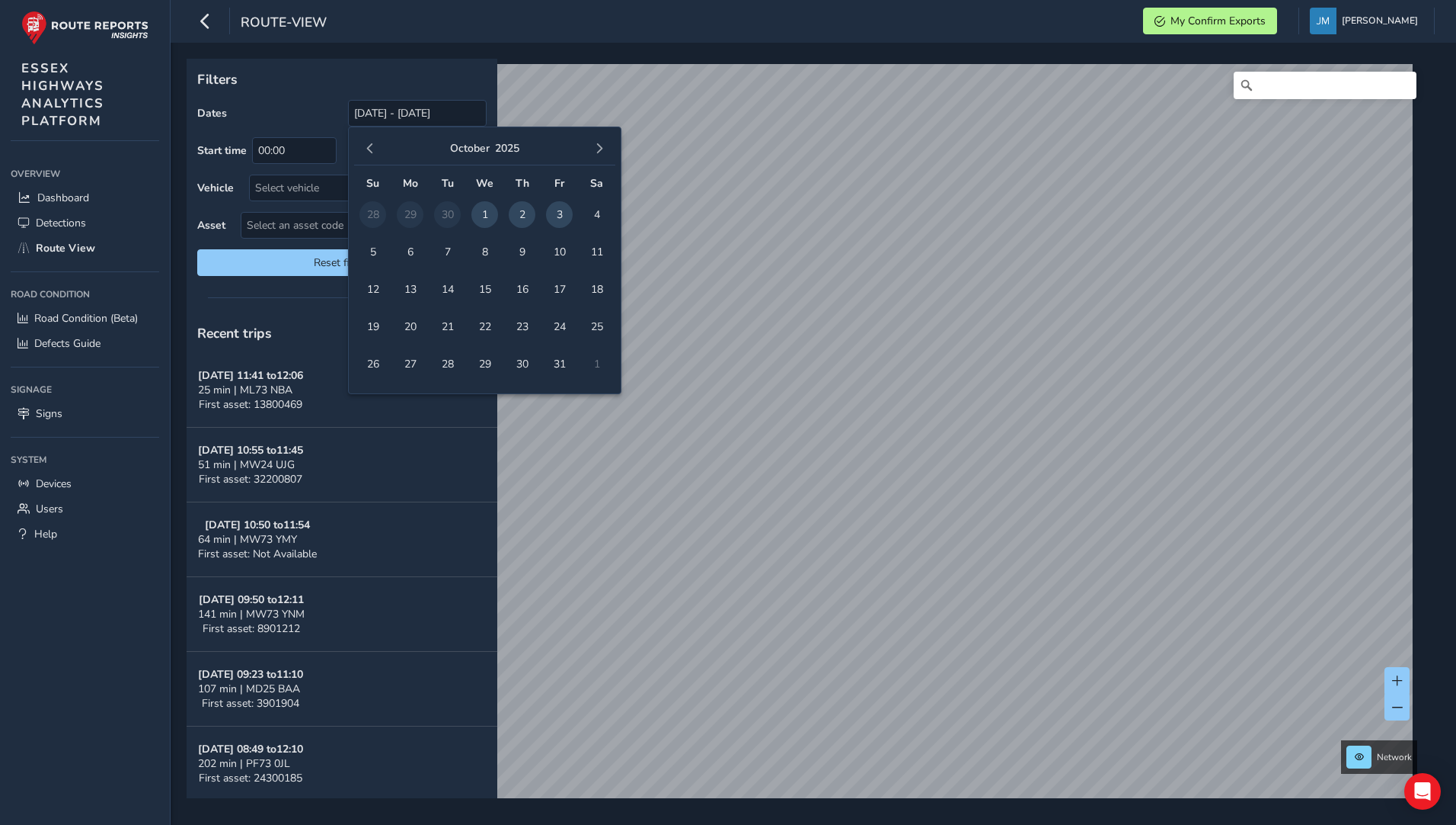
click at [557, 219] on span "3" at bounding box center [559, 214] width 27 height 27
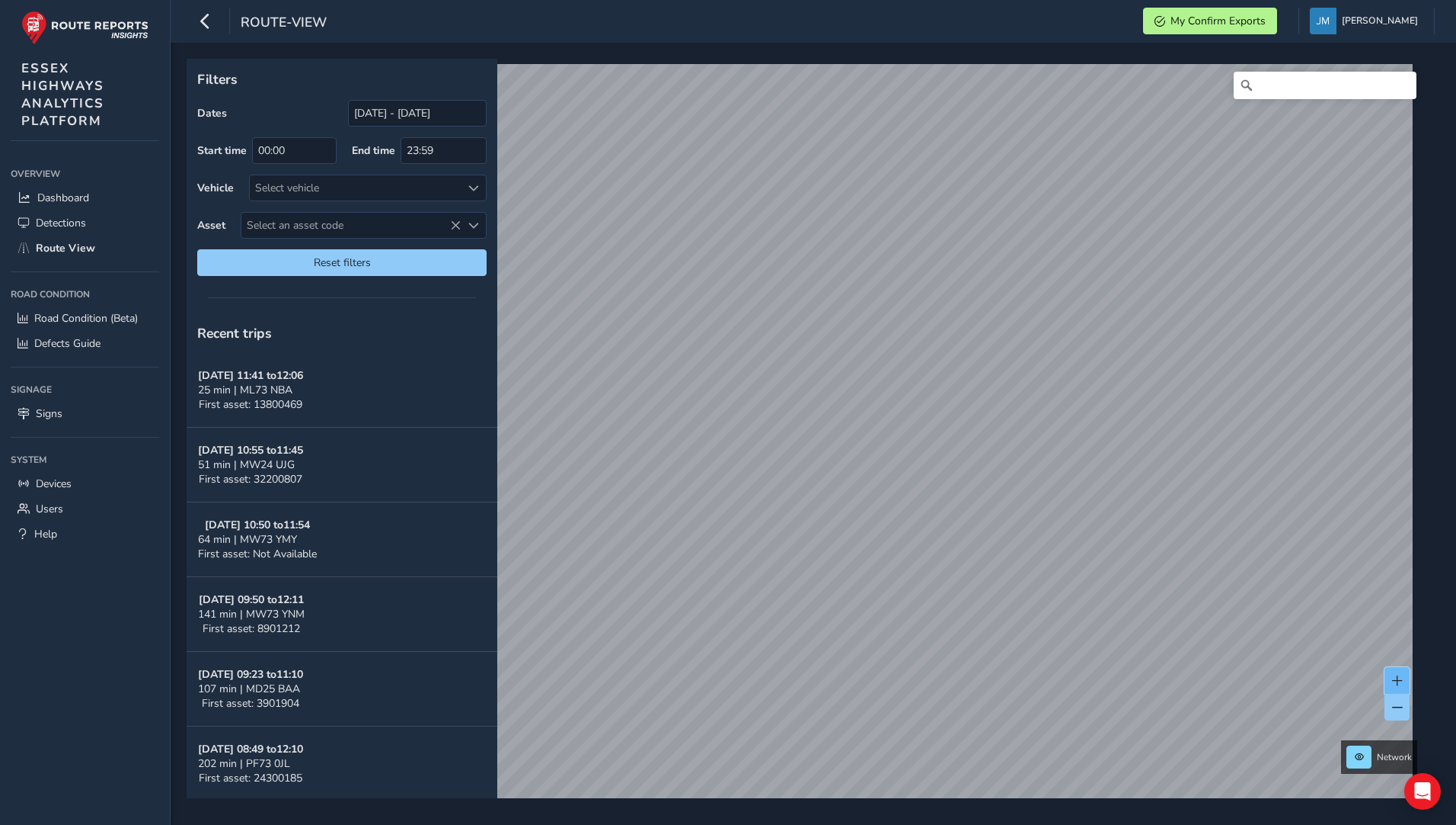
click at [1398, 681] on span at bounding box center [1397, 680] width 11 height 11
click at [1397, 679] on span at bounding box center [1397, 680] width 11 height 11
click at [1395, 678] on span at bounding box center [1397, 680] width 11 height 11
click at [1400, 681] on span at bounding box center [1397, 680] width 11 height 11
click at [1397, 678] on span at bounding box center [1397, 680] width 11 height 11
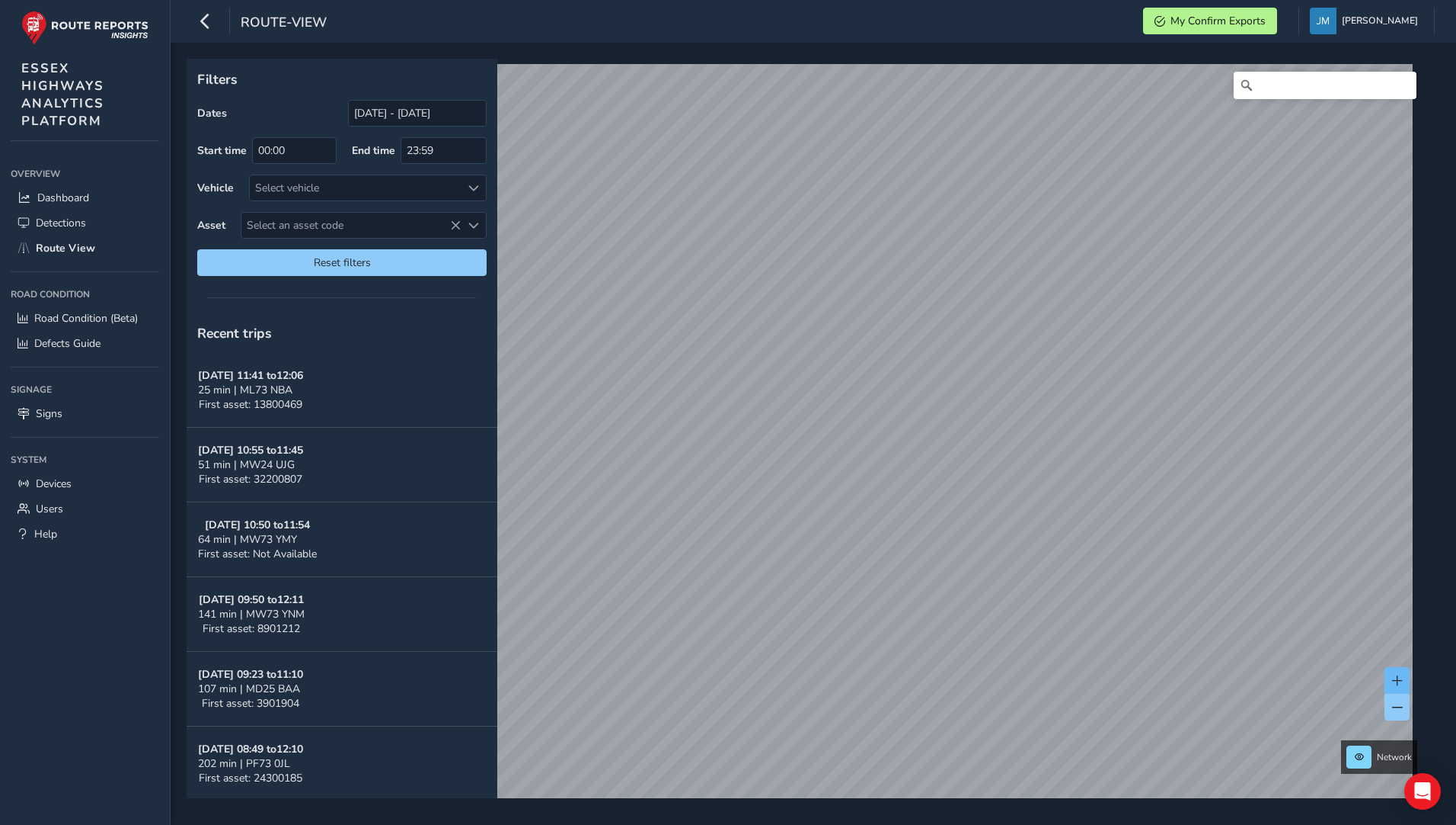
click at [1395, 678] on span at bounding box center [1397, 680] width 11 height 11
click at [1391, 678] on button at bounding box center [1397, 680] width 25 height 27
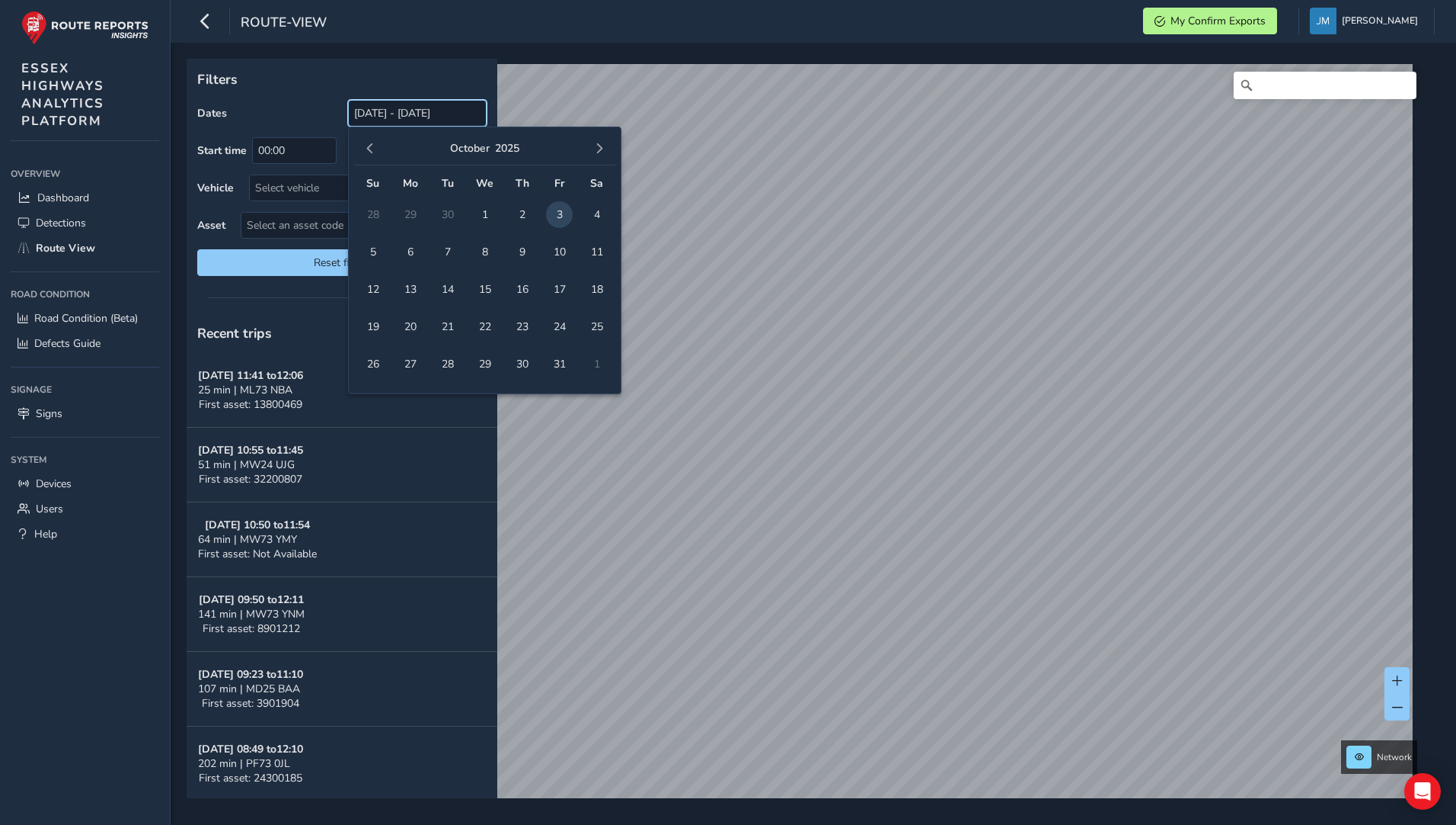
click at [435, 116] on input "[DATE] - [DATE]" at bounding box center [417, 113] width 138 height 27
click at [518, 214] on span "2" at bounding box center [522, 214] width 27 height 27
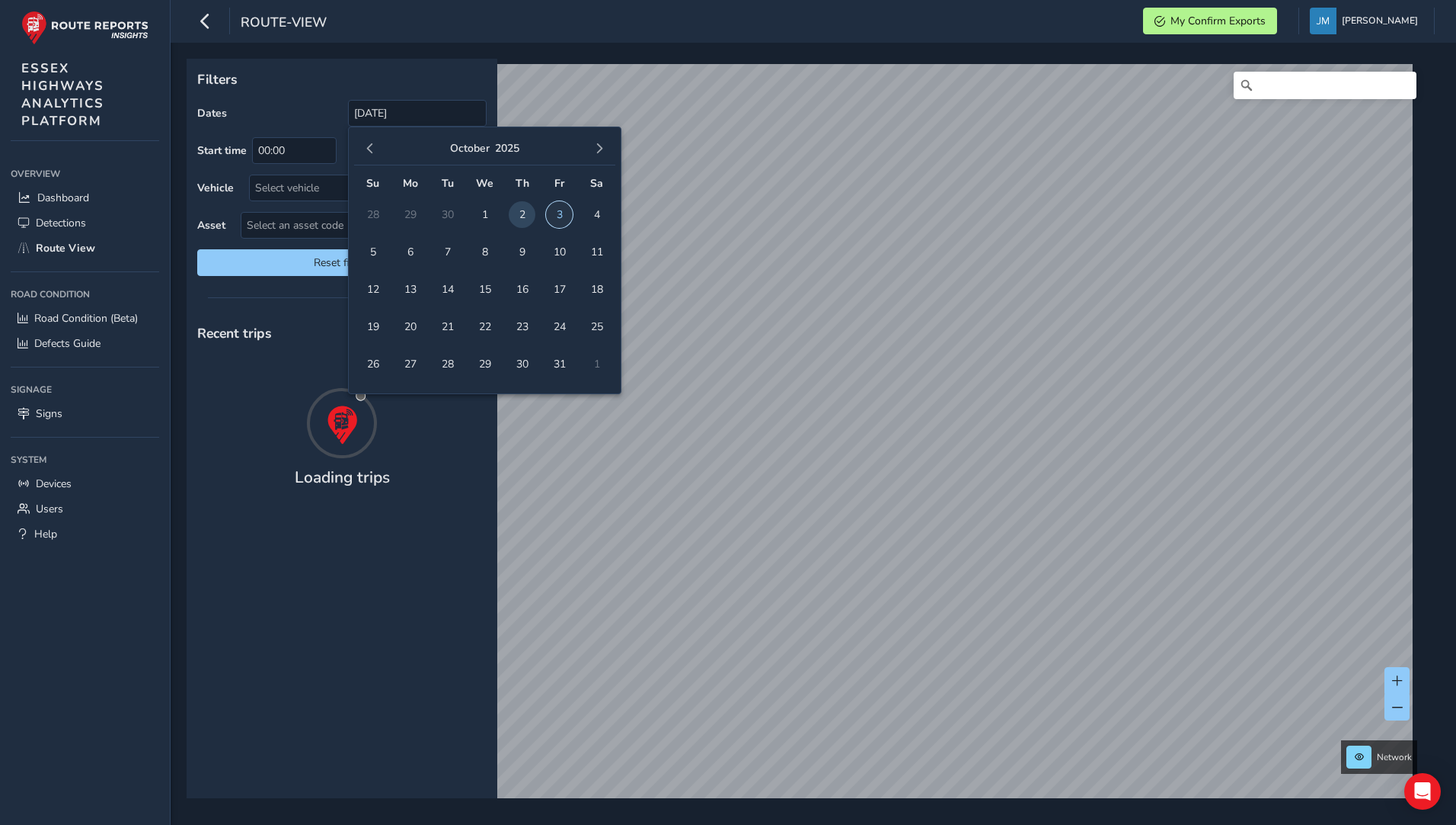
click at [564, 216] on span "3" at bounding box center [559, 214] width 27 height 27
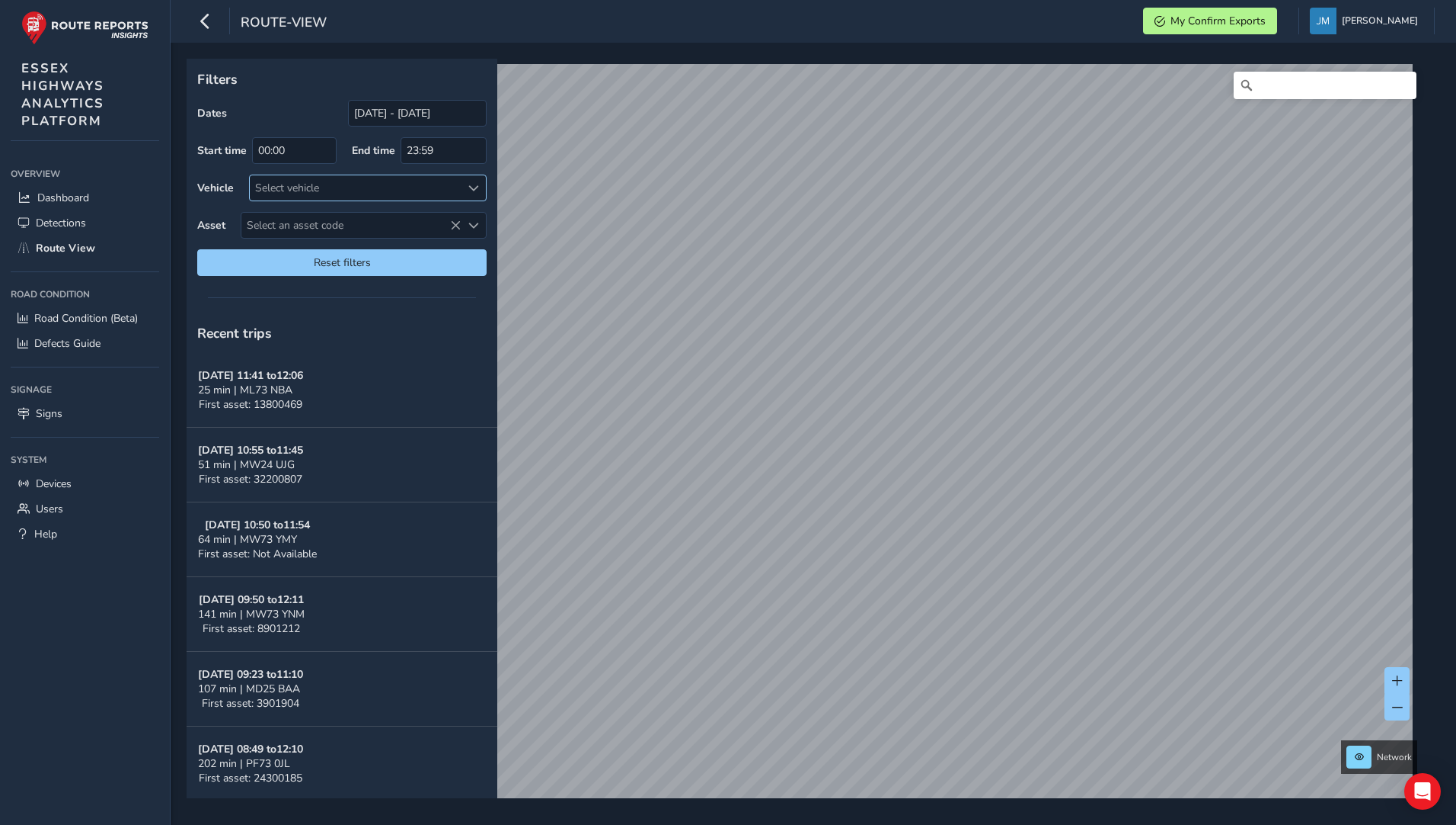
click at [433, 189] on div "Select vehicle" at bounding box center [355, 187] width 211 height 25
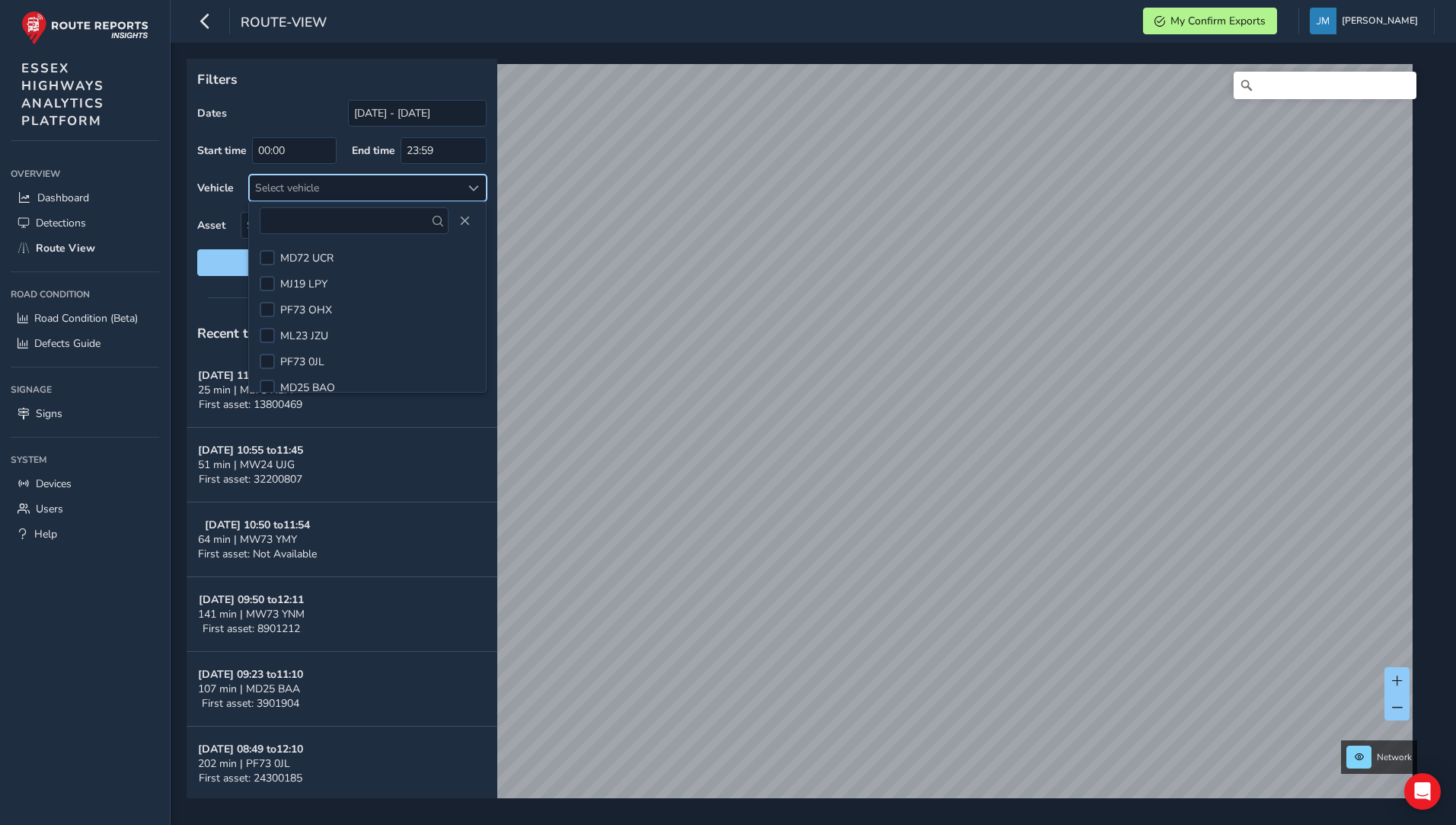
click at [477, 191] on span at bounding box center [474, 187] width 11 height 11
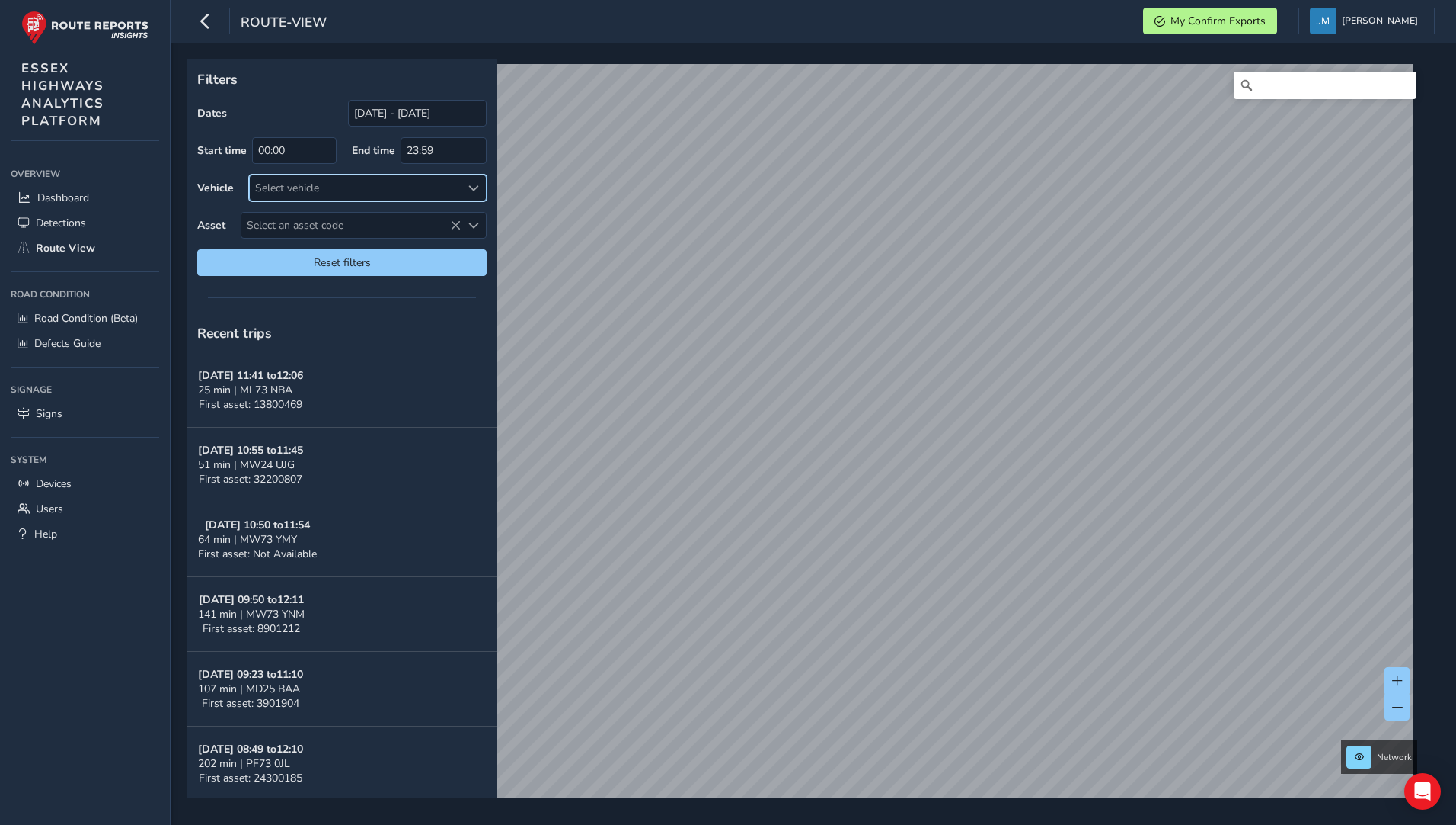
click at [477, 191] on span at bounding box center [474, 187] width 11 height 11
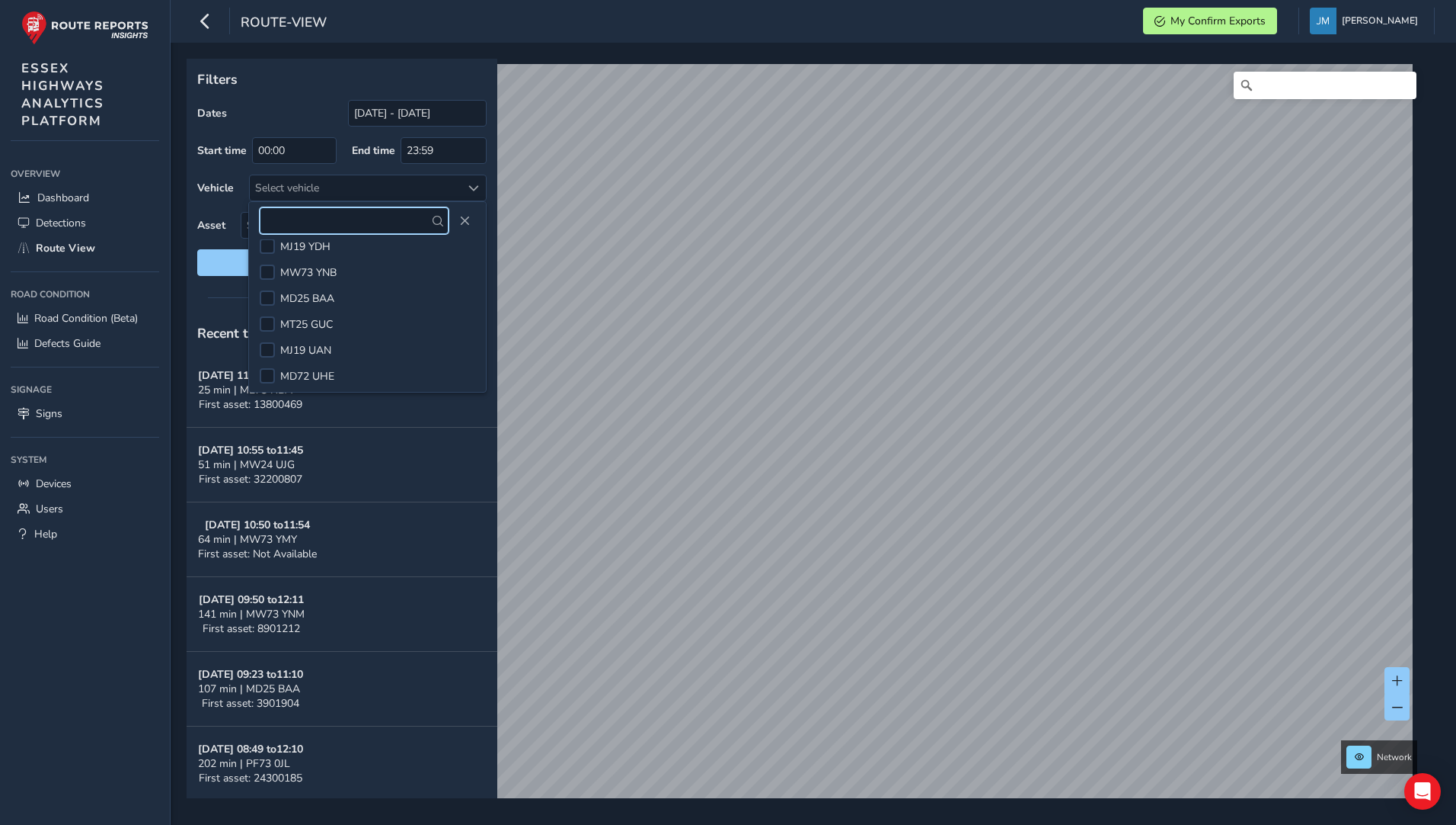
scroll to position [426, 0]
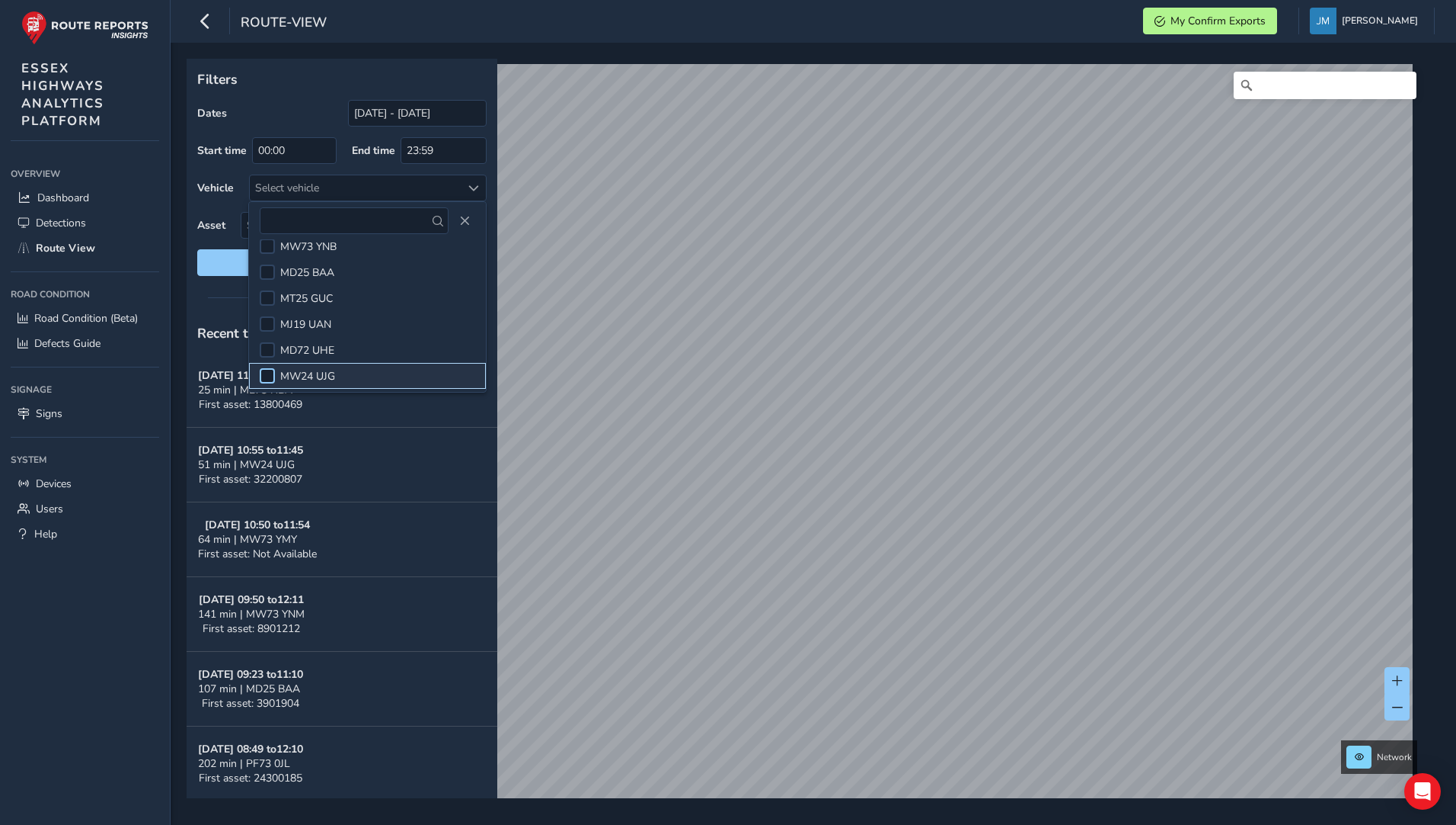
click at [272, 375] on div at bounding box center [267, 376] width 16 height 16
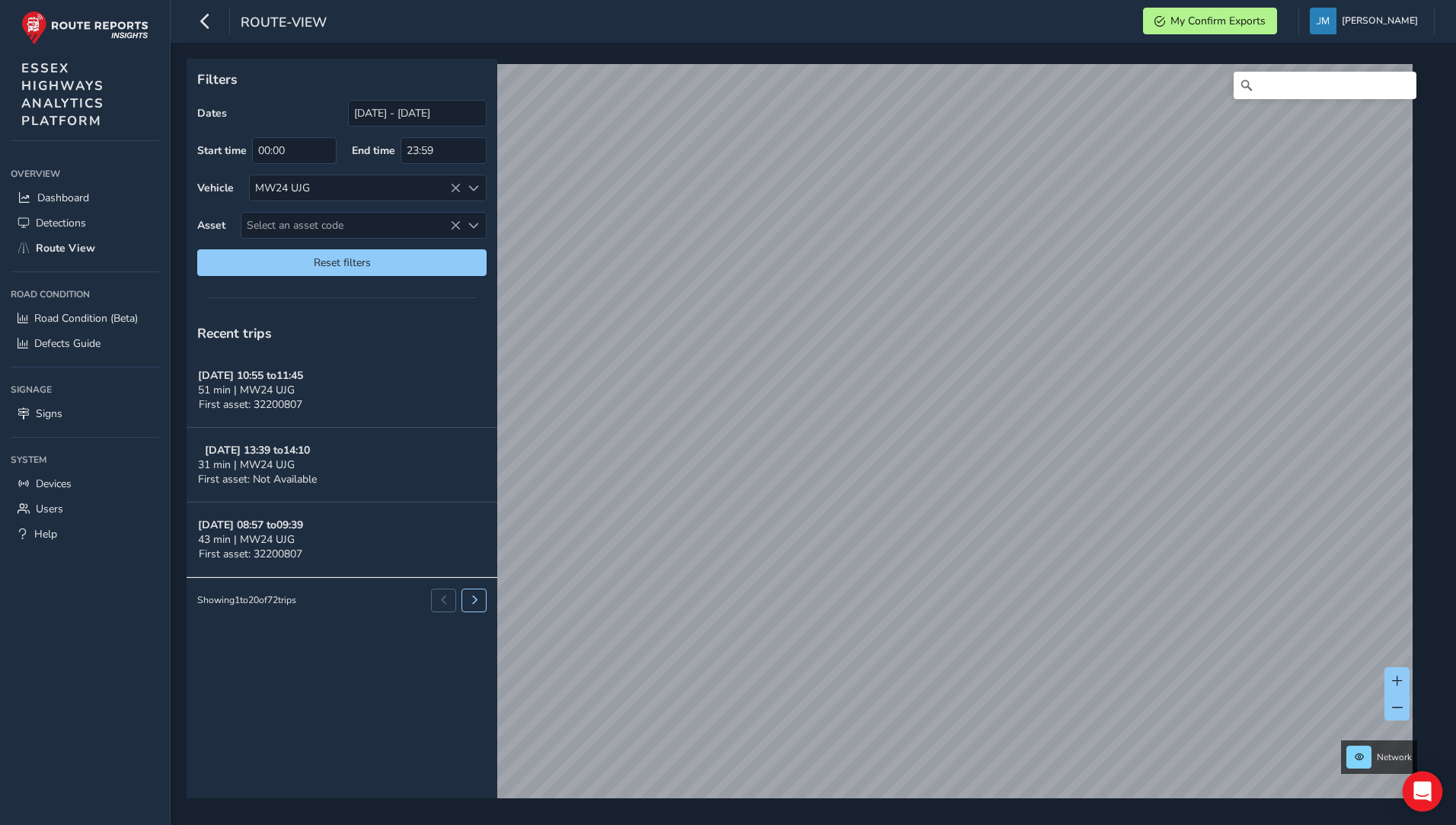
click at [1422, 797] on icon "Open Intercom Messenger" at bounding box center [1422, 791] width 17 height 20
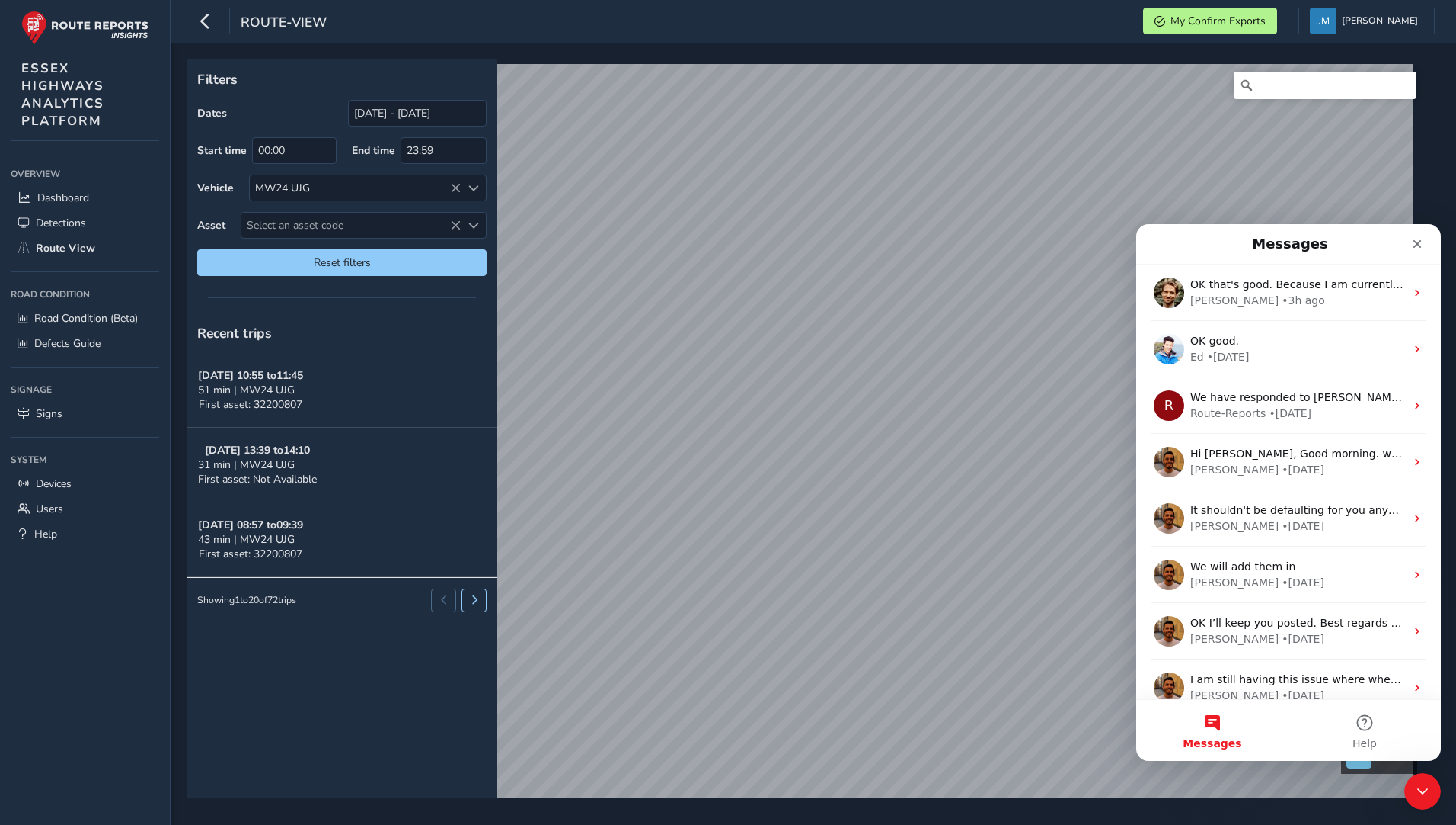
click at [1214, 725] on button "Messages" at bounding box center [1212, 730] width 152 height 61
click at [1204, 725] on button "Messages" at bounding box center [1212, 730] width 152 height 61
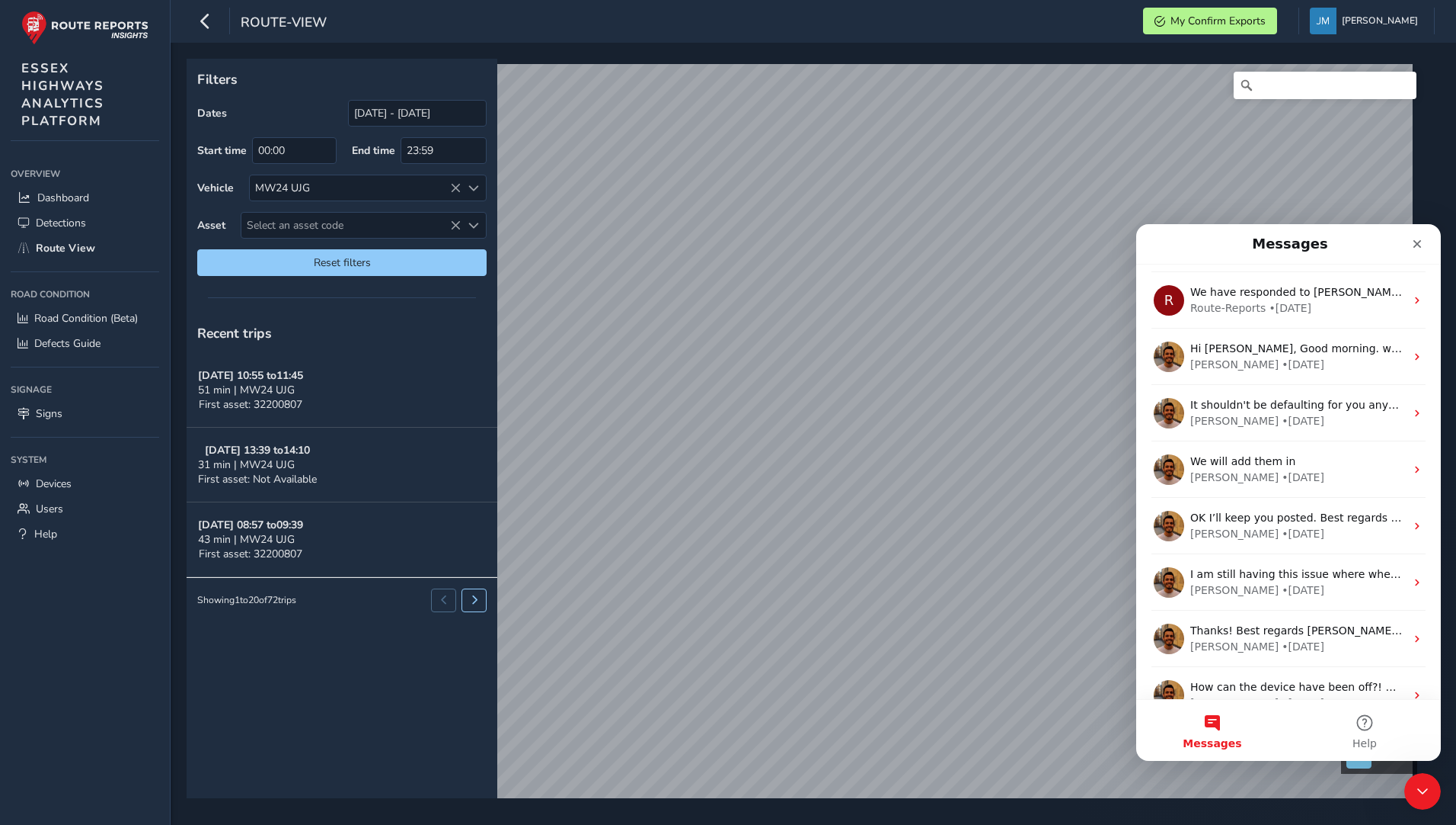
scroll to position [129, 0]
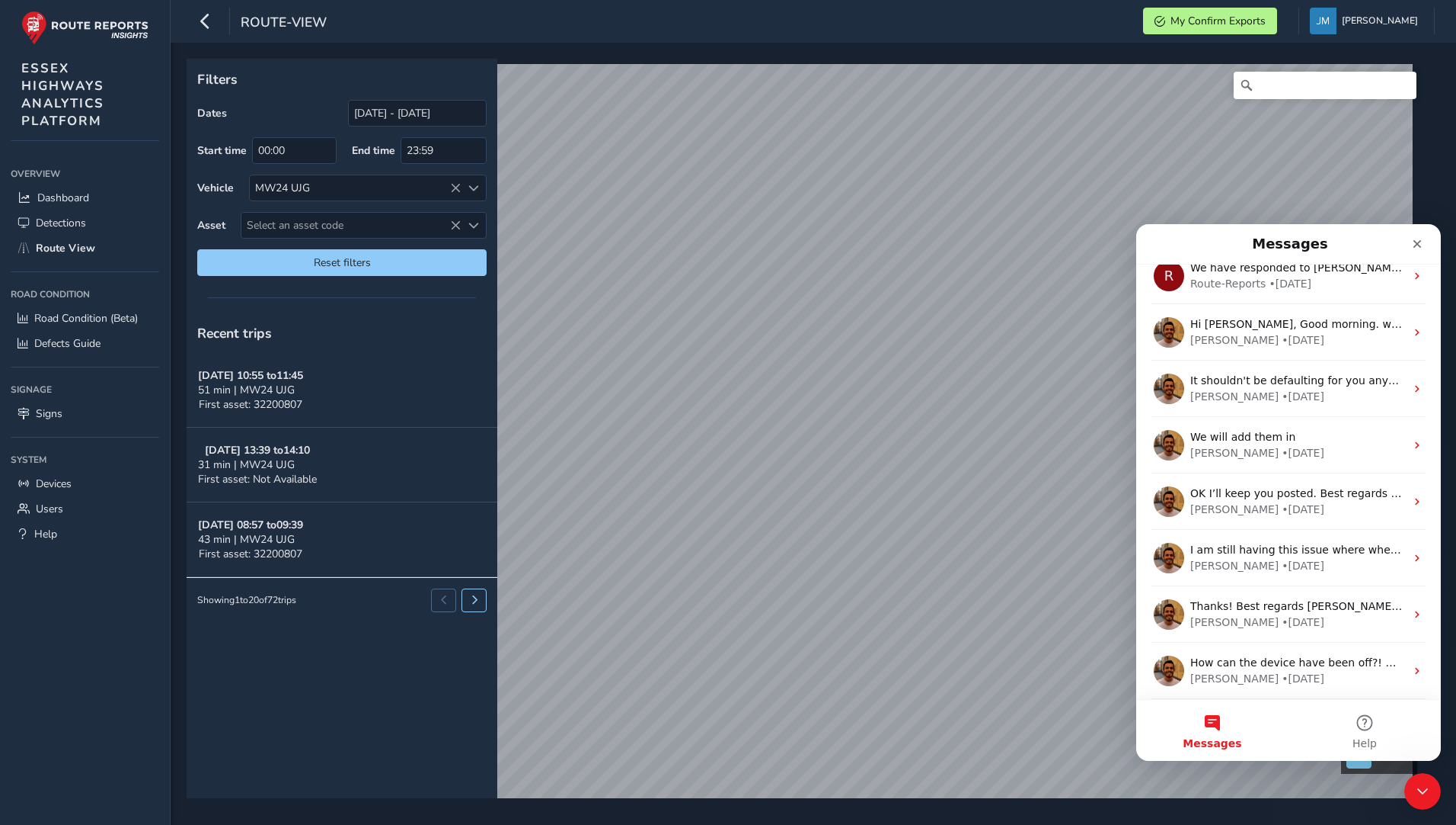
click at [1216, 723] on button "Messages" at bounding box center [1212, 730] width 152 height 61
click at [1418, 791] on icon "Close Intercom Messenger" at bounding box center [1420, 789] width 18 height 18
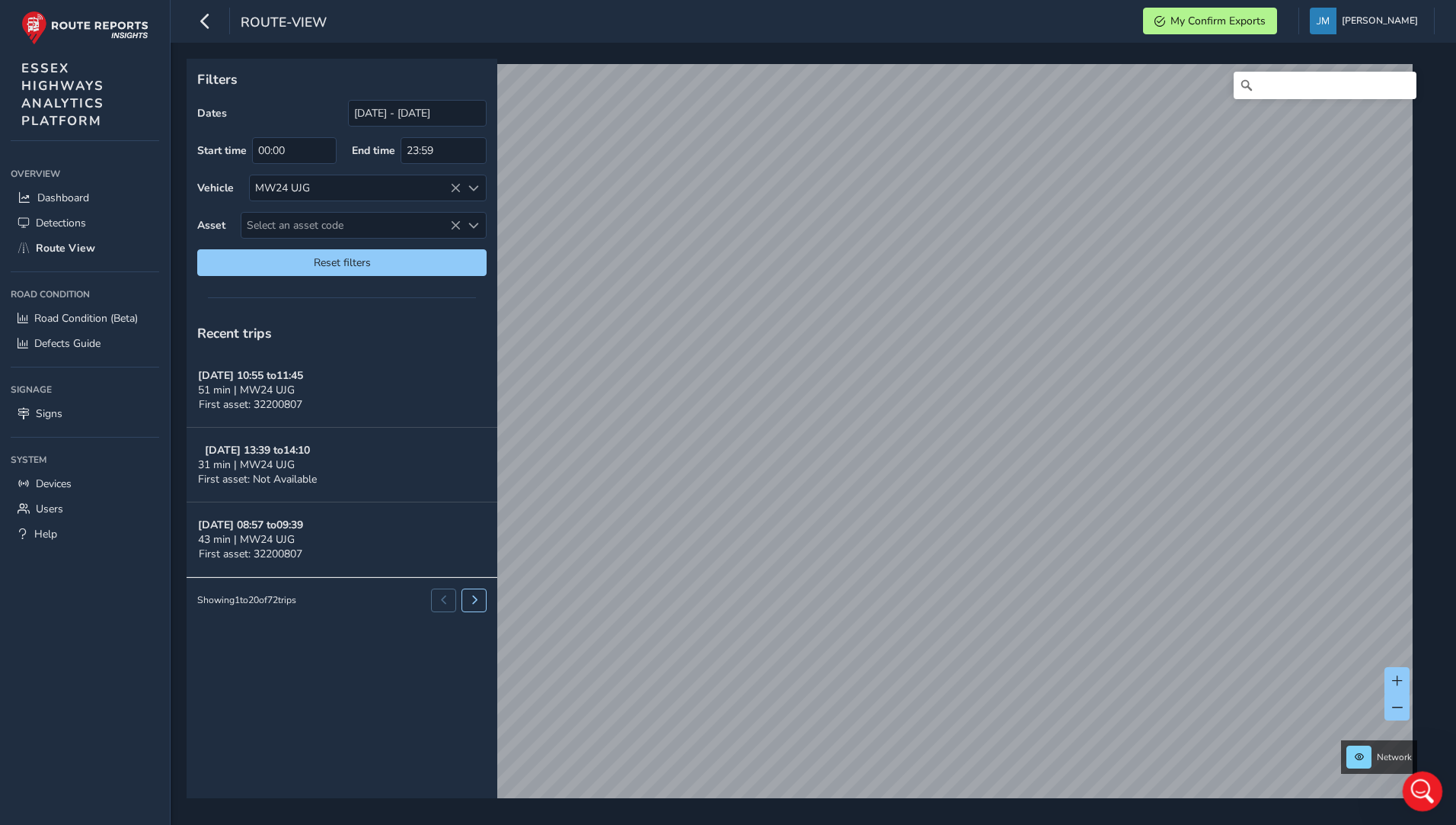
scroll to position [0, 0]
click at [1414, 783] on icon "Open Intercom Messenger" at bounding box center [1421, 789] width 25 height 25
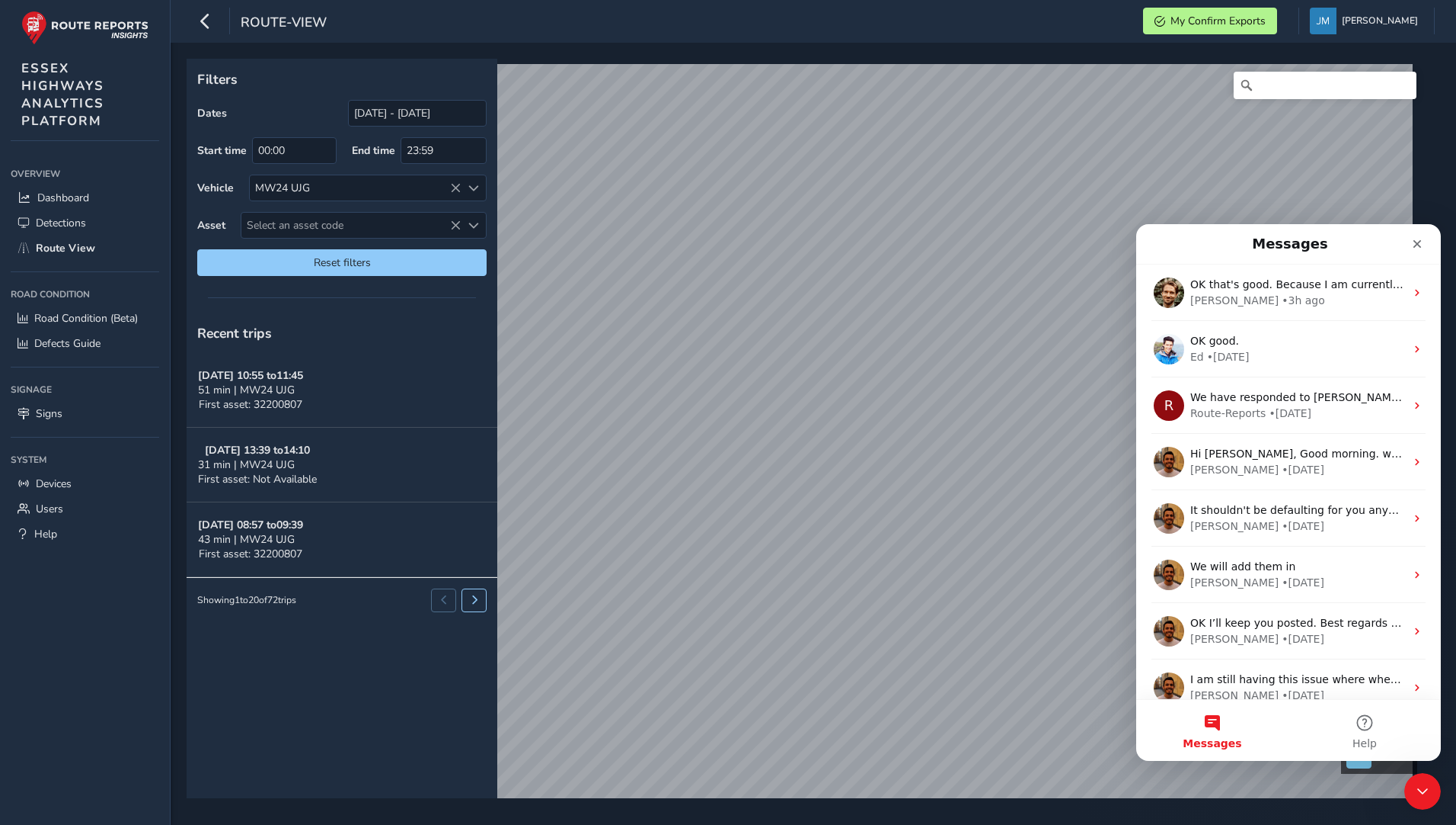
click at [1212, 730] on button "Messages" at bounding box center [1212, 730] width 152 height 61
click at [1418, 240] on icon "Close" at bounding box center [1417, 244] width 12 height 12
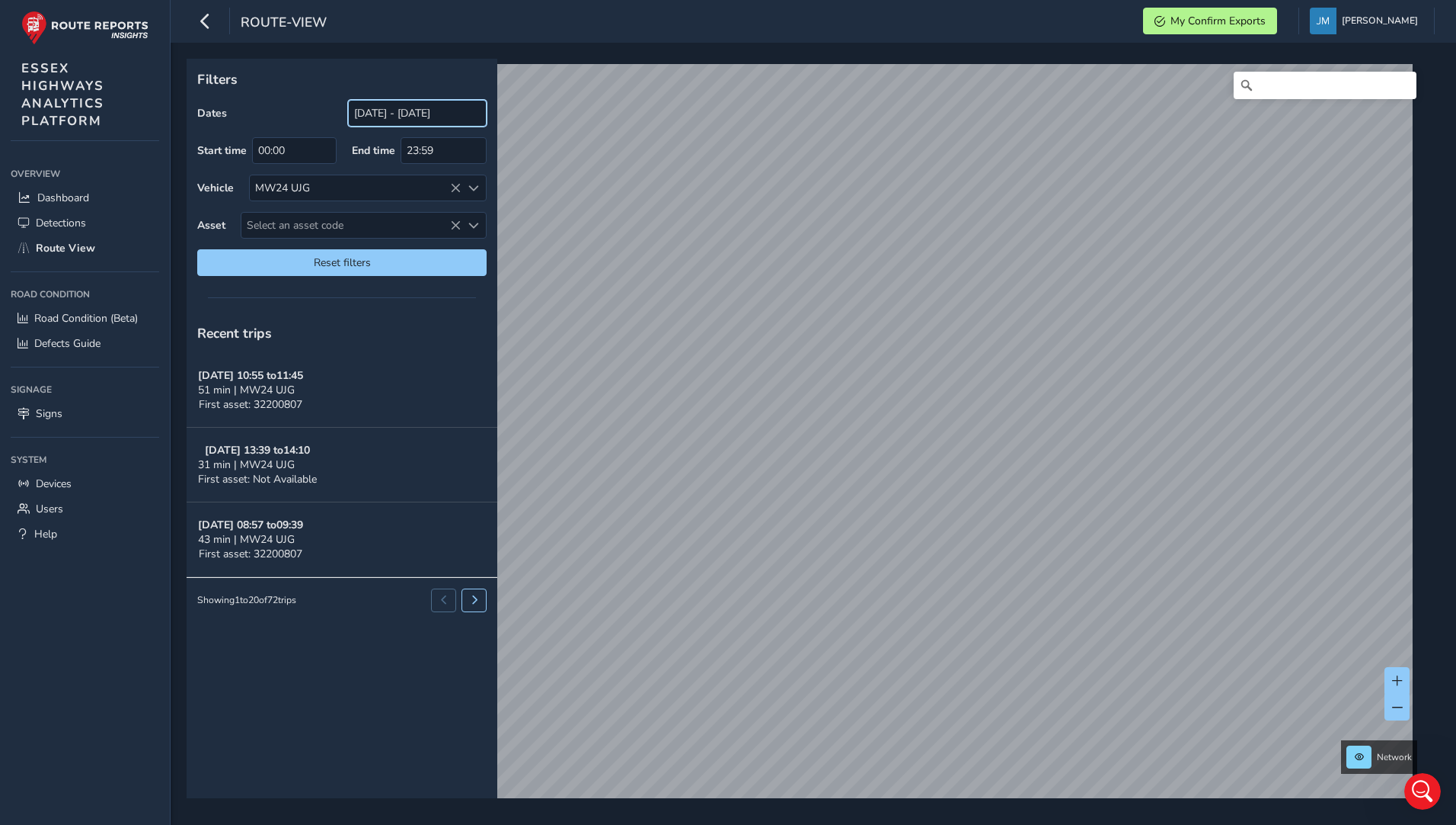
click at [384, 107] on input "[DATE] - [DATE]" at bounding box center [417, 113] width 138 height 27
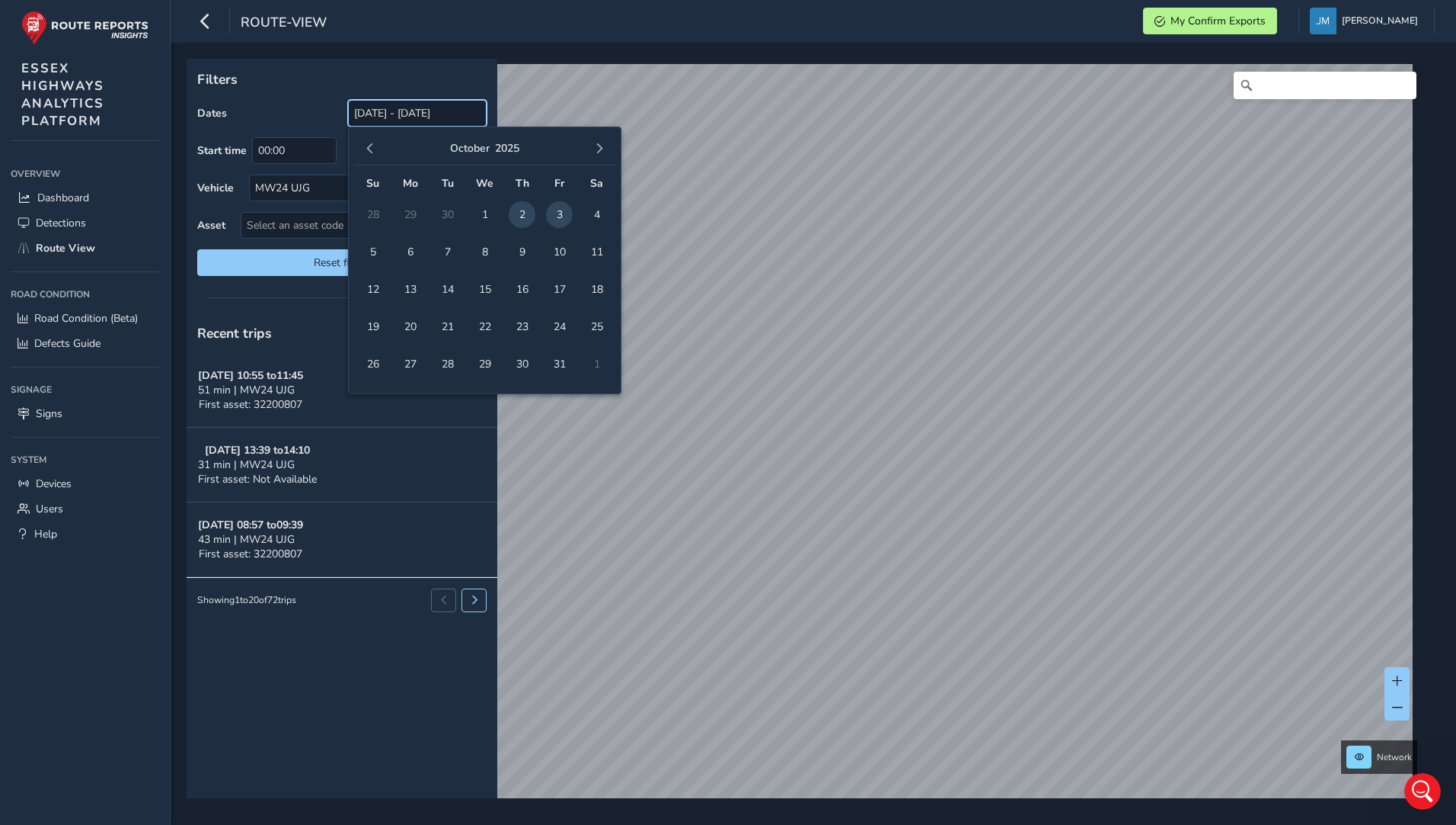
click at [402, 123] on input "[DATE] - [DATE]" at bounding box center [417, 113] width 138 height 27
drag, startPoint x: 437, startPoint y: 118, endPoint x: 342, endPoint y: 133, distance: 96.2
click at [437, 118] on input "[DATE] - [DATE]" at bounding box center [417, 113] width 138 height 27
click at [362, 115] on input "[DATE] - [DATE]" at bounding box center [417, 113] width 138 height 27
click at [483, 214] on span "1" at bounding box center [484, 214] width 27 height 27
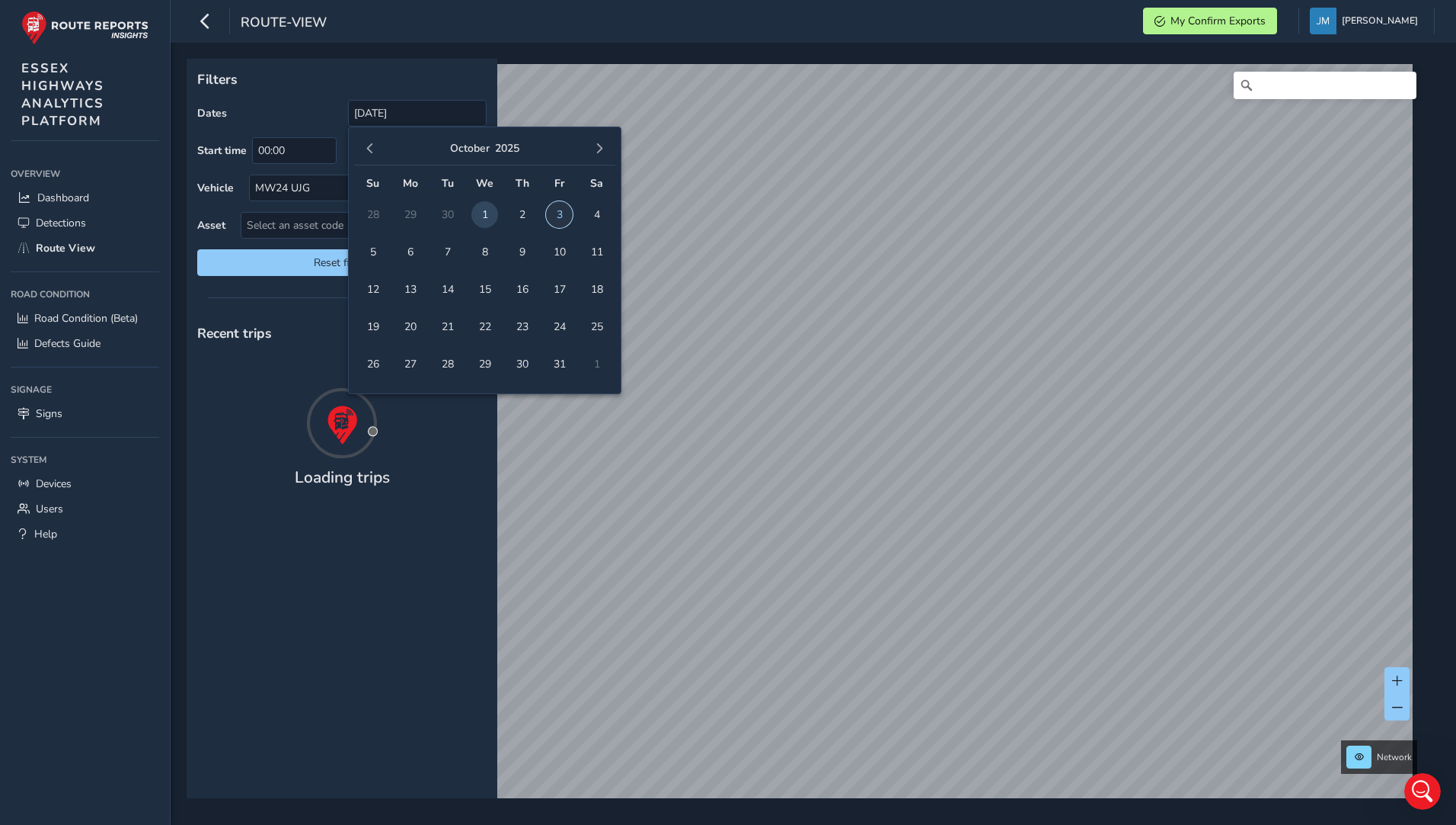
click at [555, 216] on span "3" at bounding box center [559, 214] width 27 height 27
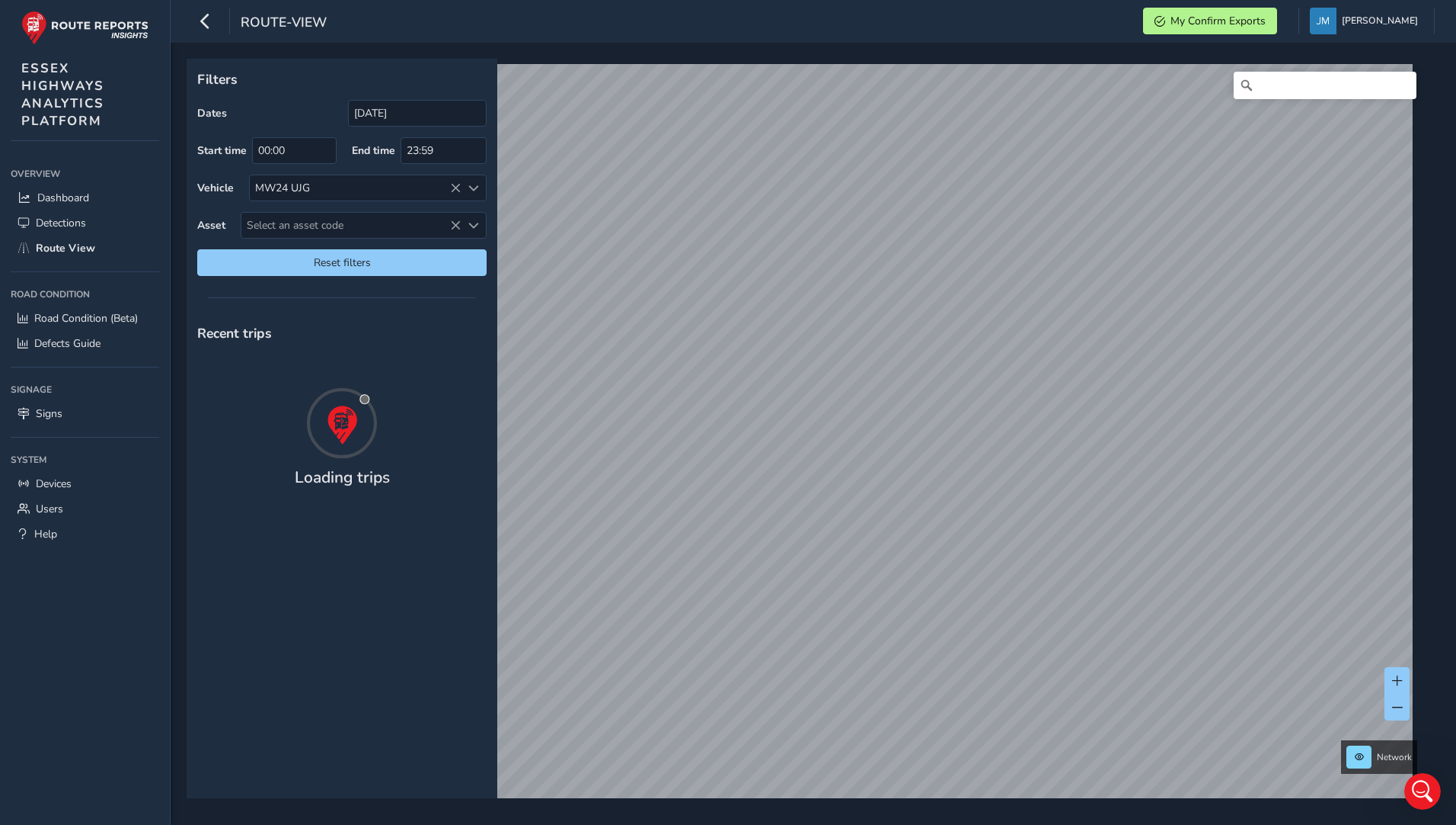
type input "[DATE] - [DATE]"
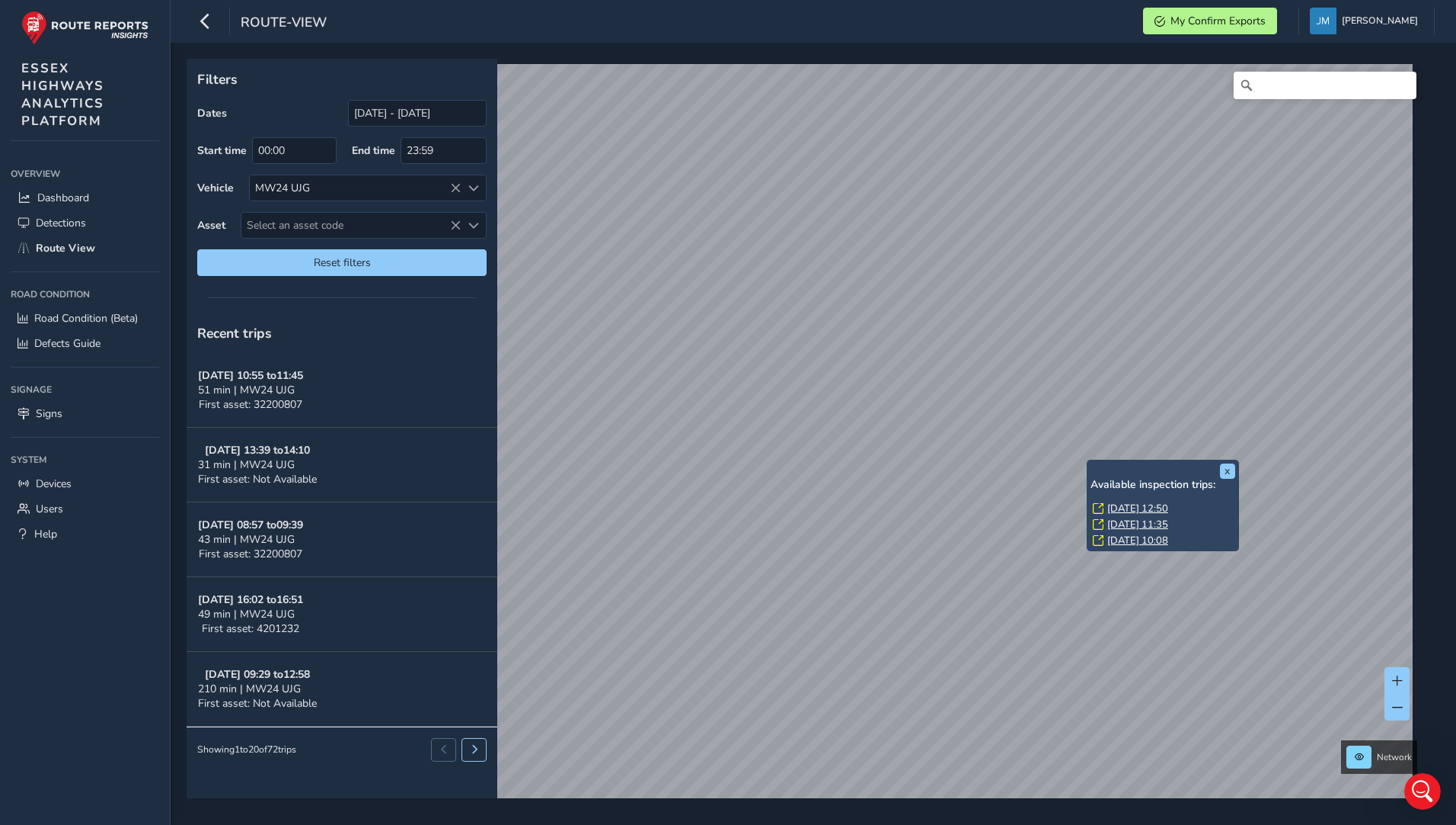
click at [1130, 510] on link "[DATE] 12:50" at bounding box center [1138, 508] width 61 height 14
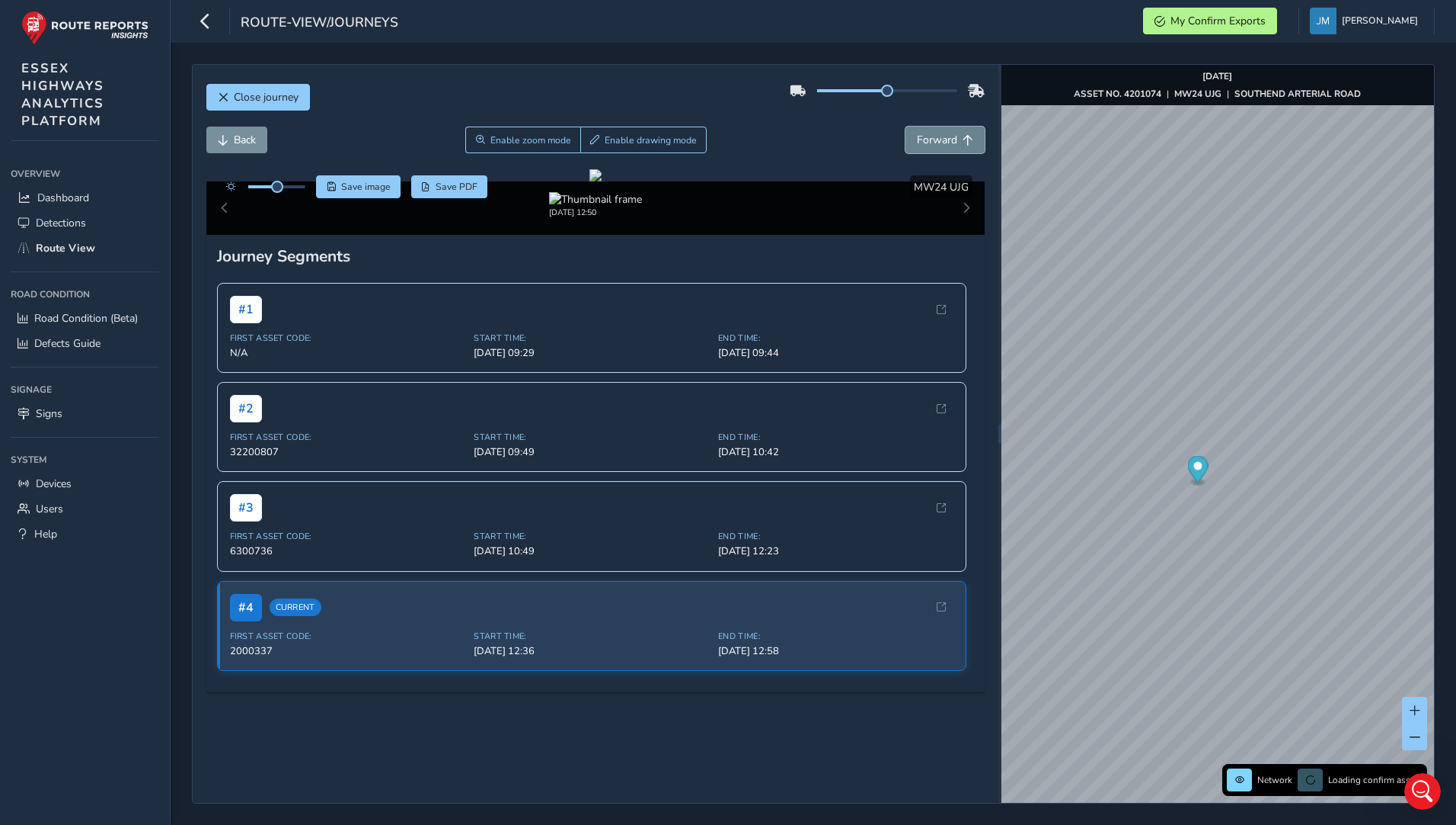
click at [936, 133] on span "Forward" at bounding box center [937, 140] width 40 height 15
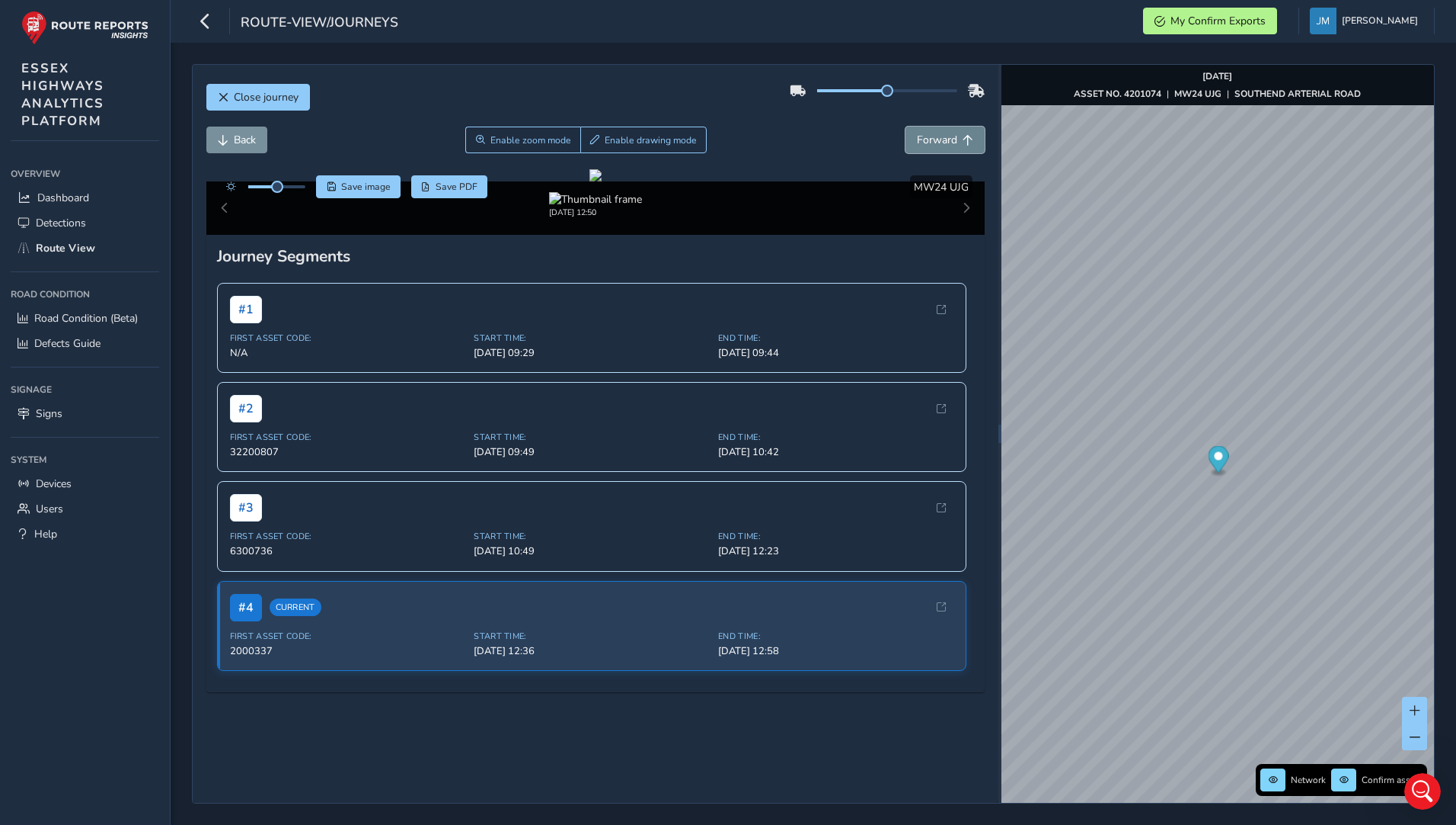
click at [936, 133] on span "Forward" at bounding box center [937, 140] width 40 height 15
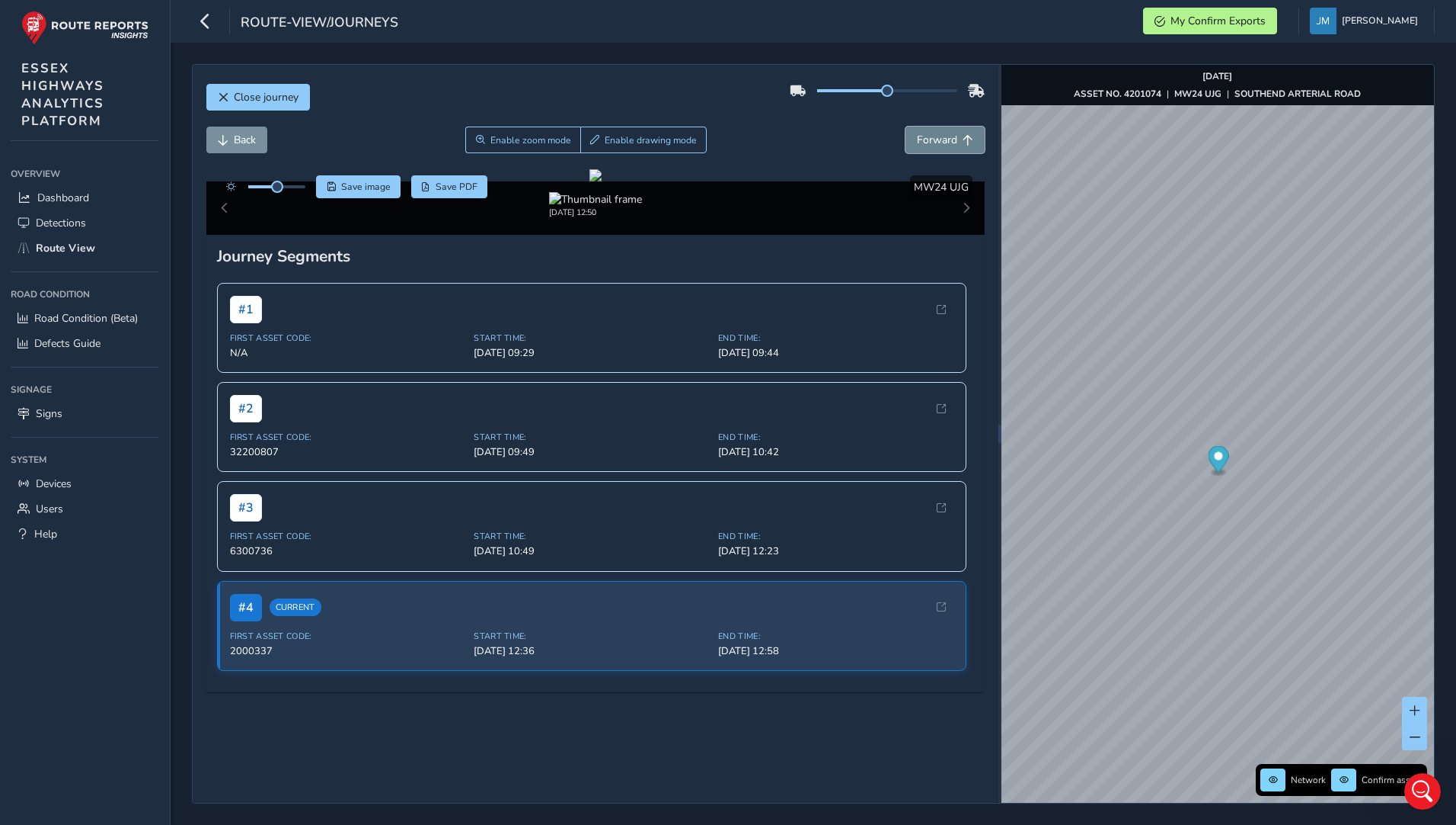
click at [936, 133] on span "Forward" at bounding box center [937, 140] width 40 height 15
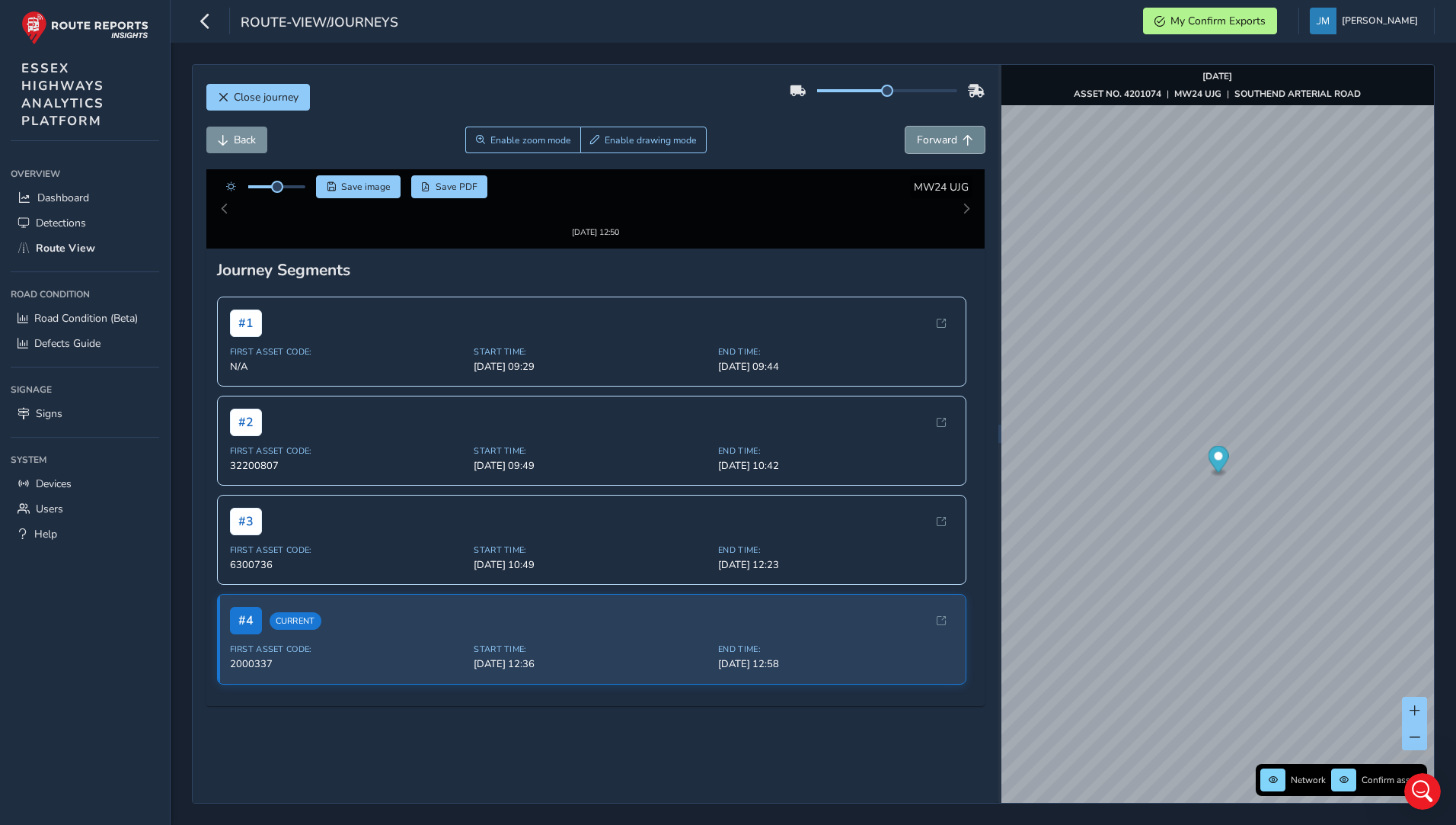
click at [936, 133] on span "Forward" at bounding box center [937, 140] width 40 height 15
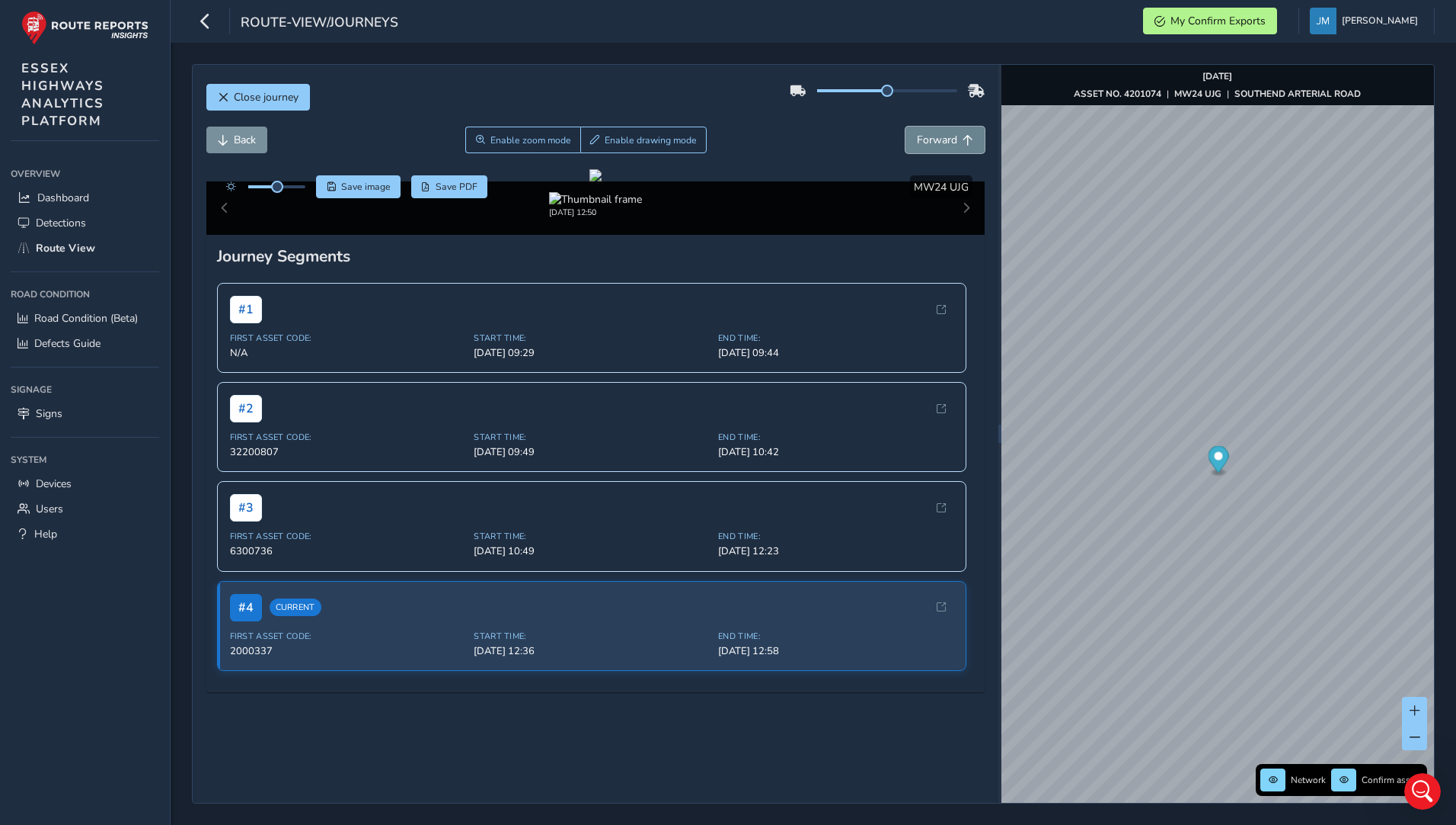
click at [936, 133] on span "Forward" at bounding box center [937, 140] width 40 height 15
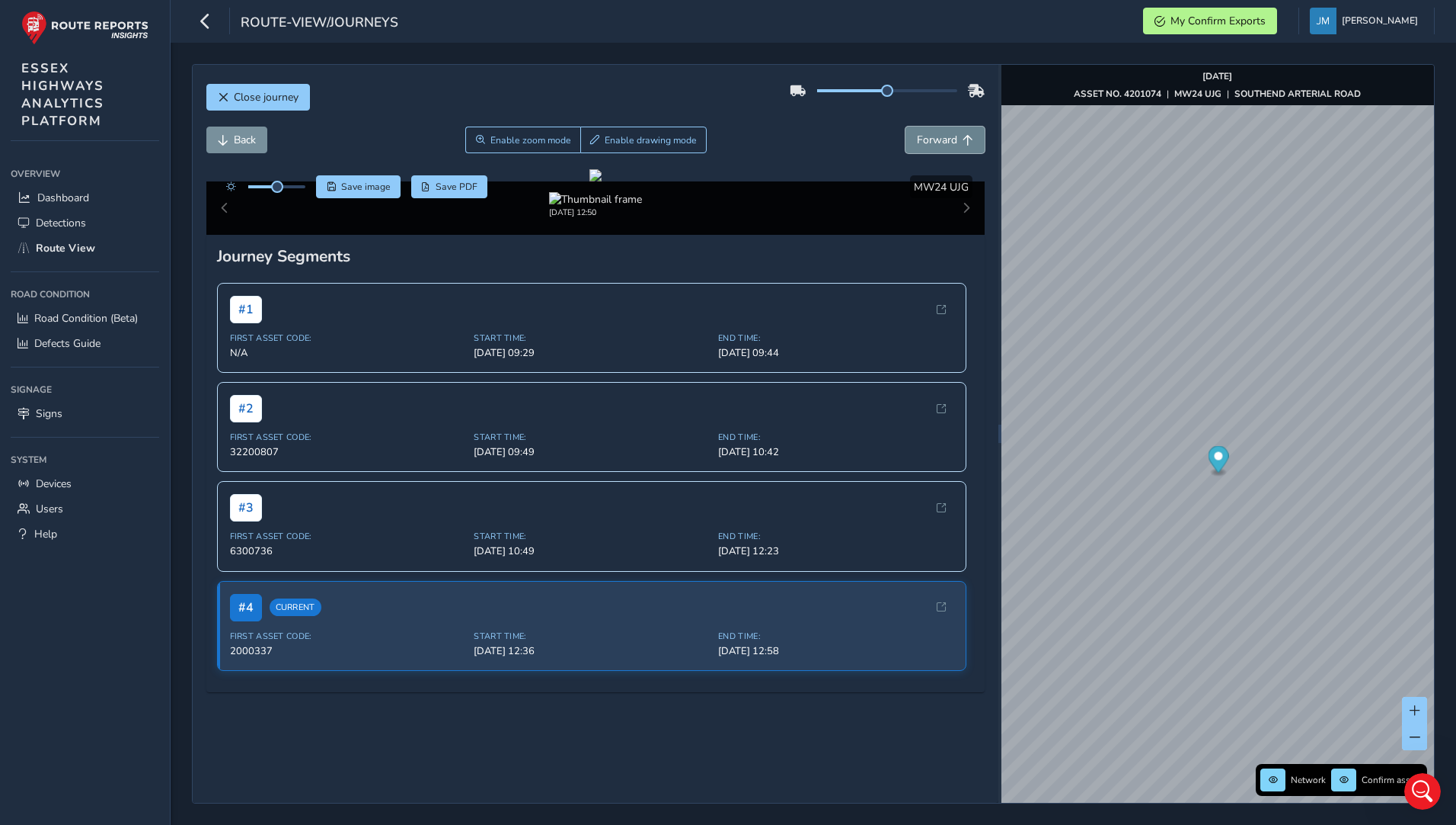
click at [936, 133] on span "Forward" at bounding box center [937, 140] width 40 height 15
click at [250, 139] on span "Back" at bounding box center [245, 140] width 22 height 15
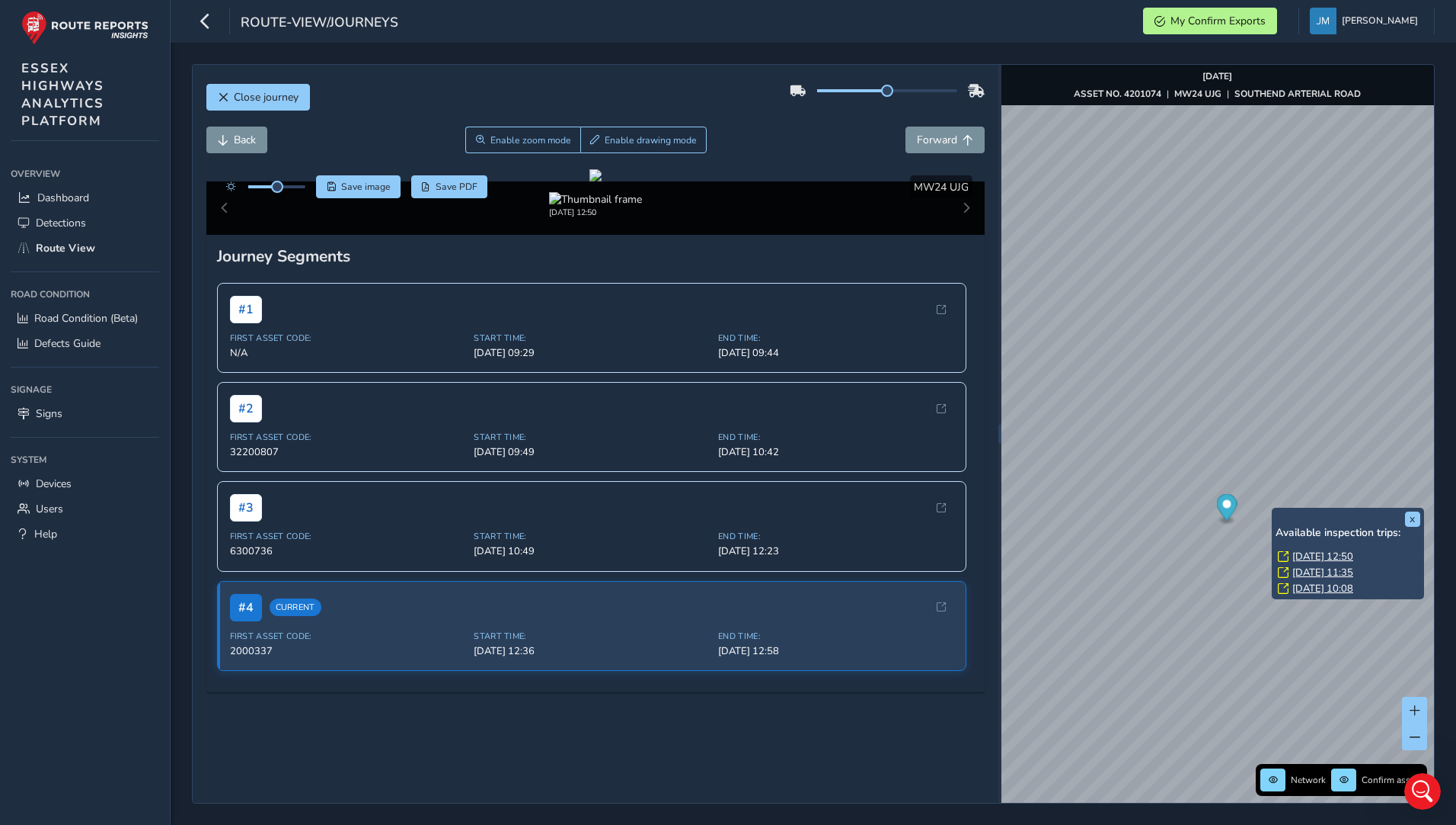
click at [1341, 574] on link "[DATE] 11:35" at bounding box center [1323, 572] width 61 height 14
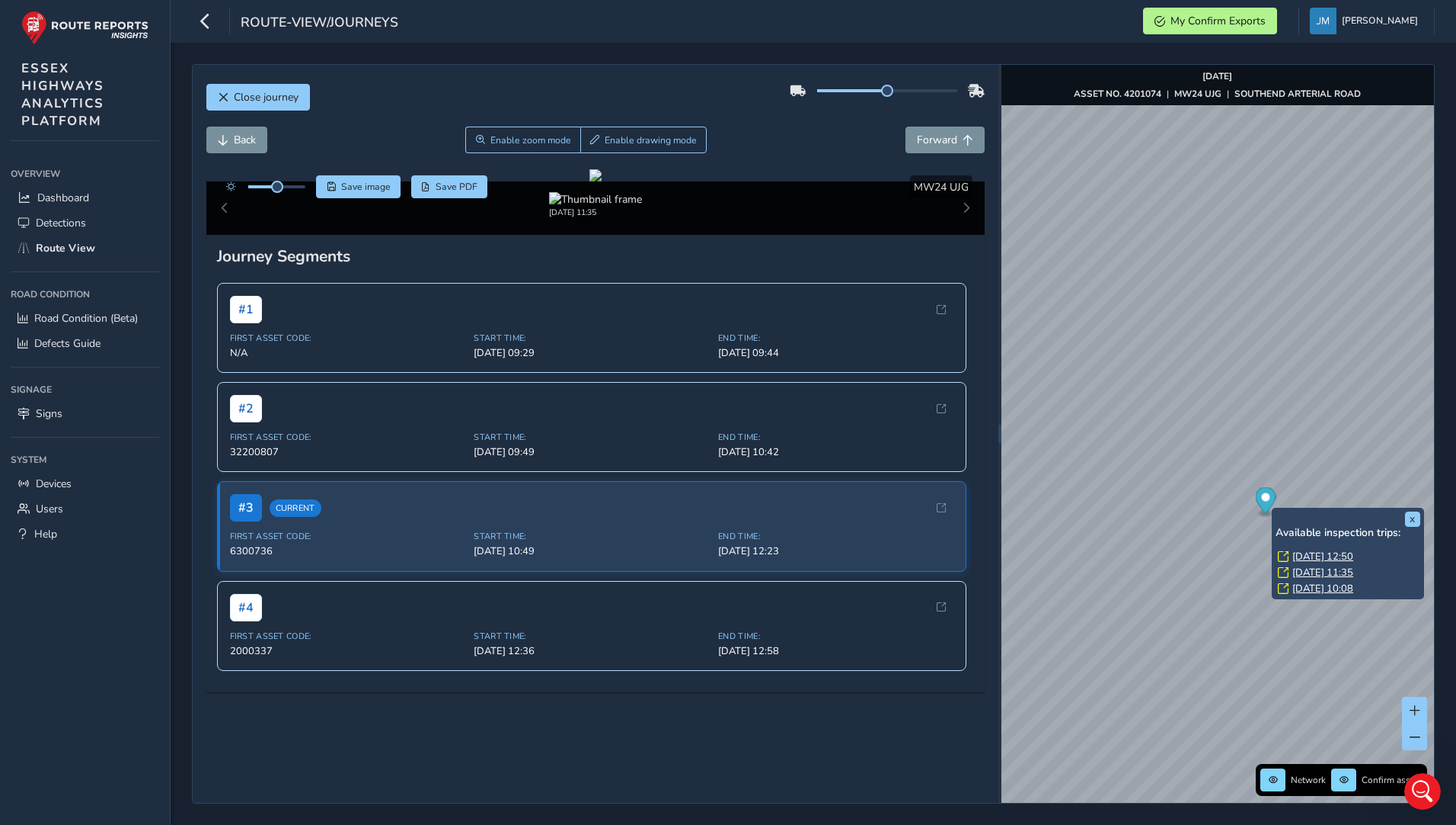
click at [1346, 589] on link "[DATE] 10:08" at bounding box center [1323, 588] width 61 height 14
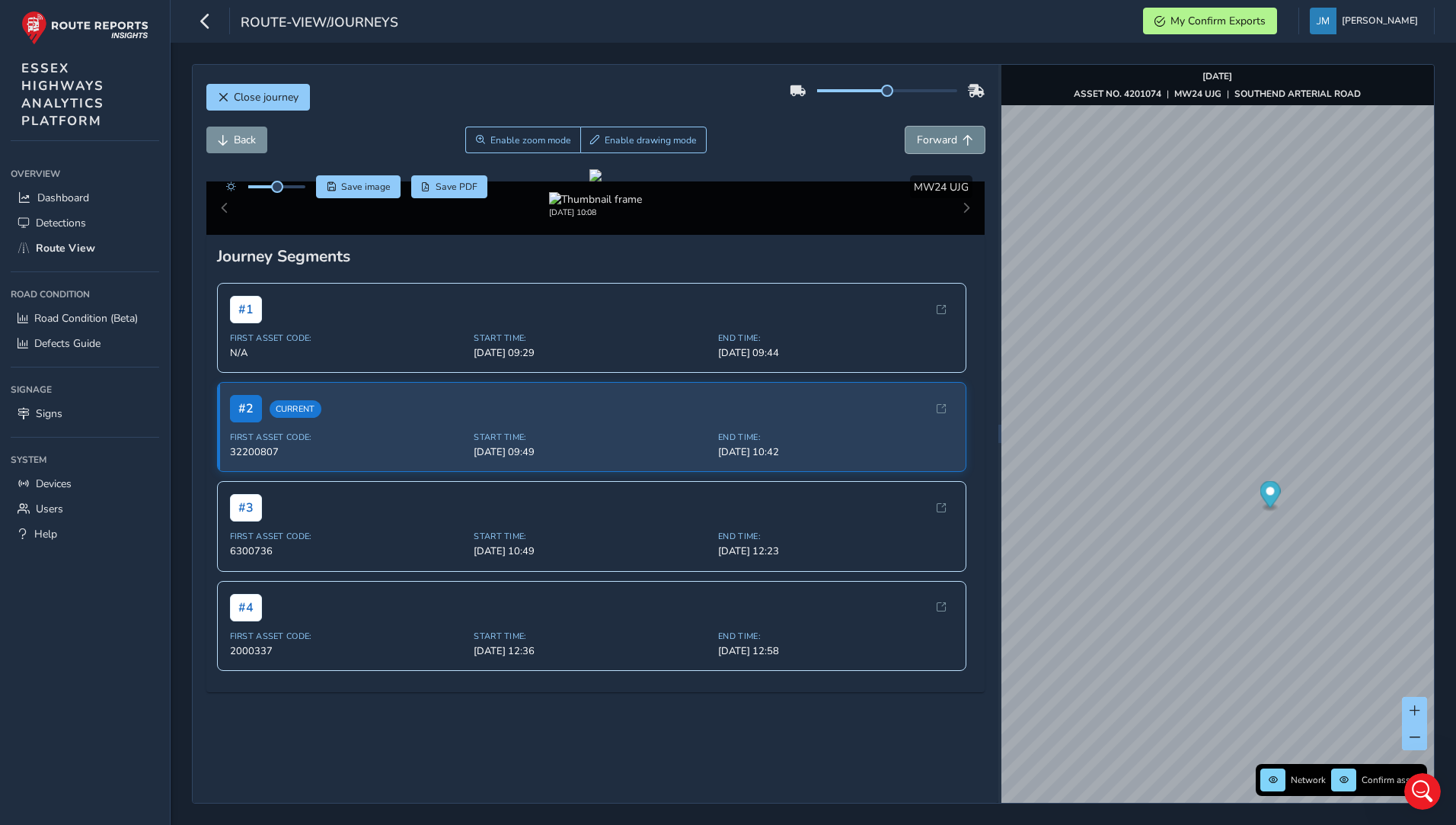
click at [940, 147] on button "Forward" at bounding box center [945, 140] width 79 height 27
click at [940, 135] on span "Forward" at bounding box center [937, 140] width 40 height 15
click at [249, 140] on span "Back" at bounding box center [245, 140] width 22 height 15
click at [249, 138] on span "Back" at bounding box center [245, 140] width 22 height 15
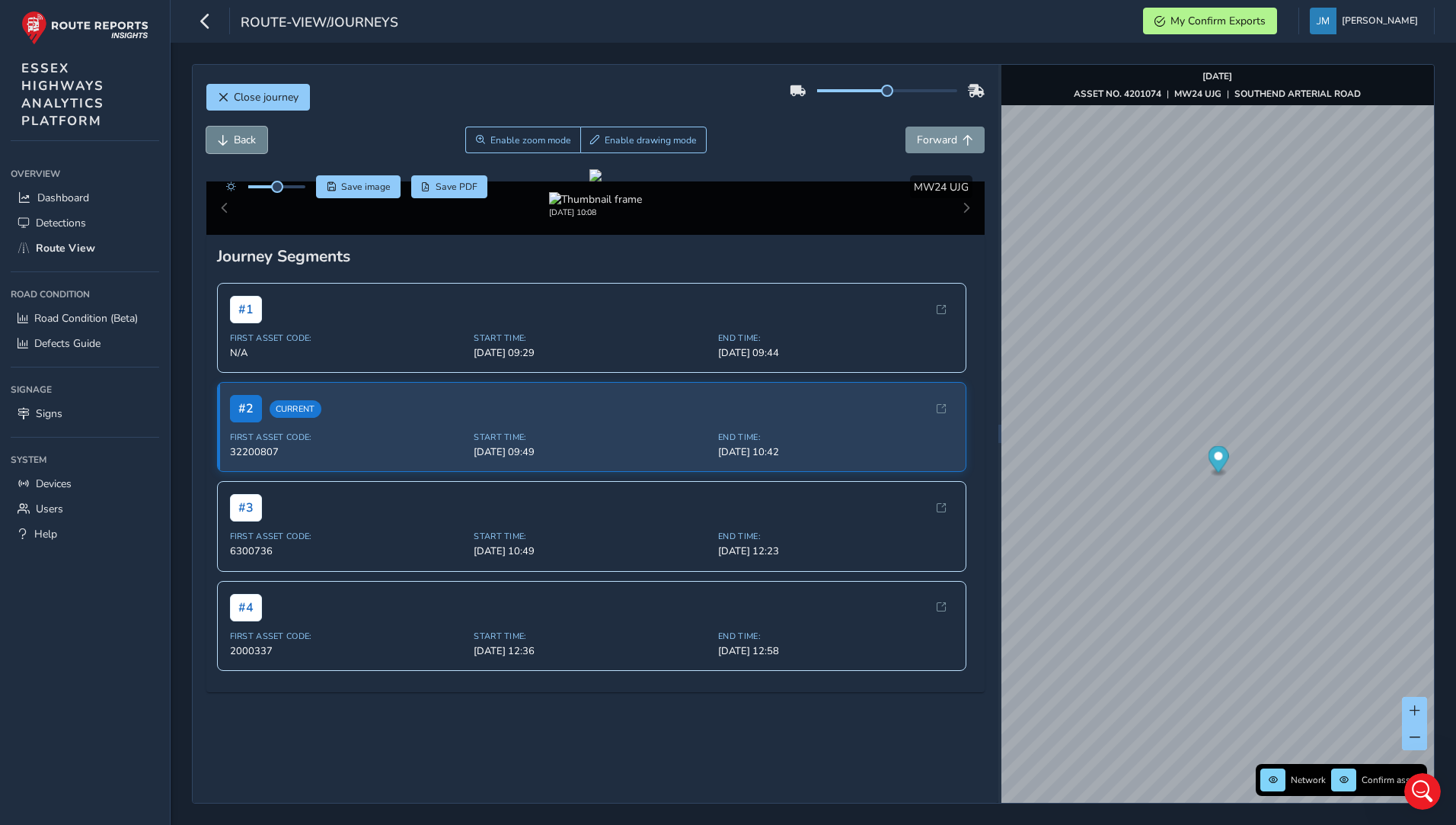
click at [249, 138] on span "Back" at bounding box center [245, 140] width 22 height 15
click at [251, 138] on span "Back" at bounding box center [245, 140] width 22 height 15
click at [252, 138] on span "Back" at bounding box center [245, 140] width 22 height 15
click at [515, 138] on span "Enable zoom mode" at bounding box center [530, 140] width 81 height 12
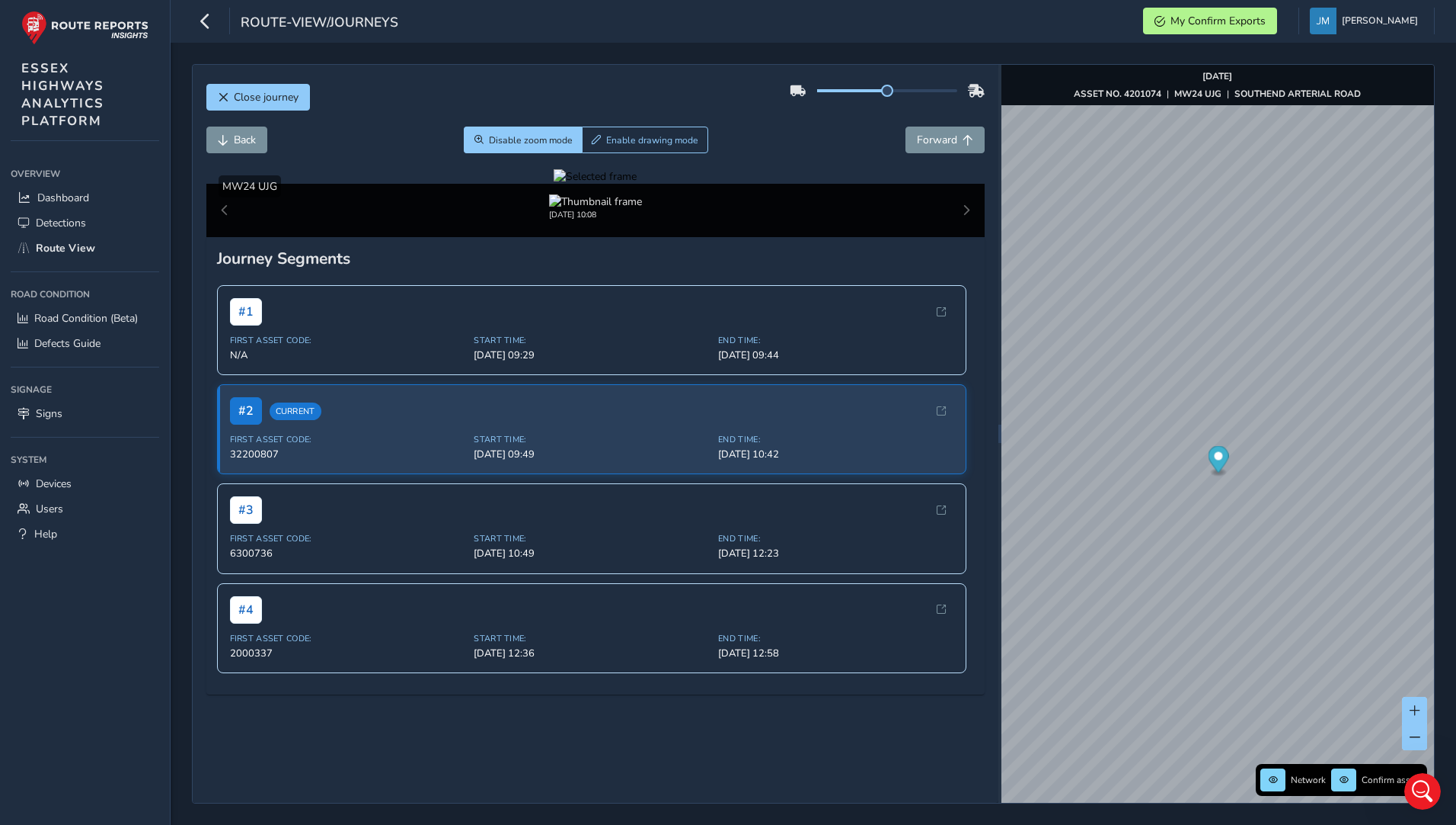
click at [636, 183] on div at bounding box center [595, 177] width 83 height 15
click at [798, 395] on img at bounding box center [551, 366] width 2194 height 1235
click at [249, 134] on span "Back" at bounding box center [245, 140] width 22 height 15
click at [254, 134] on span "Back" at bounding box center [245, 140] width 22 height 15
click at [258, 133] on button "Back" at bounding box center [236, 140] width 61 height 27
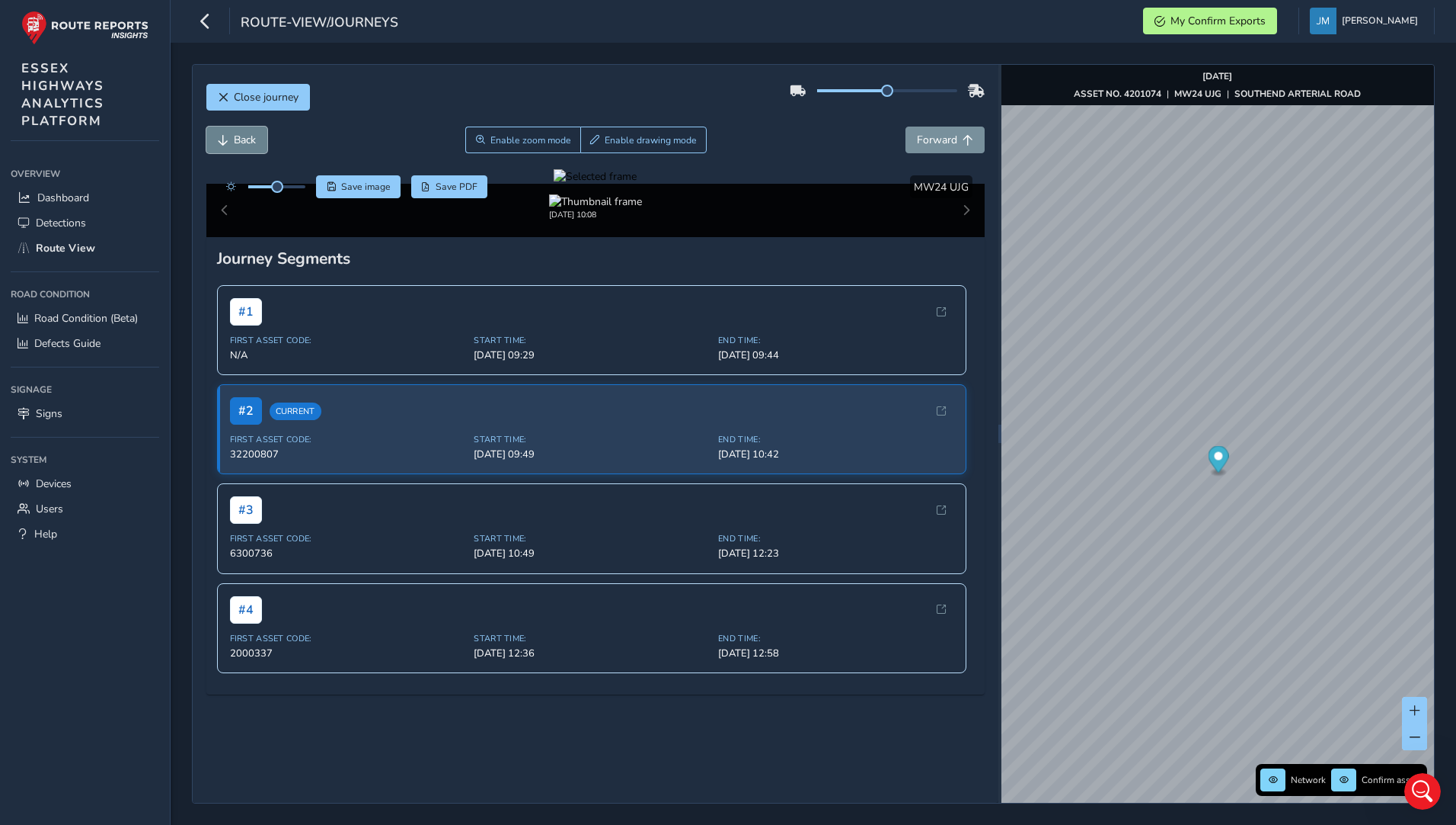
click at [258, 133] on button "Back" at bounding box center [236, 140] width 61 height 27
click at [259, 133] on button "Back" at bounding box center [236, 140] width 61 height 27
click at [929, 139] on span "Forward" at bounding box center [937, 140] width 40 height 15
click at [931, 138] on span "Forward" at bounding box center [937, 140] width 40 height 15
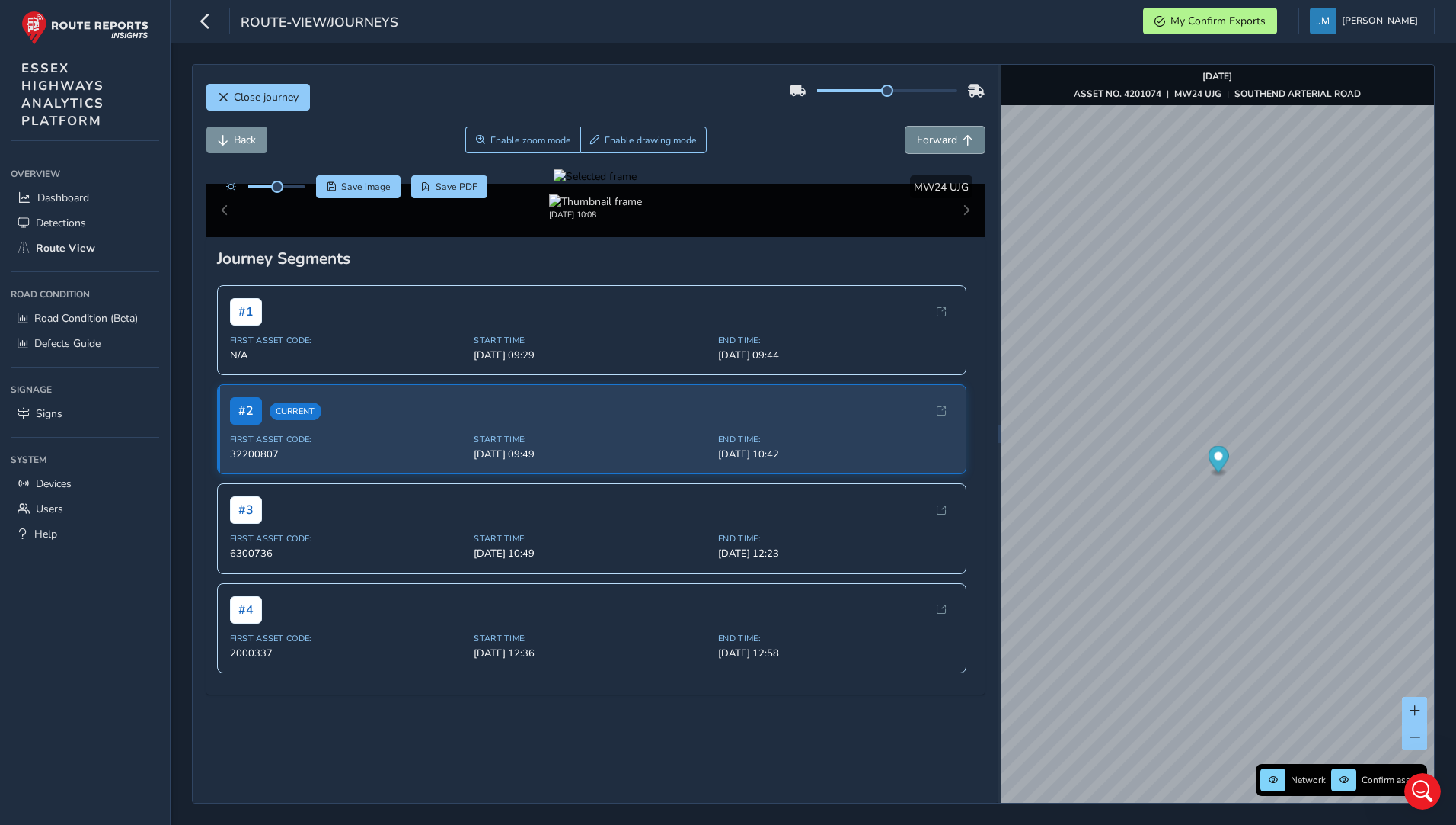
click at [931, 138] on span "Forward" at bounding box center [937, 140] width 40 height 15
click at [932, 138] on span "Forward" at bounding box center [937, 140] width 40 height 15
click at [932, 137] on span "Forward" at bounding box center [937, 140] width 40 height 15
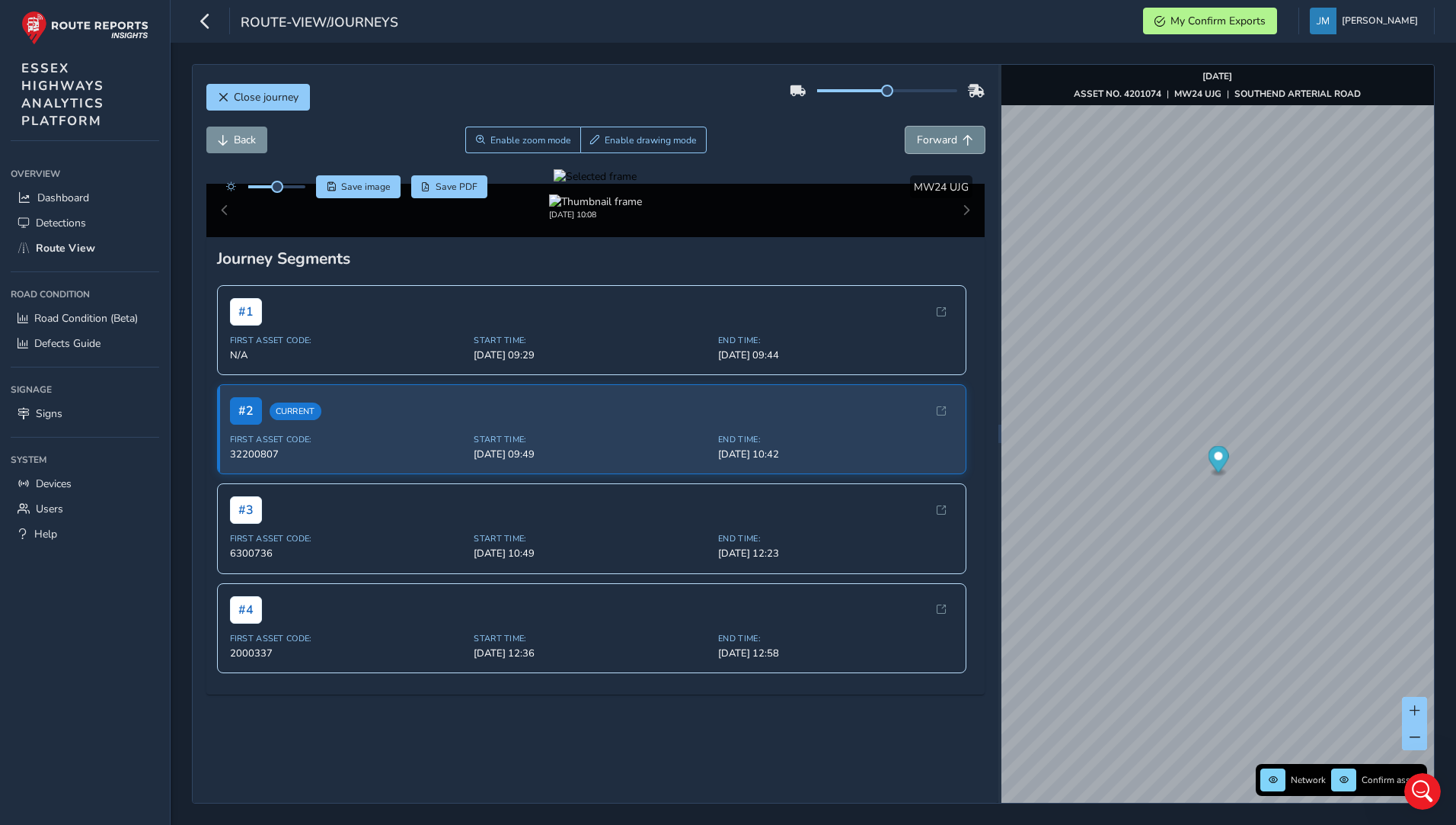
click at [932, 137] on span "Forward" at bounding box center [937, 140] width 40 height 15
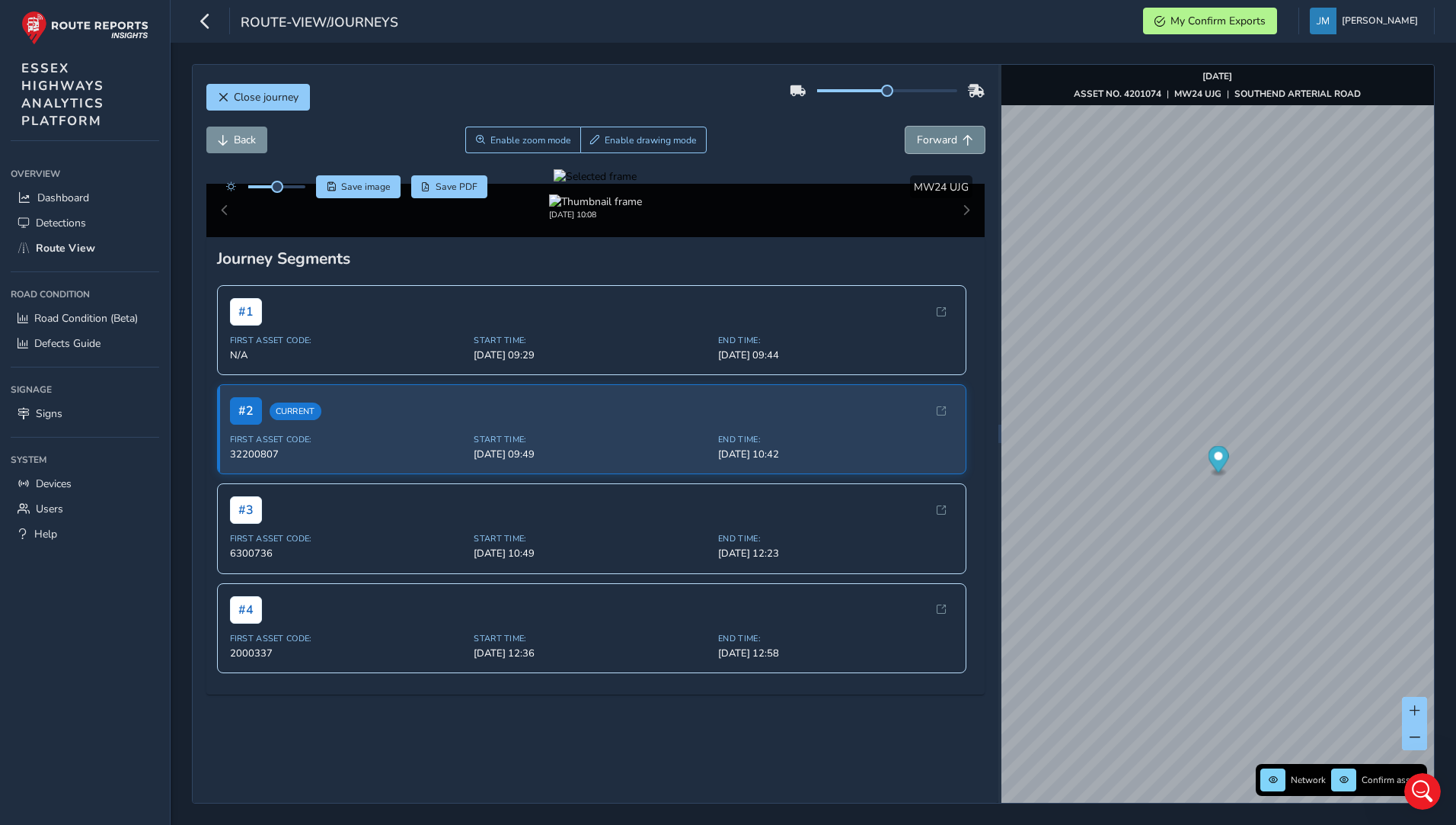
click at [934, 136] on span "Forward" at bounding box center [937, 140] width 40 height 15
click at [935, 135] on span "Forward" at bounding box center [937, 140] width 40 height 15
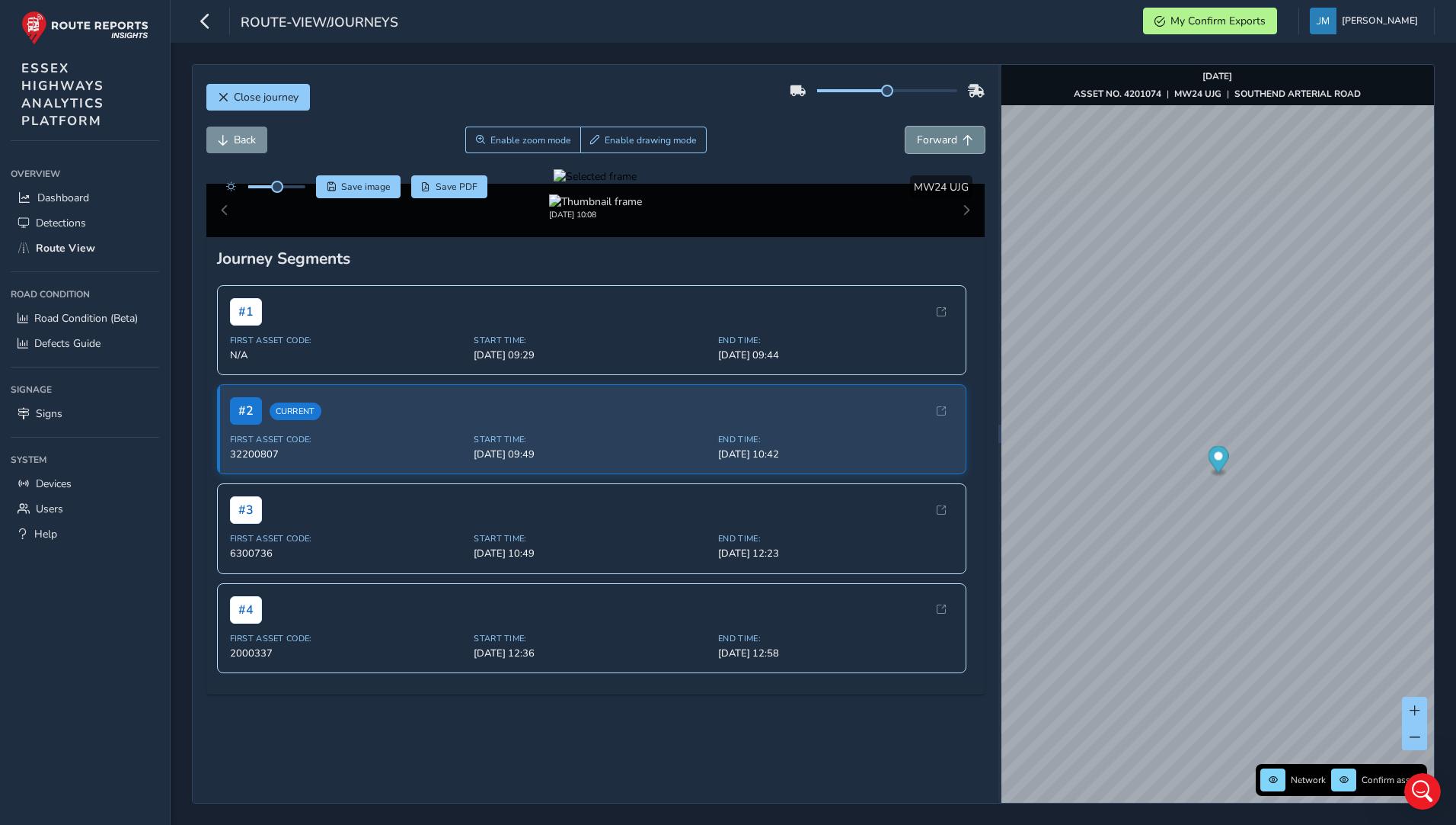
click at [935, 135] on span "Forward" at bounding box center [937, 140] width 40 height 15
click at [963, 140] on span "Forward" at bounding box center [968, 140] width 11 height 11
click at [963, 139] on span "Forward" at bounding box center [968, 140] width 11 height 11
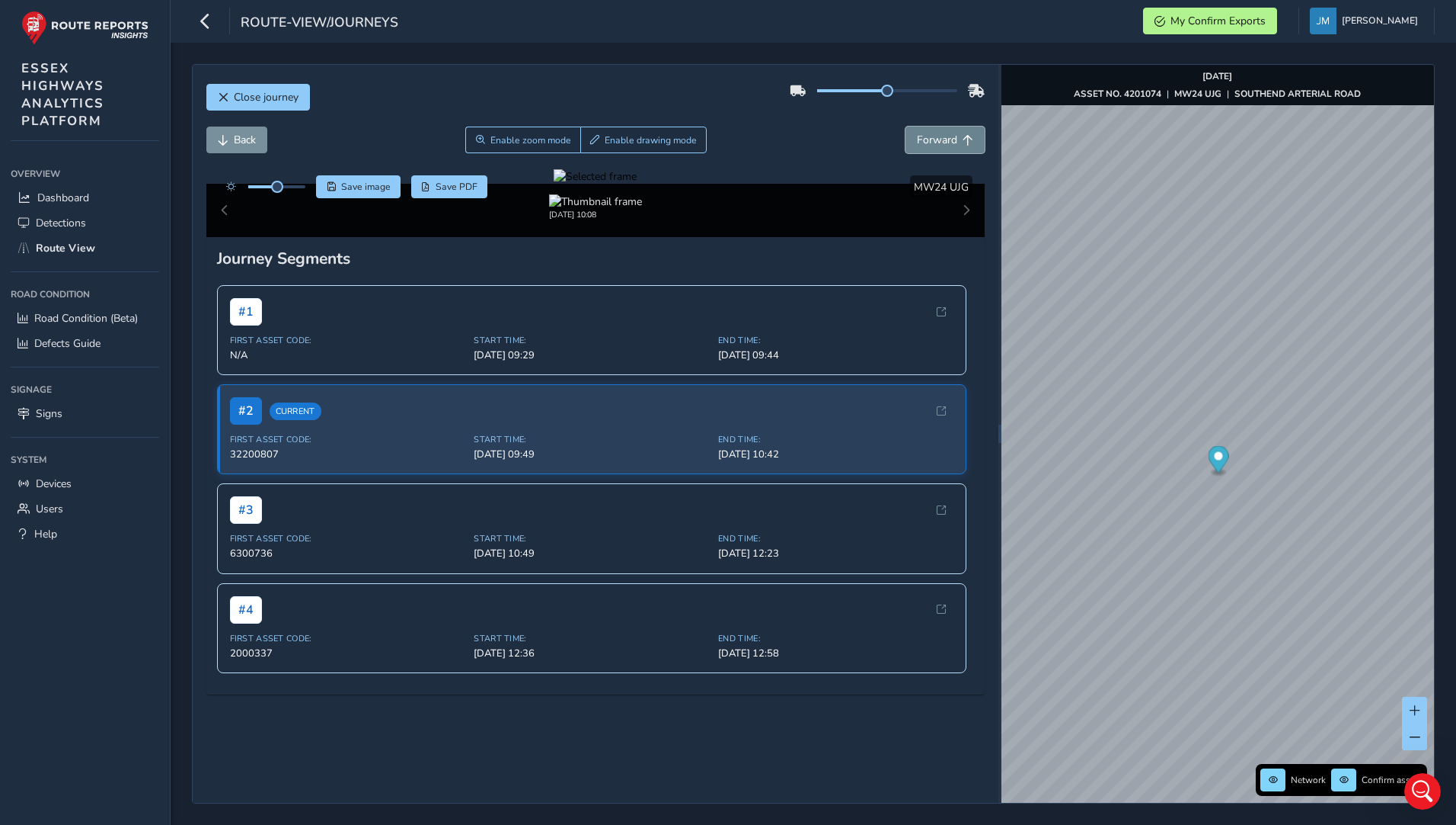
click at [963, 139] on span "Forward" at bounding box center [968, 140] width 11 height 11
click at [963, 138] on span "Forward" at bounding box center [968, 140] width 11 height 11
click at [1417, 736] on span at bounding box center [1415, 737] width 11 height 11
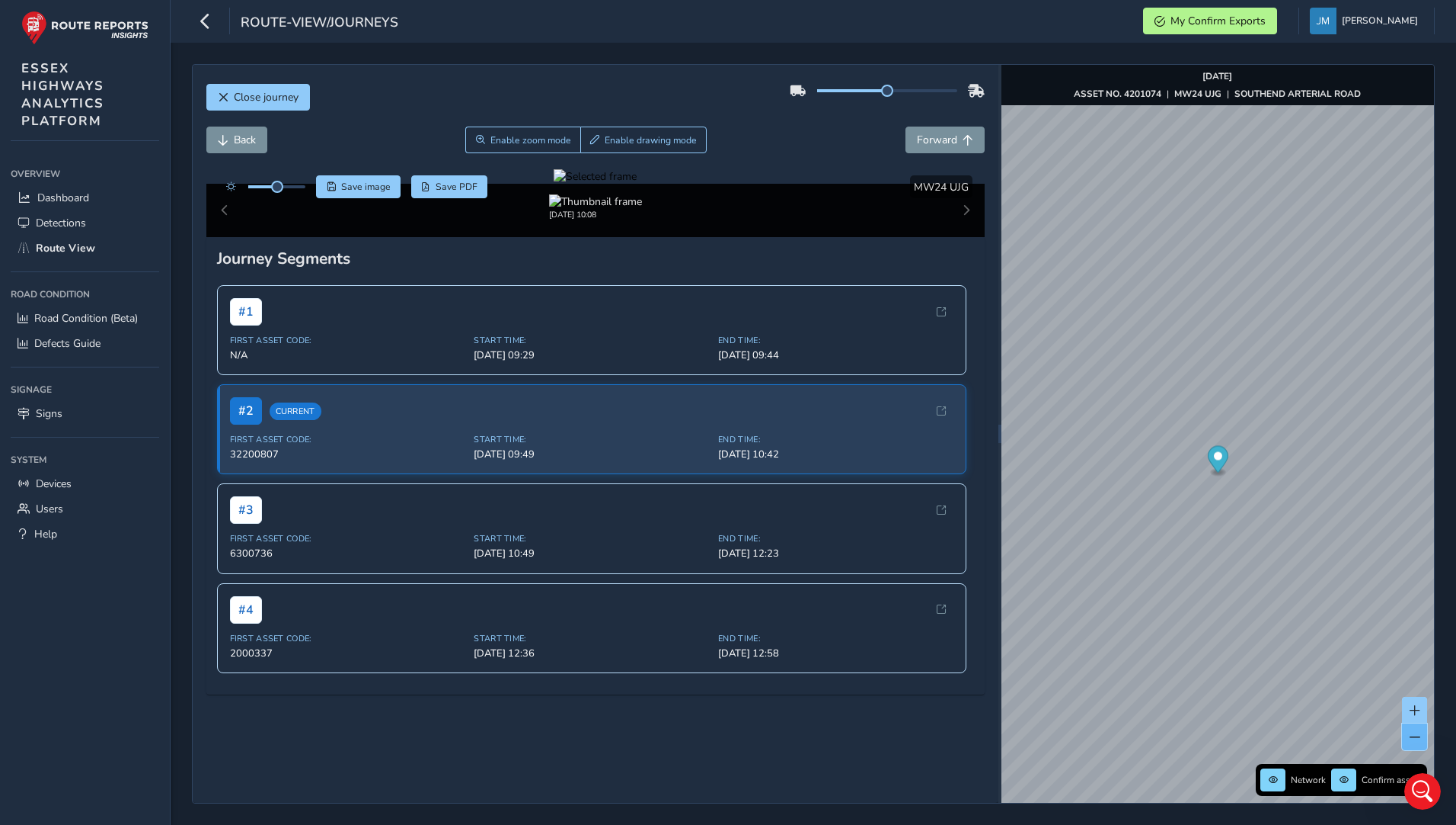
click at [1417, 737] on span at bounding box center [1415, 737] width 11 height 11
click at [1416, 737] on span at bounding box center [1415, 737] width 11 height 11
